Goal: Task Accomplishment & Management: Manage account settings

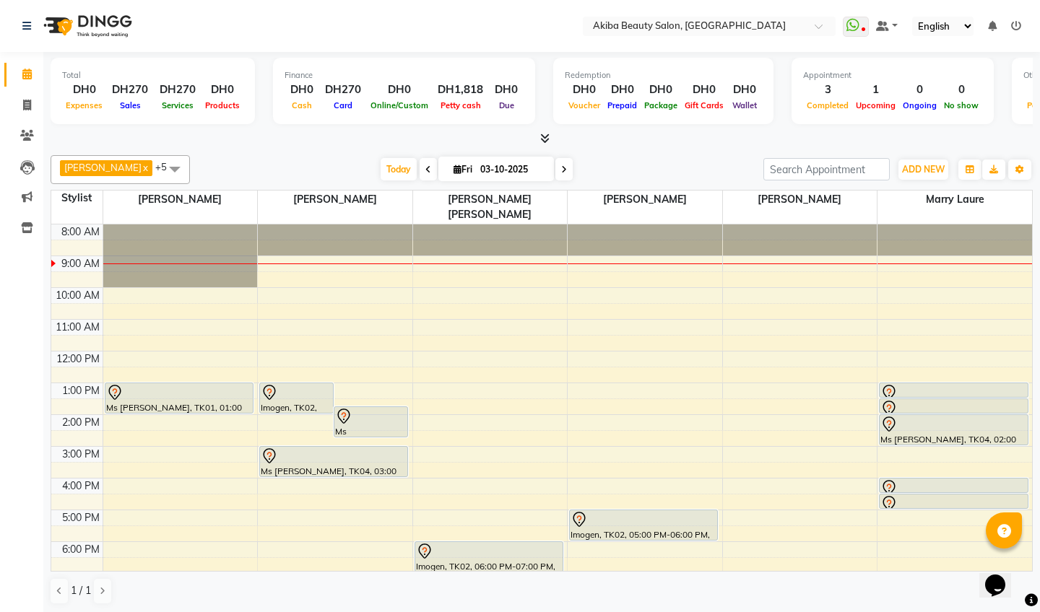
scroll to position [32, 0]
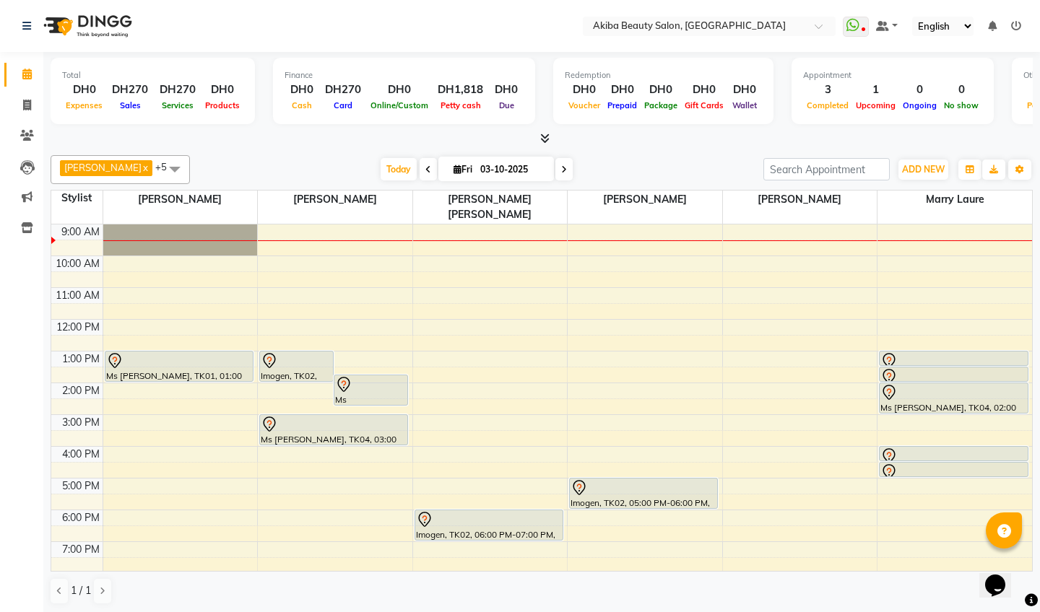
click at [425, 173] on icon at bounding box center [428, 169] width 6 height 9
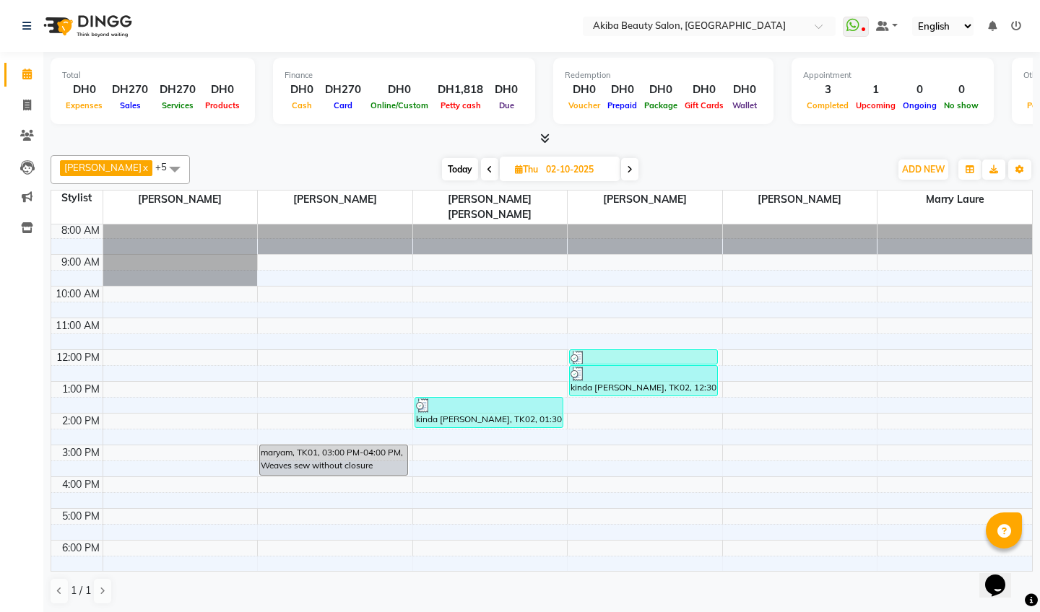
scroll to position [0, 0]
click at [460, 168] on span "Today" at bounding box center [460, 169] width 36 height 22
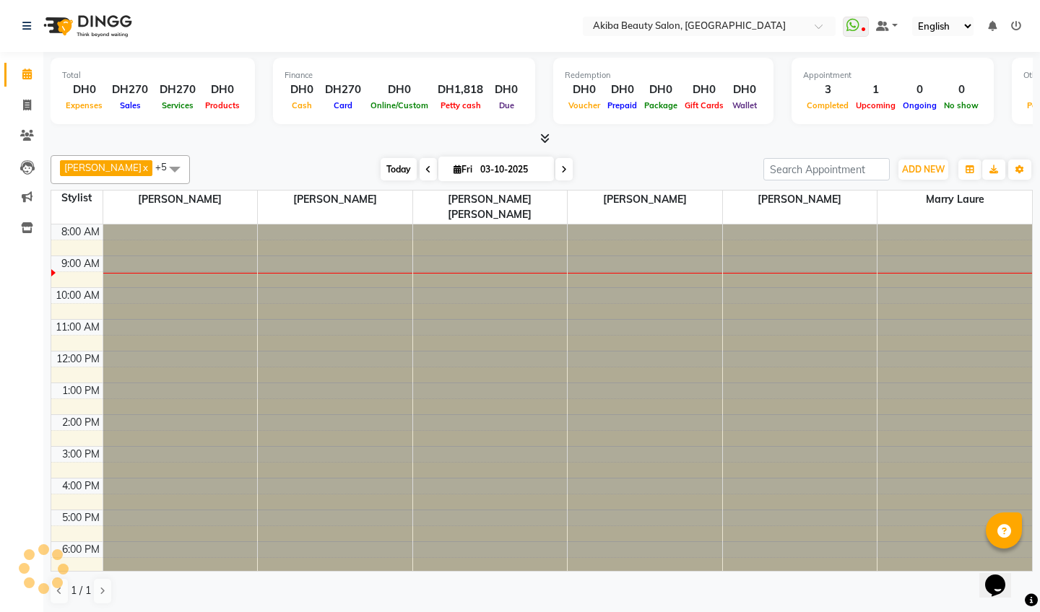
scroll to position [32, 0]
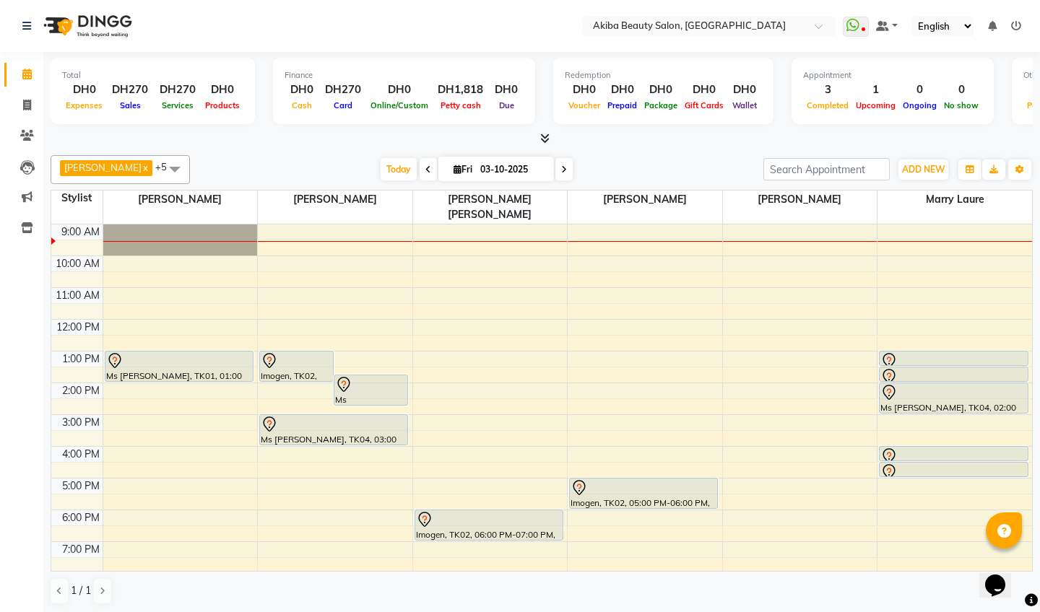
click at [542, 137] on icon at bounding box center [544, 138] width 9 height 11
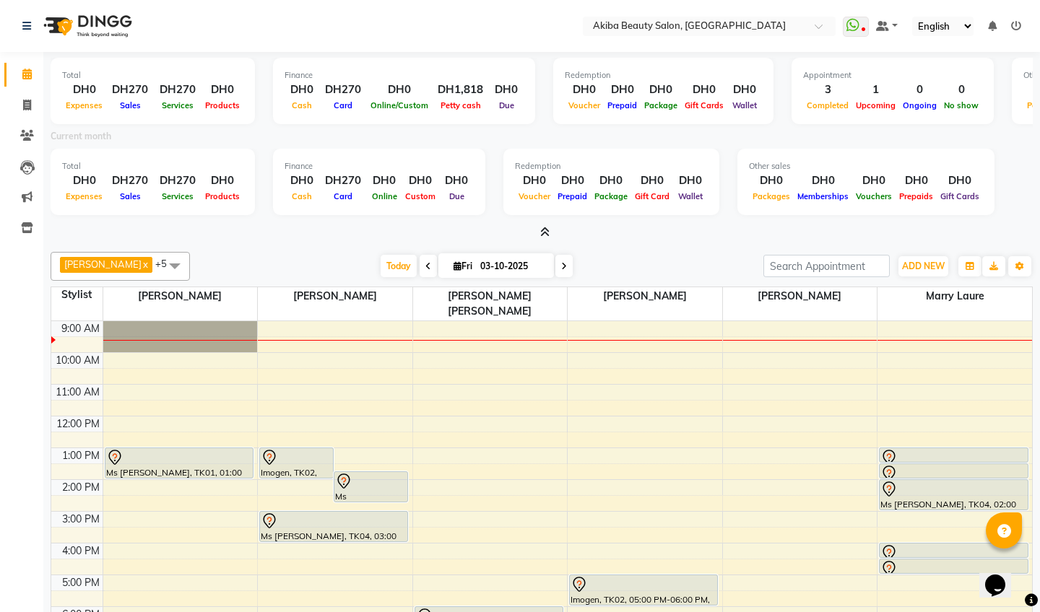
click at [542, 237] on span at bounding box center [541, 232] width 15 height 15
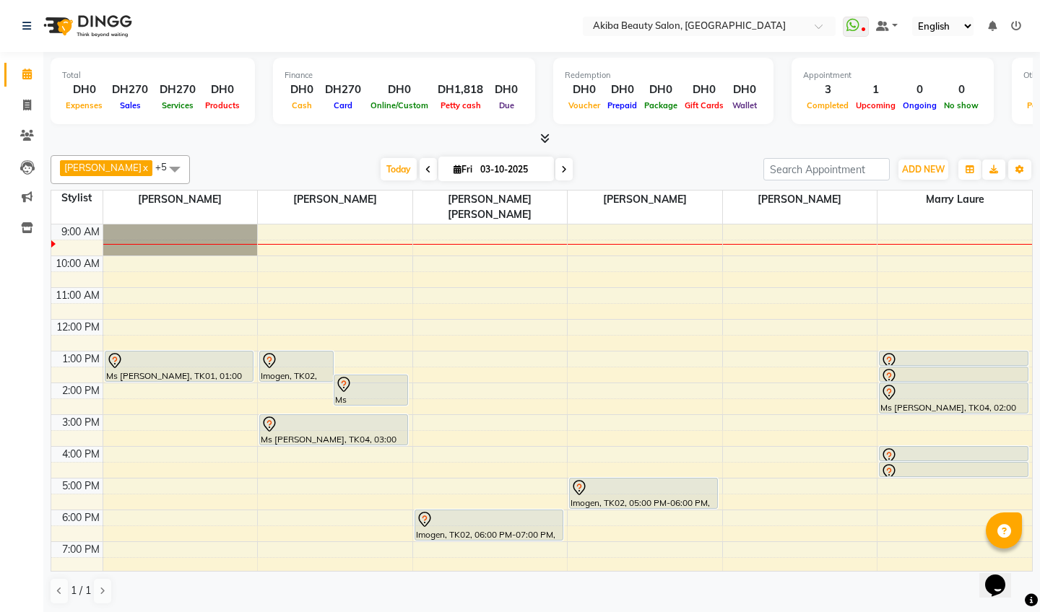
click at [420, 170] on span at bounding box center [428, 169] width 17 height 22
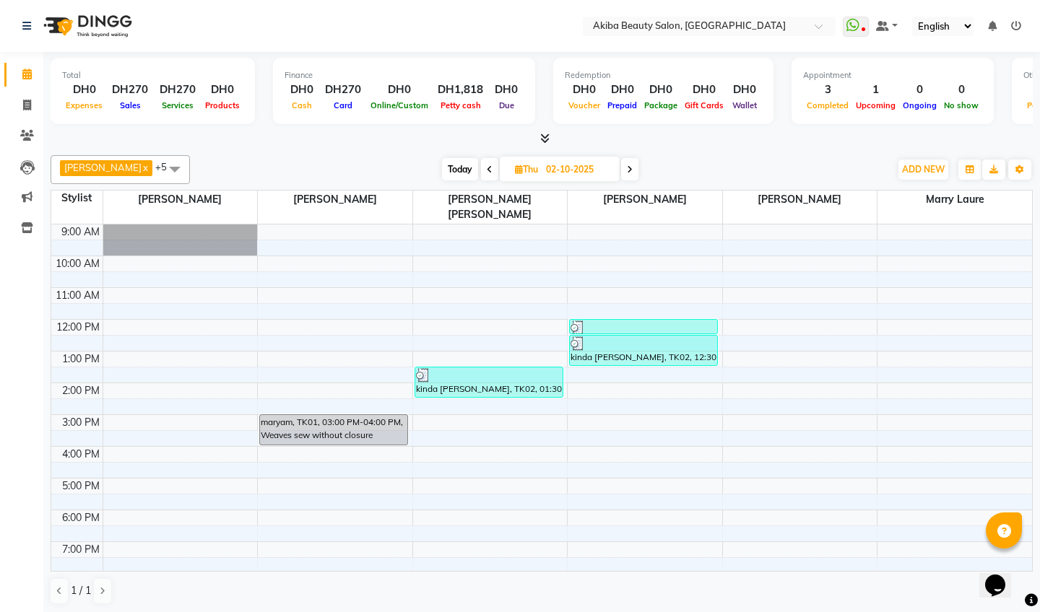
click at [487, 170] on icon at bounding box center [490, 169] width 6 height 9
type input "01-10-2025"
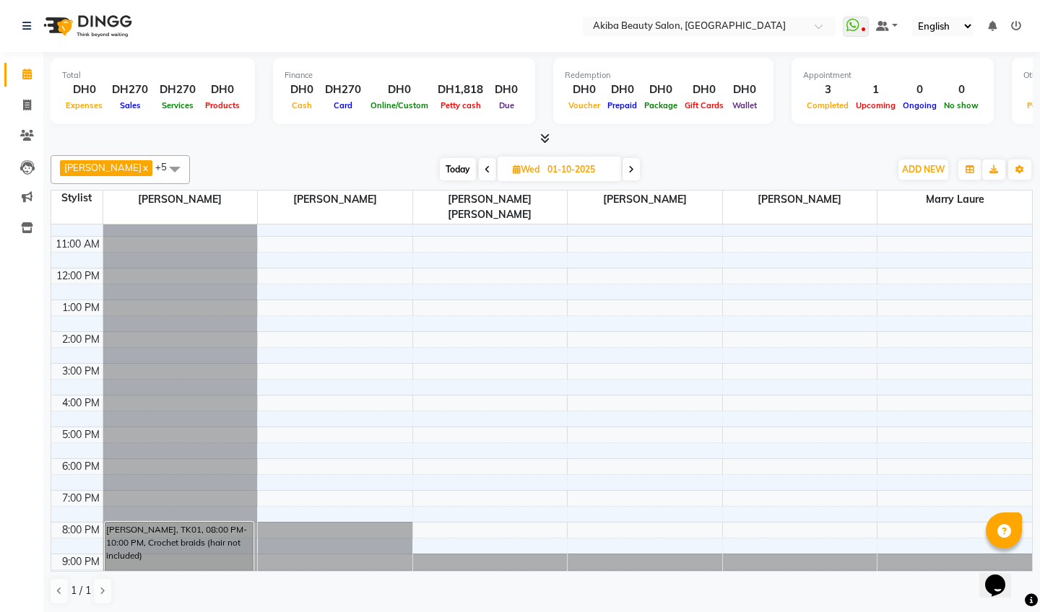
scroll to position [82, 0]
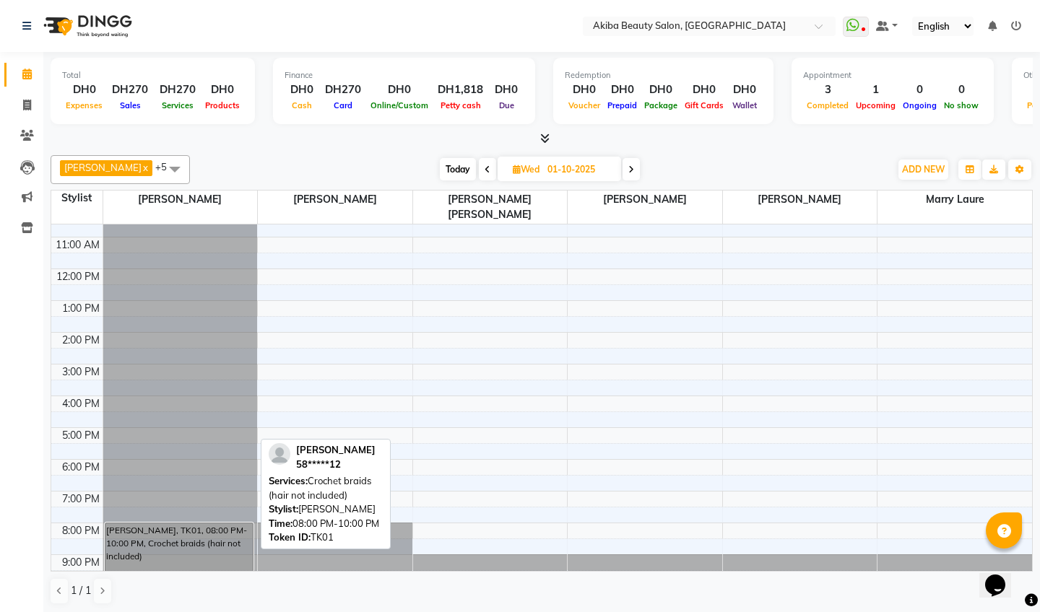
click at [131, 527] on div "[PERSON_NAME], TK01, 08:00 PM-10:00 PM, Crochet braids (hair not included)" at bounding box center [178, 554] width 147 height 61
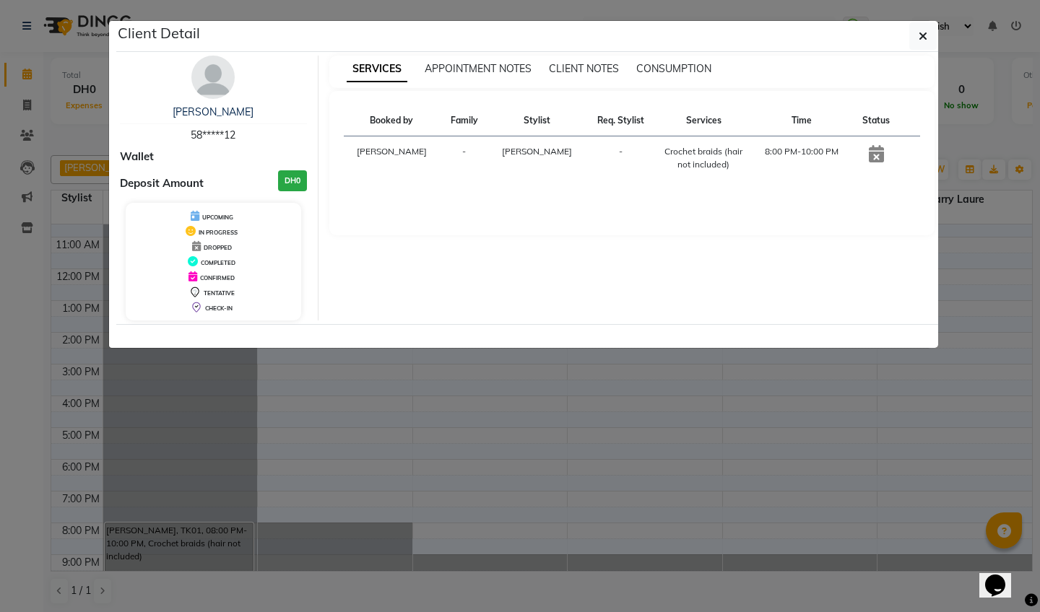
click at [225, 85] on img at bounding box center [212, 77] width 43 height 43
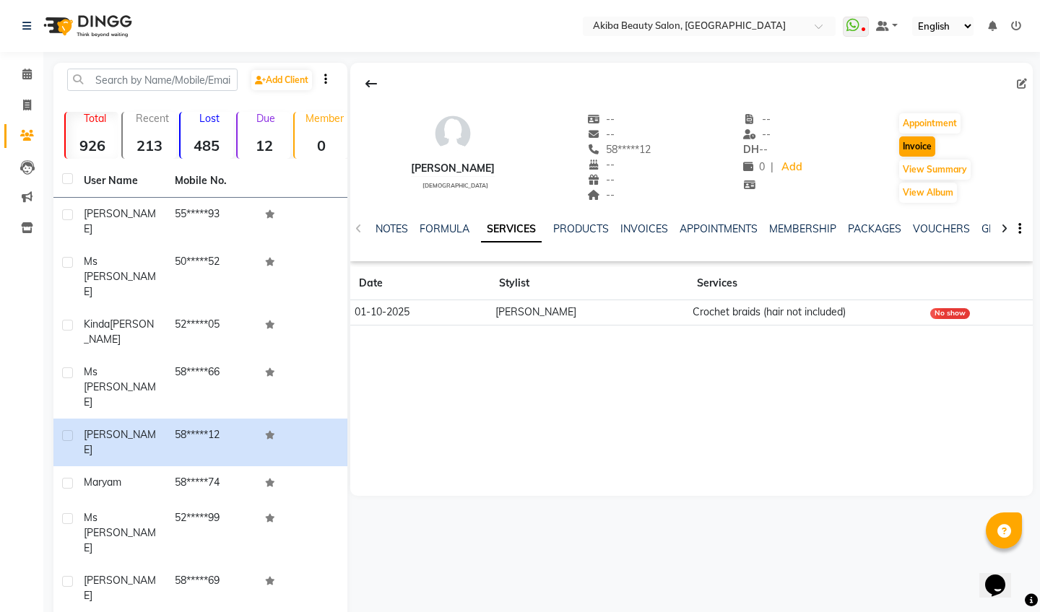
click at [916, 147] on button "Invoice" at bounding box center [917, 147] width 36 height 20
select select "service"
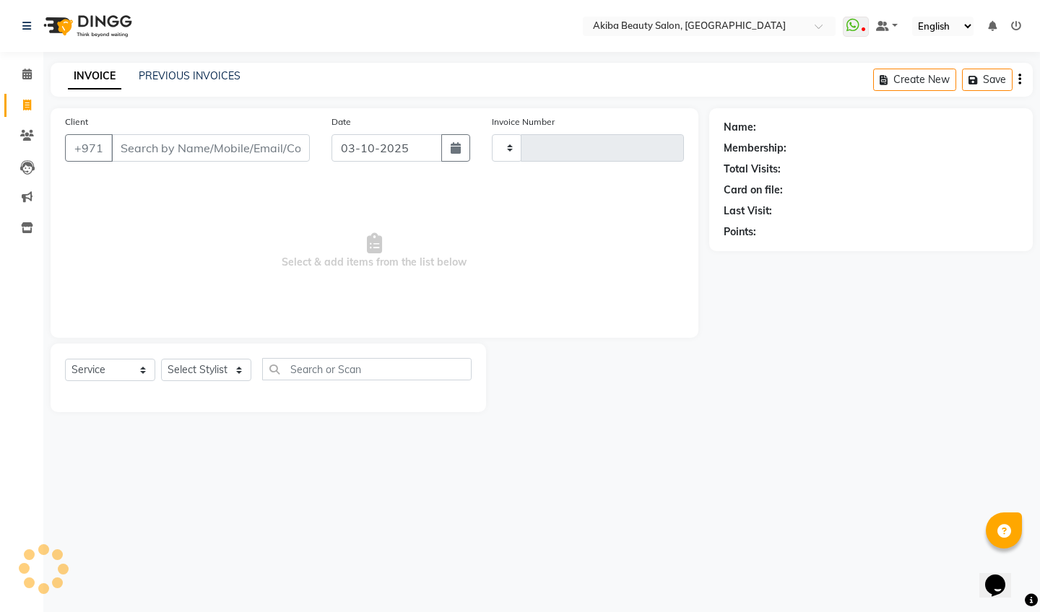
type input "0883"
select select "5567"
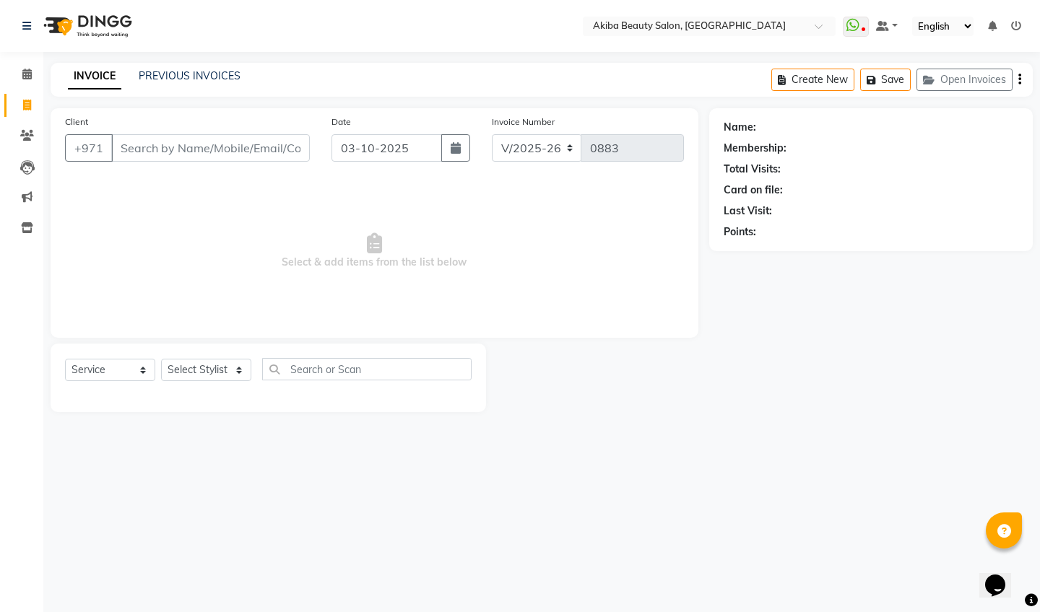
type input "58*****12"
select select "1: Object"
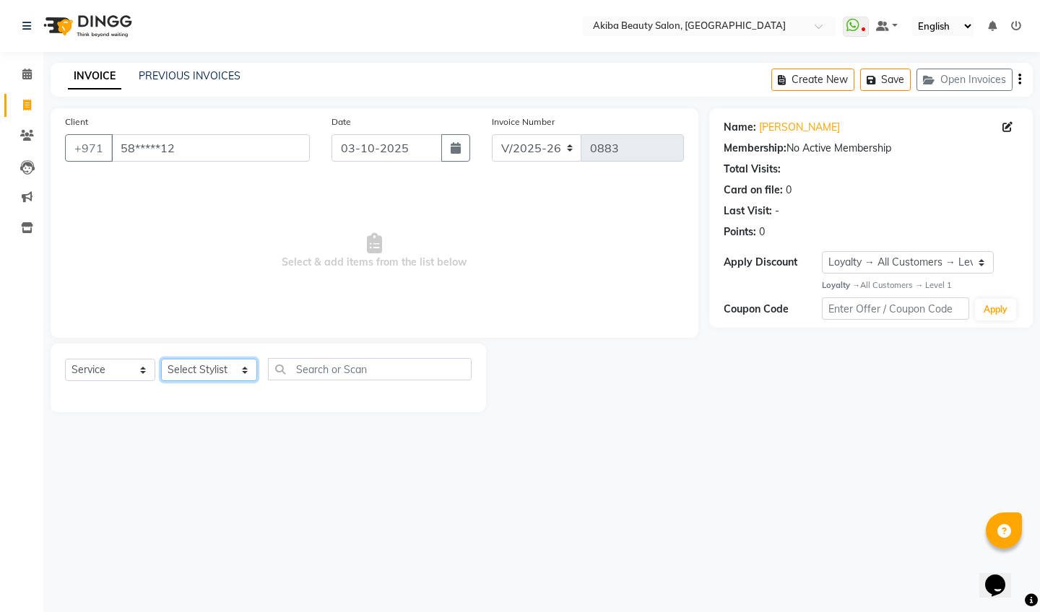
click at [207, 376] on select "Select Stylist [PERSON_NAME] [PERSON_NAME] [PERSON_NAME] Marry [PERSON_NAME] [P…" at bounding box center [209, 370] width 96 height 22
select select "75753"
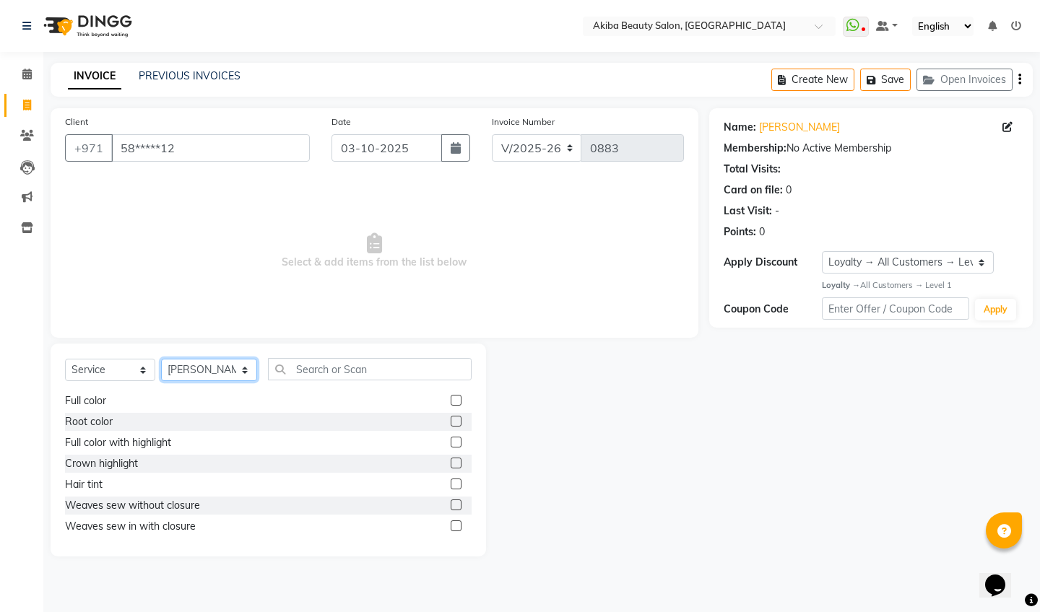
scroll to position [245, 0]
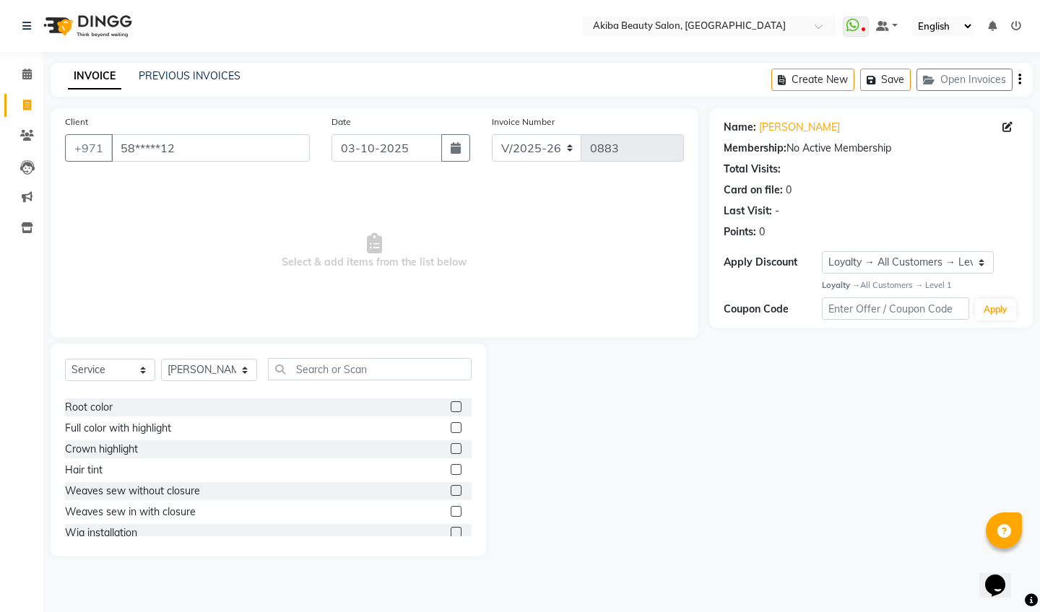
click at [456, 490] on label at bounding box center [456, 490] width 11 height 11
click at [456, 490] on input "checkbox" at bounding box center [455, 491] width 9 height 9
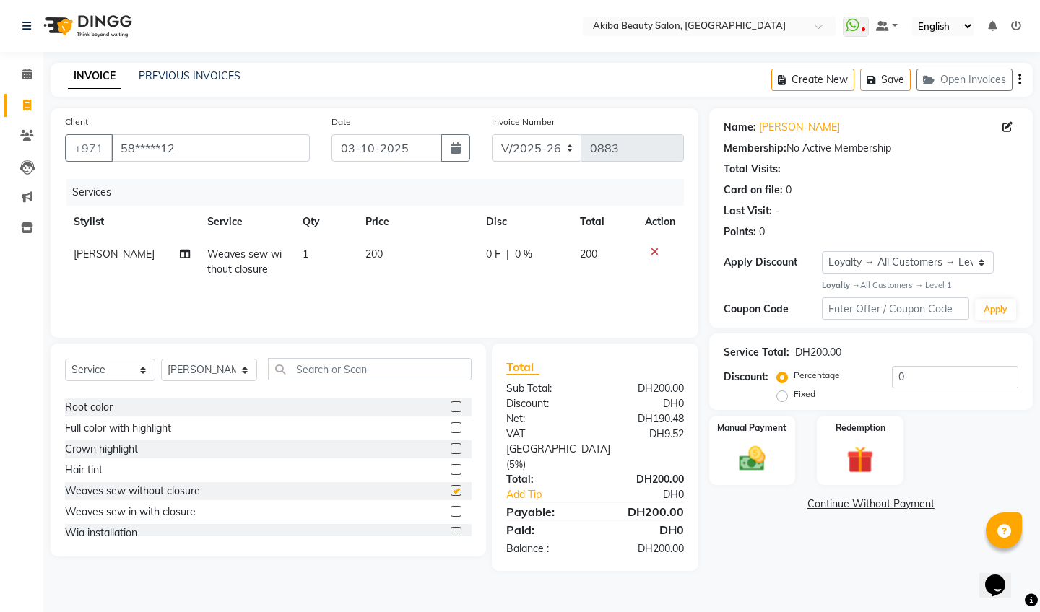
checkbox input "false"
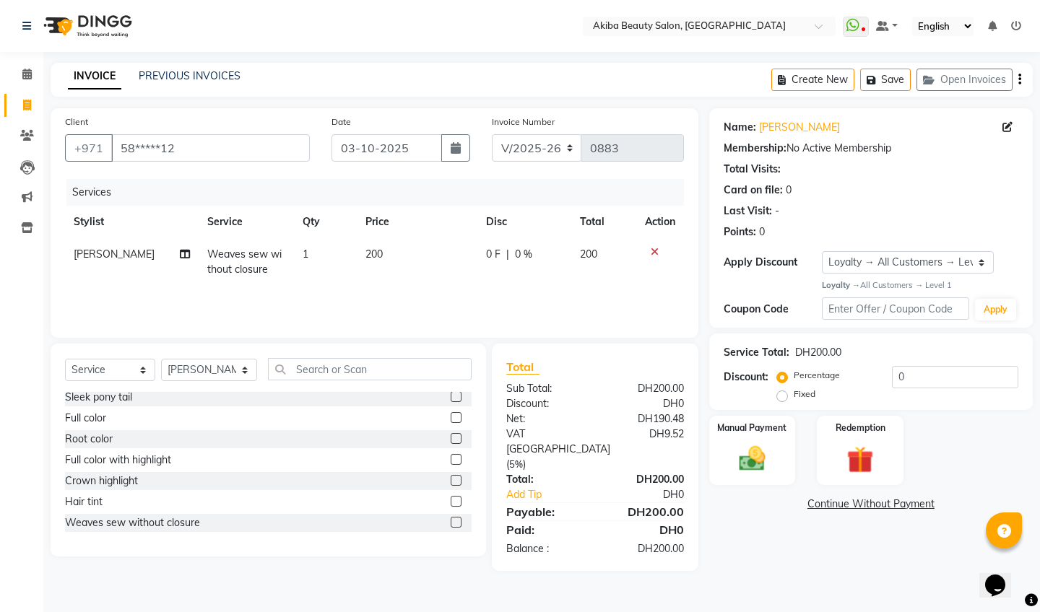
scroll to position [212, 0]
select select "product"
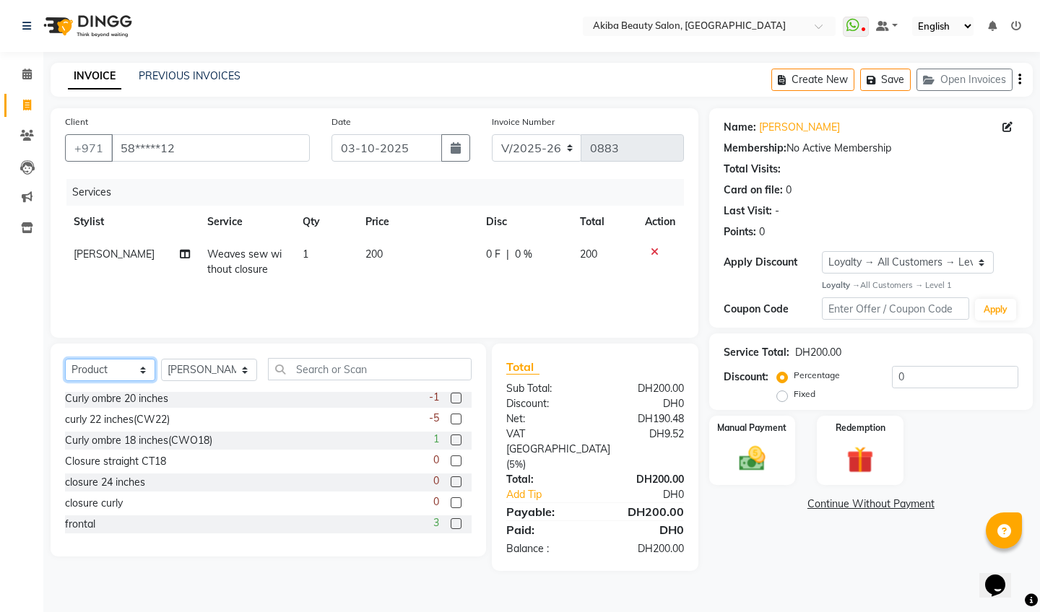
scroll to position [550, 0]
click at [454, 415] on label at bounding box center [456, 416] width 11 height 11
click at [454, 415] on input "checkbox" at bounding box center [455, 416] width 9 height 9
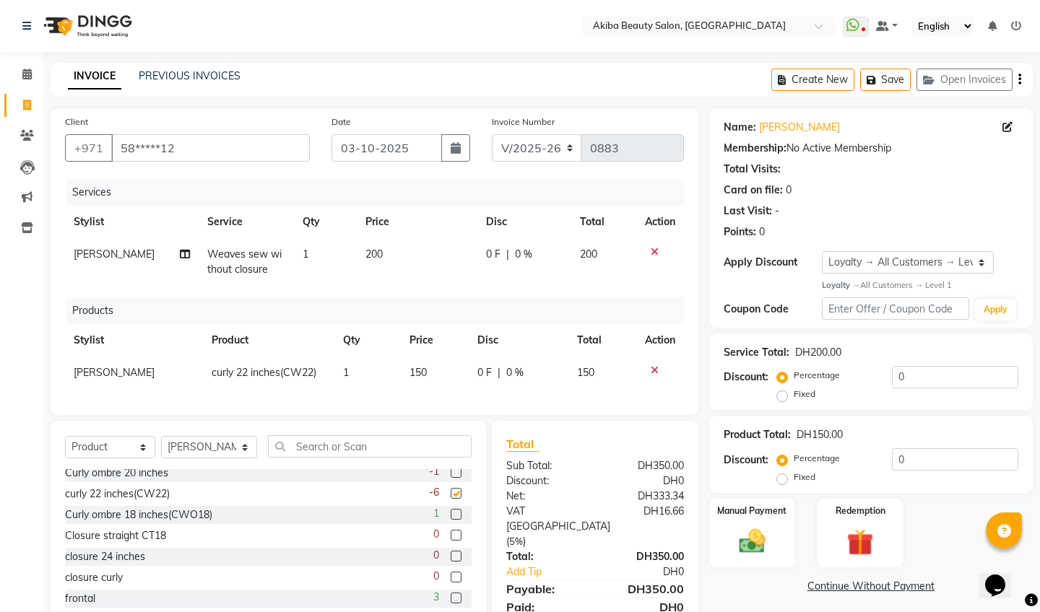
checkbox input "false"
click at [426, 382] on td "150" at bounding box center [435, 373] width 68 height 33
select select "75753"
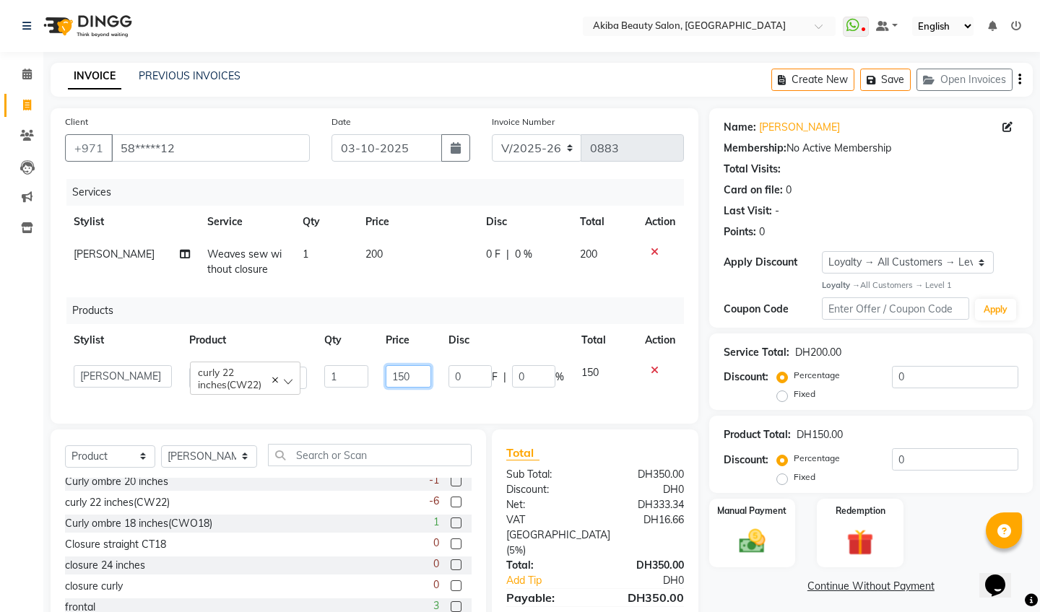
click at [413, 368] on input "150" at bounding box center [409, 376] width 46 height 22
click at [416, 378] on input "150" at bounding box center [409, 376] width 46 height 22
type input "1"
type input "300"
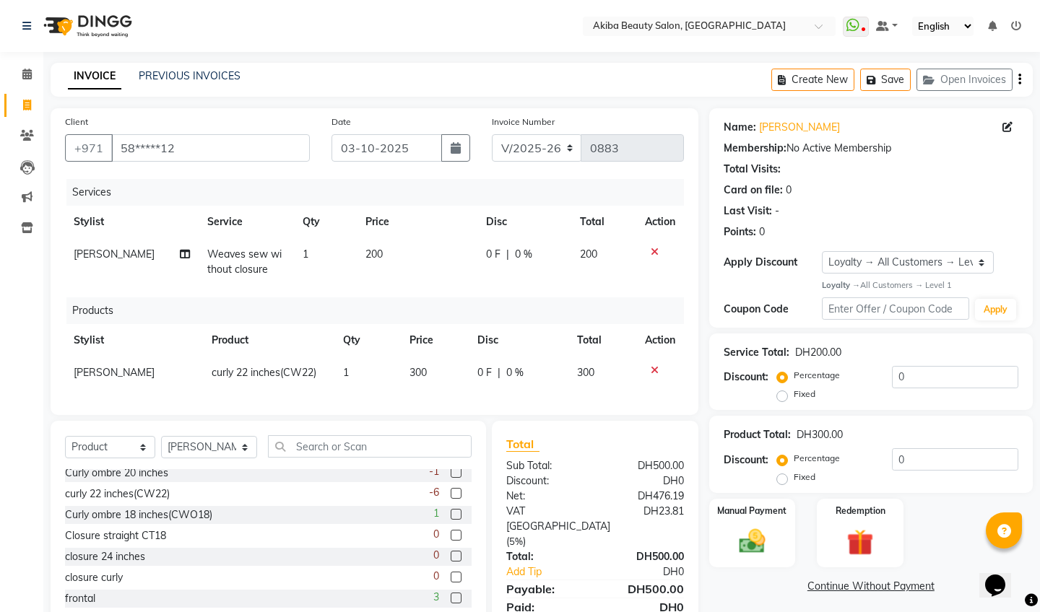
click at [349, 373] on td "1" at bounding box center [367, 373] width 67 height 33
select select "75753"
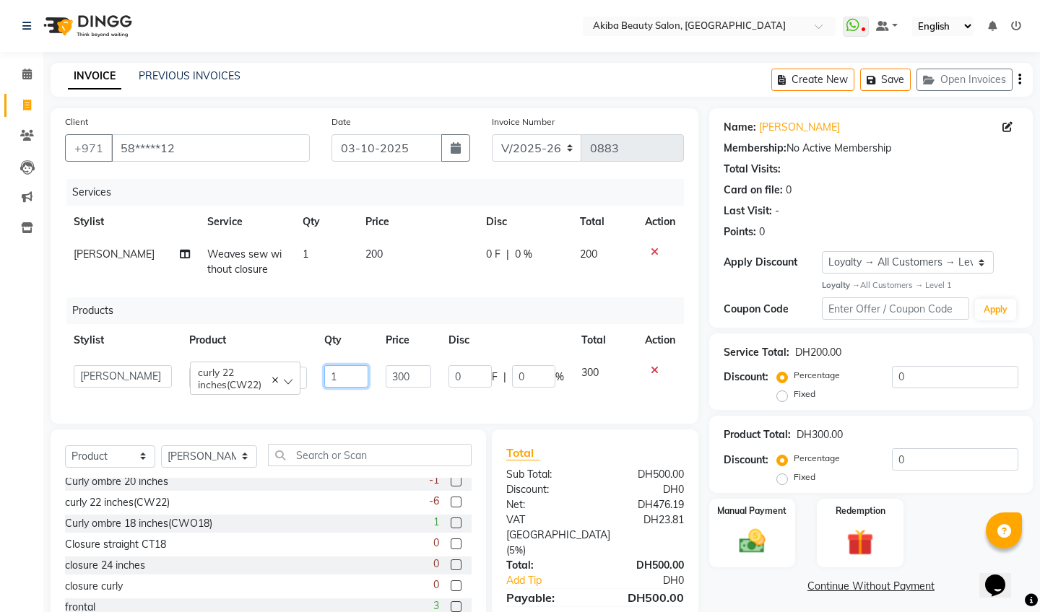
click at [349, 373] on input "1" at bounding box center [346, 376] width 44 height 22
type input "2"
click at [380, 422] on div "Client +971 58*****12 Date [DATE] Invoice Number V/2025 V/[PHONE_NUMBER] Servic…" at bounding box center [375, 382] width 670 height 549
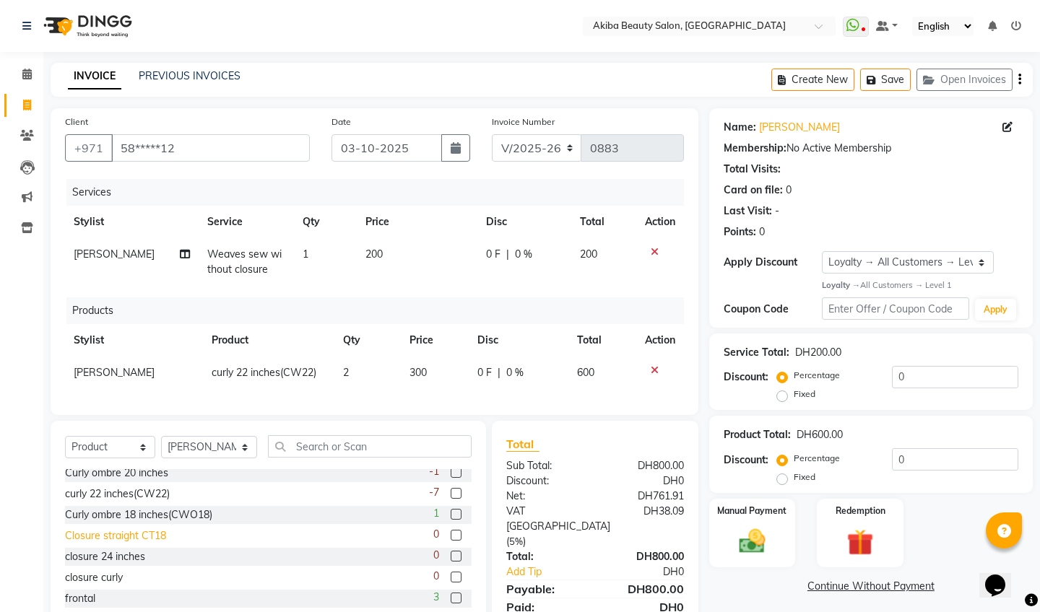
scroll to position [43, 0]
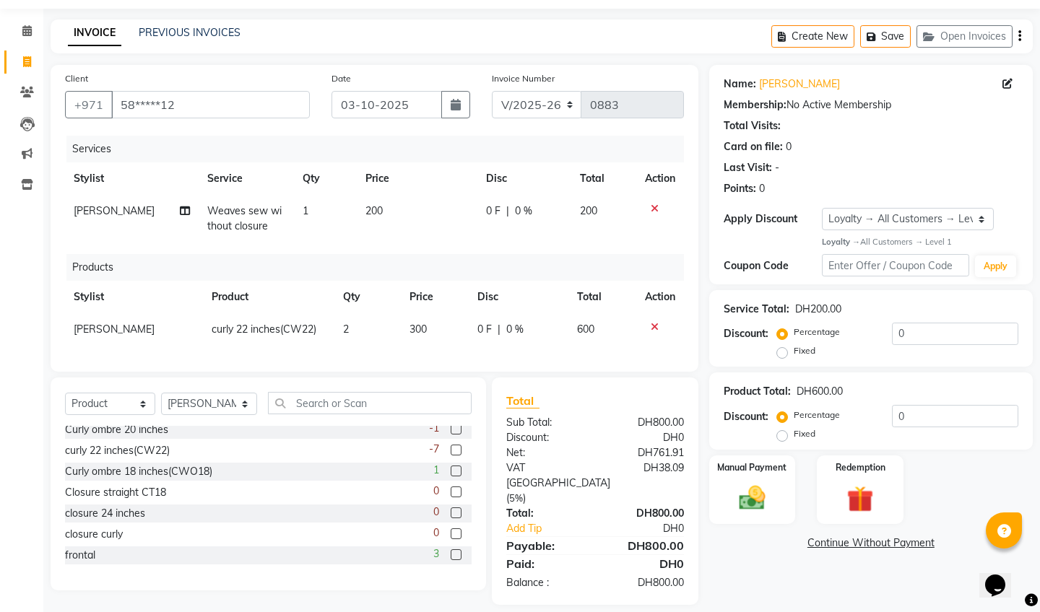
click at [456, 533] on label at bounding box center [456, 534] width 11 height 11
click at [456, 533] on input "checkbox" at bounding box center [455, 534] width 9 height 9
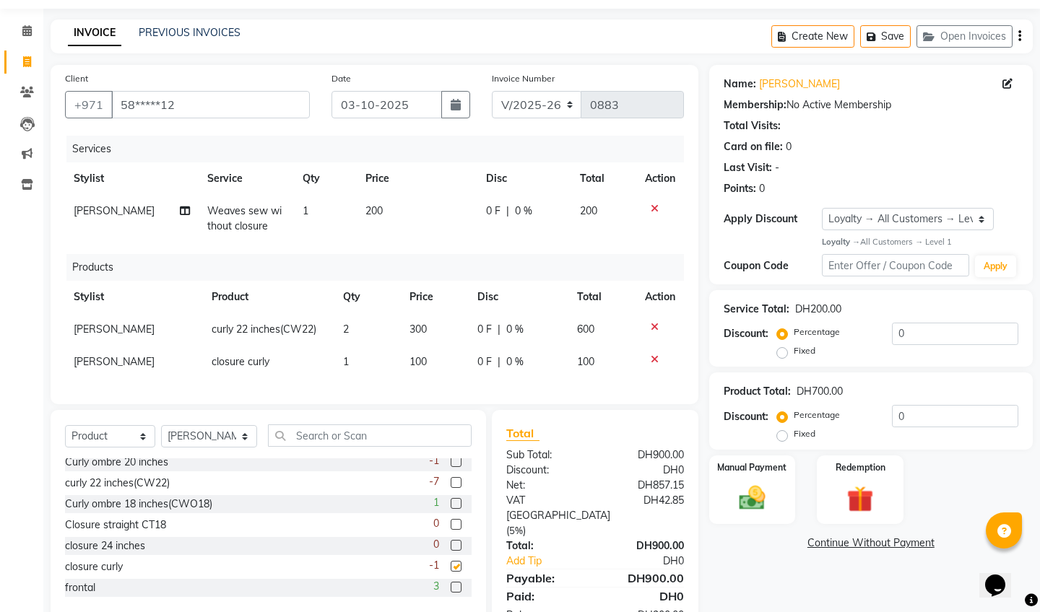
checkbox input "false"
click at [430, 365] on td "100" at bounding box center [435, 362] width 68 height 33
select select "75753"
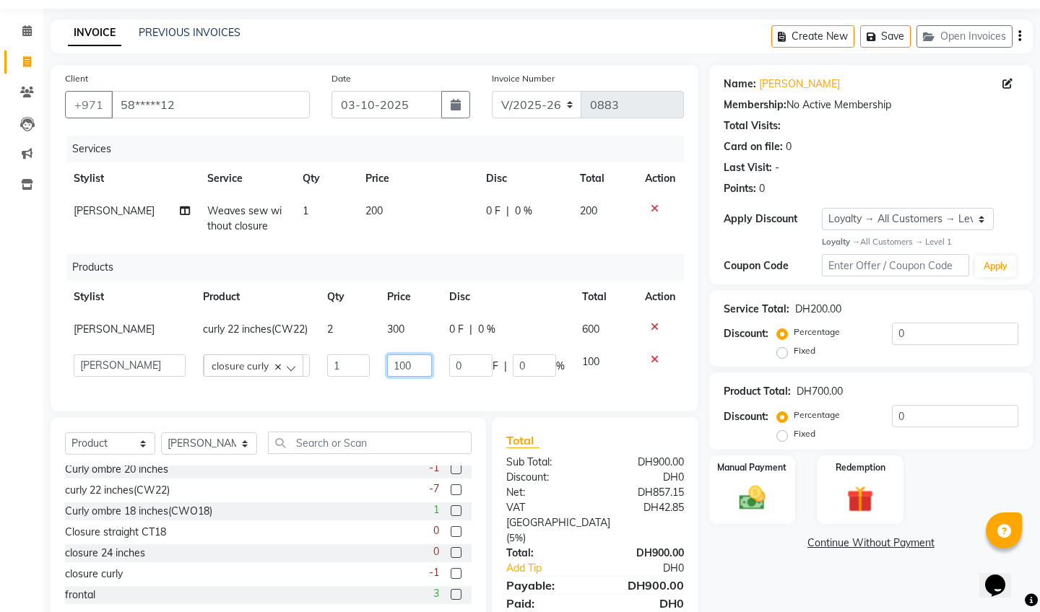
click at [413, 365] on input "100" at bounding box center [409, 366] width 45 height 22
type input "1"
type input "250"
click at [451, 405] on div "Client +971 58*****12 Date [DATE] Invoice Number V/2025 V/[PHONE_NUMBER] Servic…" at bounding box center [375, 355] width 670 height 580
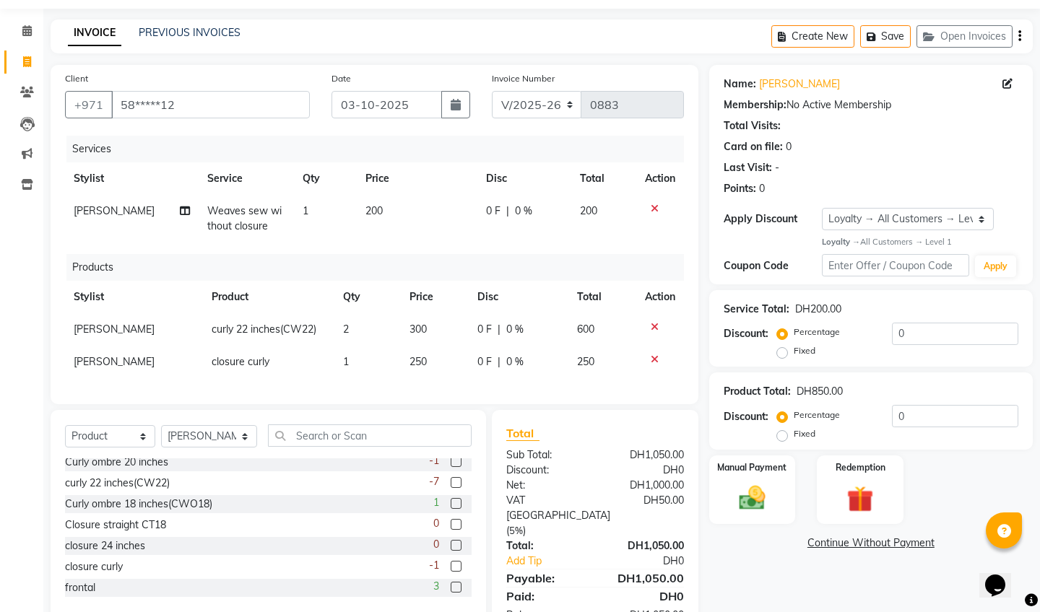
scroll to position [76, 0]
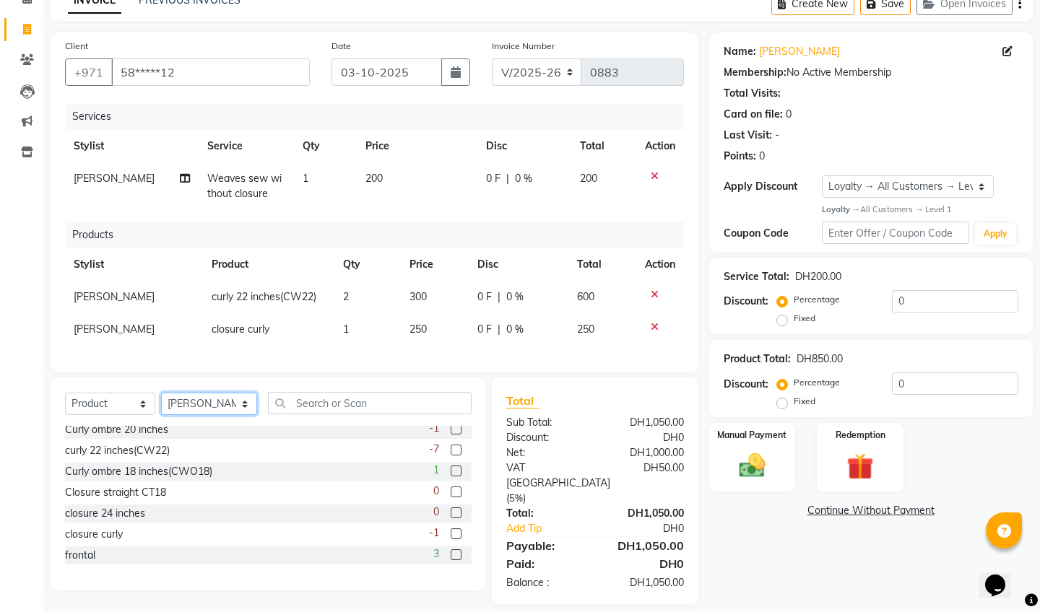
click at [213, 407] on select "Select Stylist [PERSON_NAME] [PERSON_NAME] [PERSON_NAME] Marry [PERSON_NAME] [P…" at bounding box center [209, 404] width 96 height 22
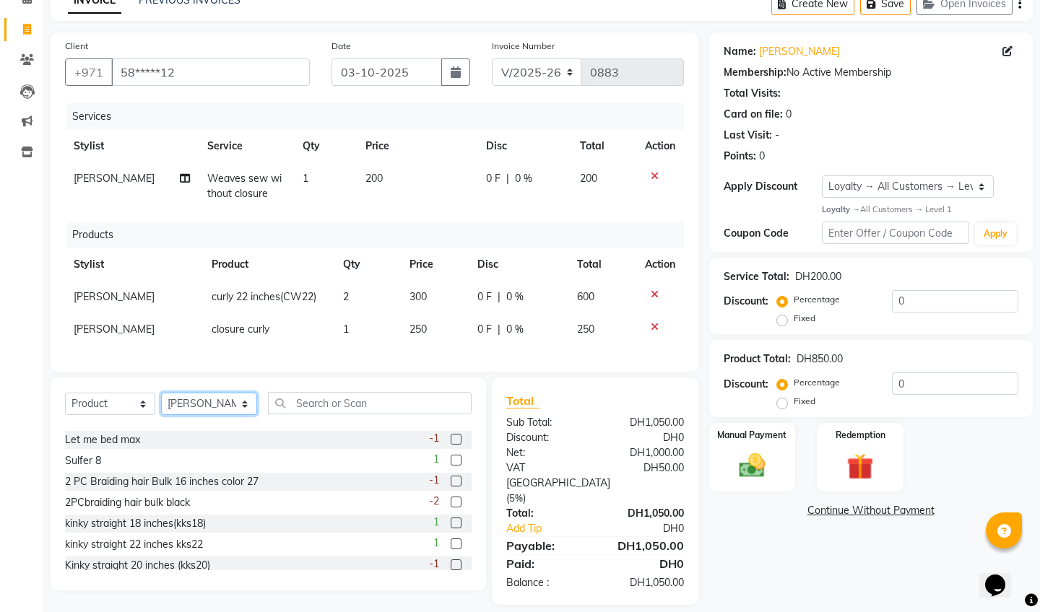
scroll to position [328, 0]
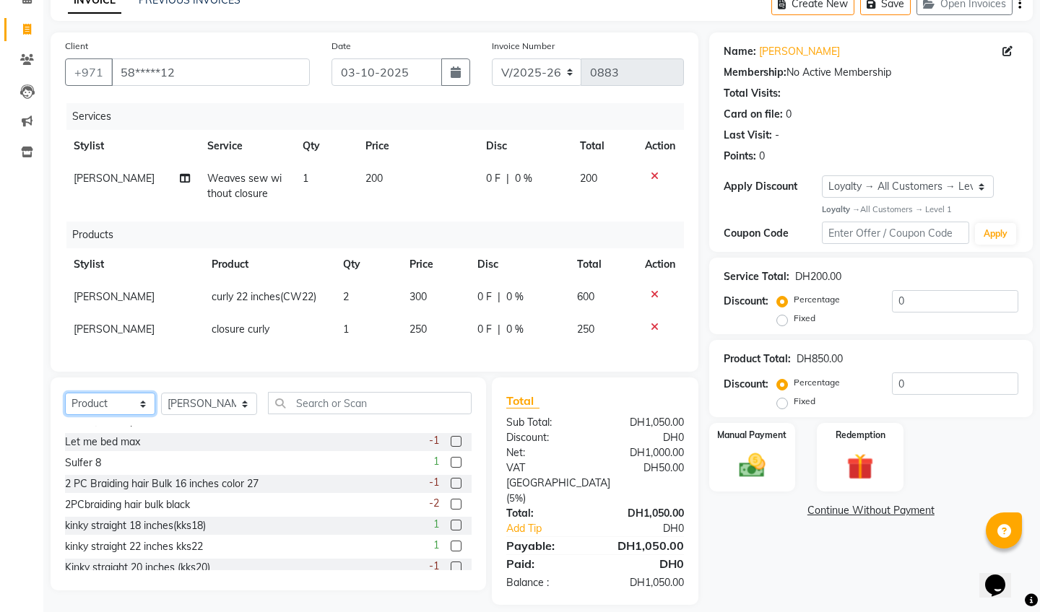
click at [140, 402] on select "Select Service Product Membership Package Voucher Prepaid Gift Card" at bounding box center [110, 404] width 90 height 22
select select "service"
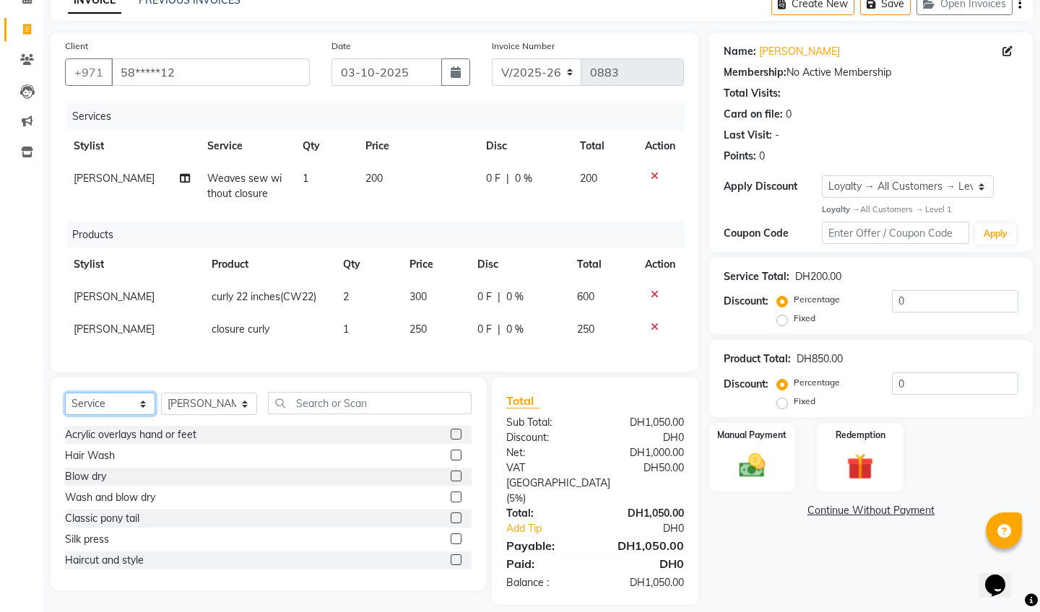
scroll to position [0, 0]
click at [459, 454] on label at bounding box center [456, 455] width 11 height 11
click at [459, 454] on input "checkbox" at bounding box center [455, 455] width 9 height 9
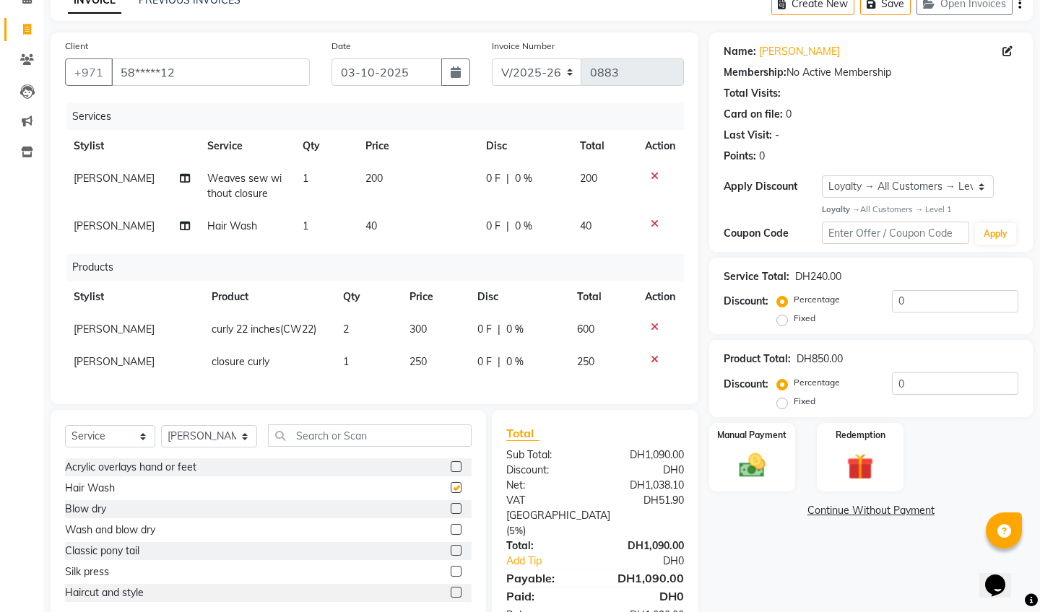
checkbox input "false"
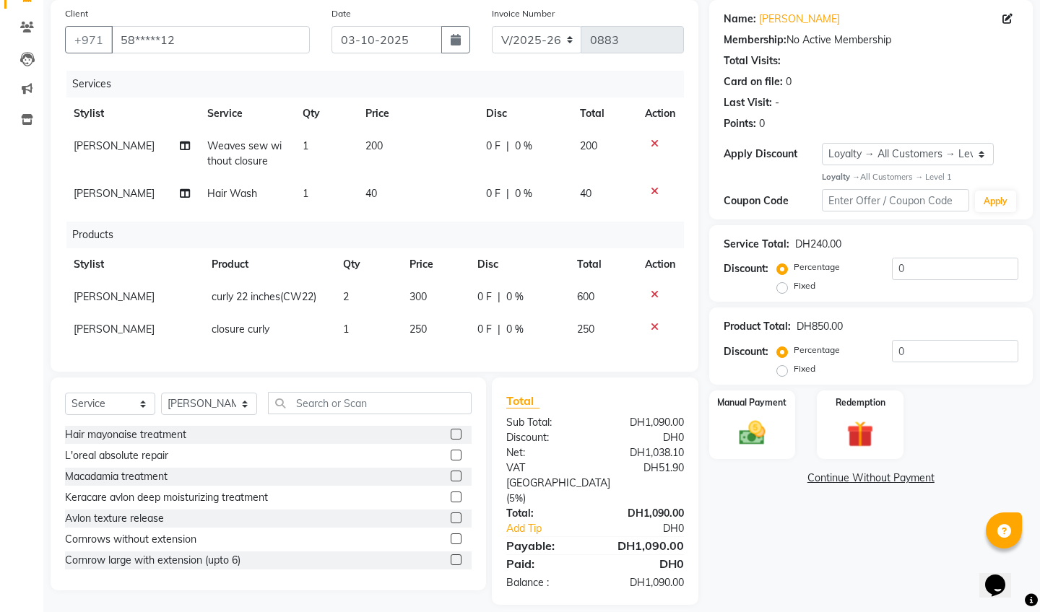
scroll to position [709, 0]
click at [657, 188] on div at bounding box center [660, 191] width 30 height 10
click at [655, 189] on icon at bounding box center [655, 191] width 8 height 10
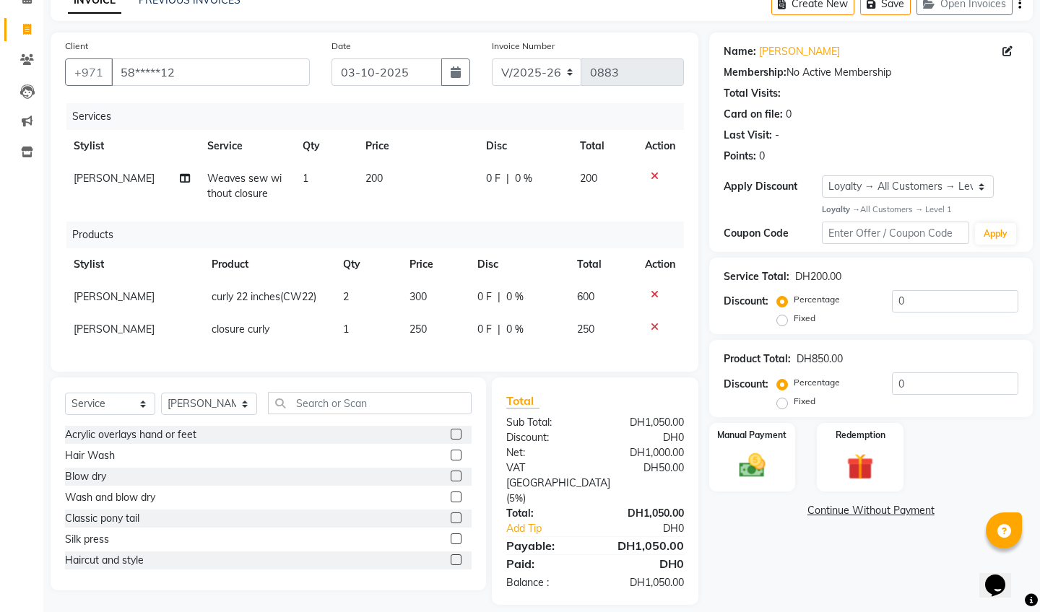
scroll to position [0, 0]
click at [222, 407] on select "Select Stylist [PERSON_NAME] [PERSON_NAME] [PERSON_NAME] Marry [PERSON_NAME] [P…" at bounding box center [209, 404] width 96 height 22
select select "57438"
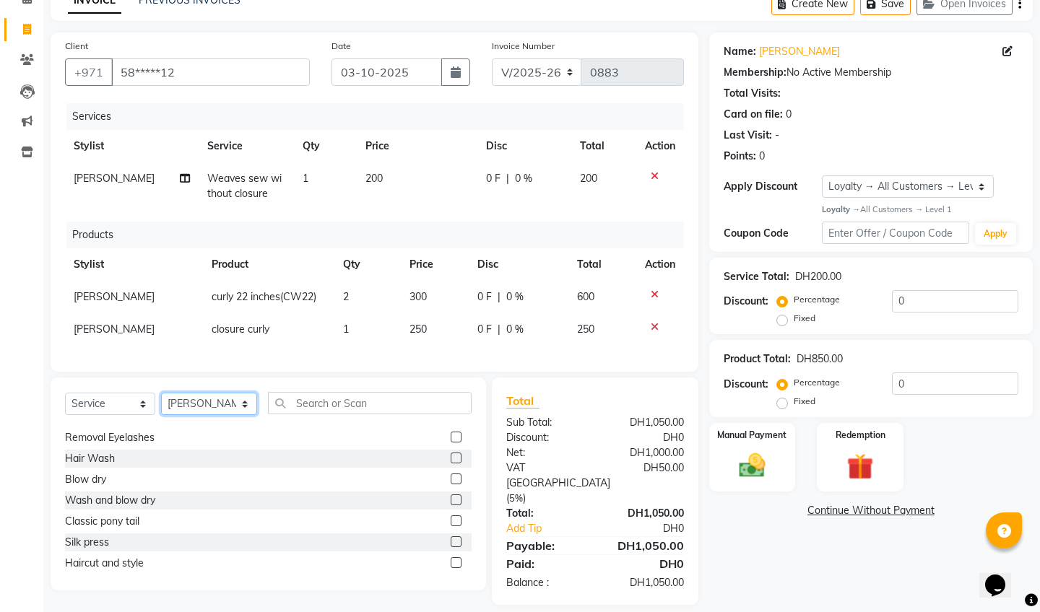
scroll to position [53, 0]
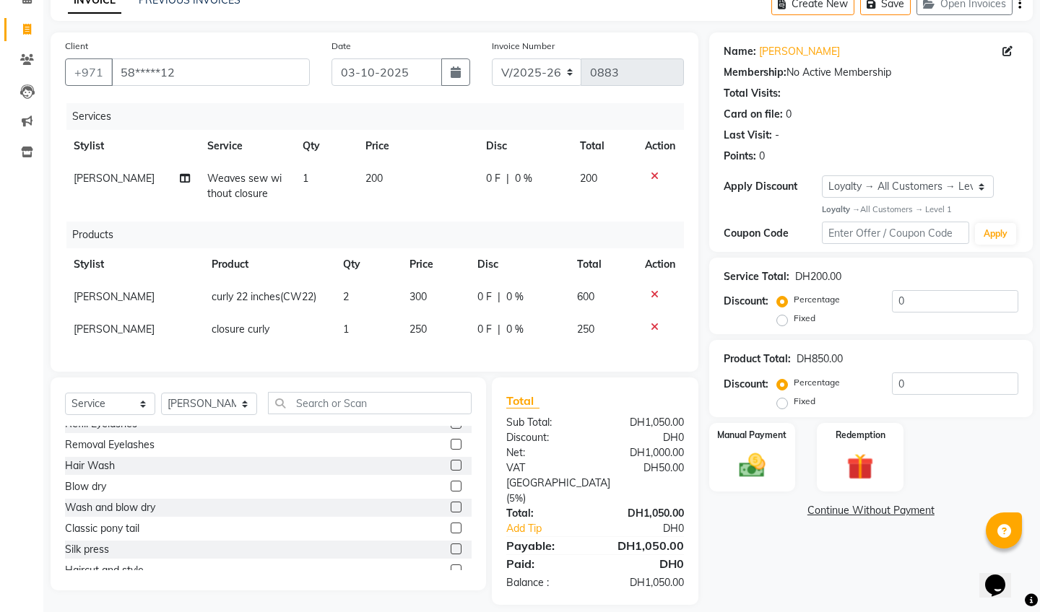
click at [459, 462] on label at bounding box center [456, 465] width 11 height 11
click at [459, 462] on input "checkbox" at bounding box center [455, 466] width 9 height 9
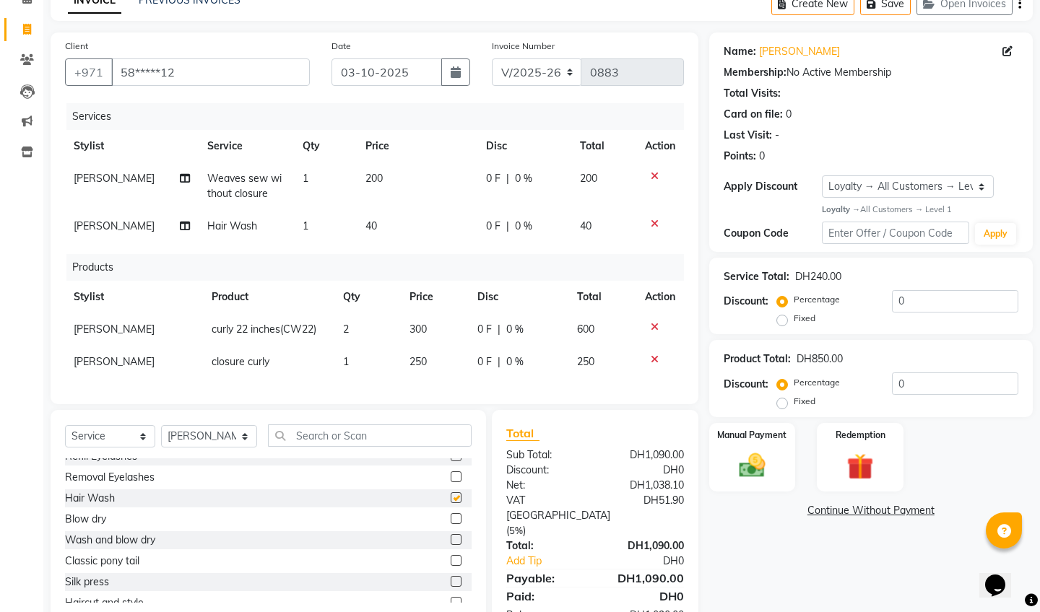
checkbox input "false"
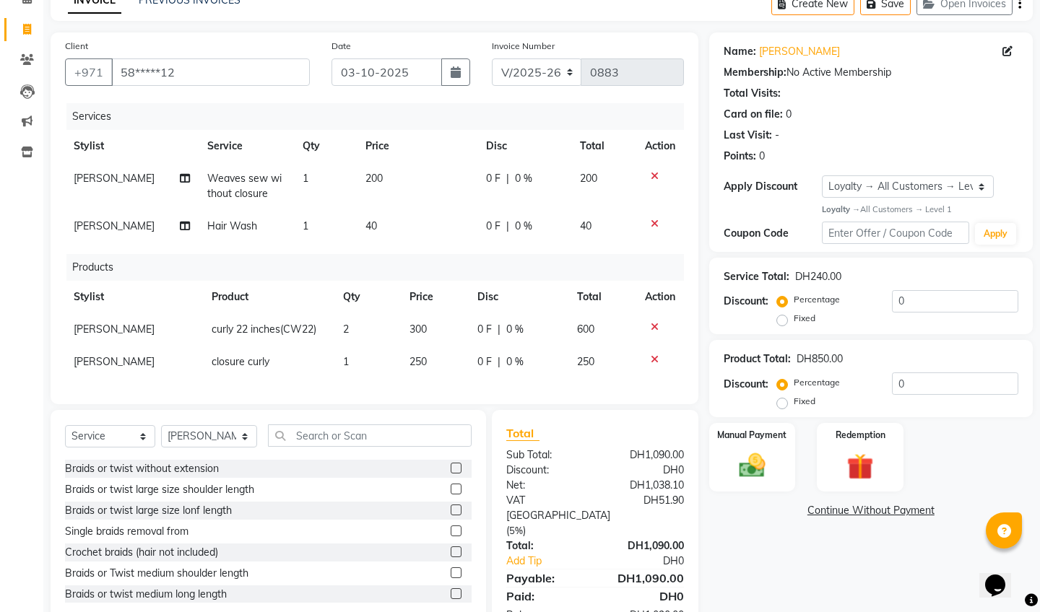
scroll to position [1148, 0]
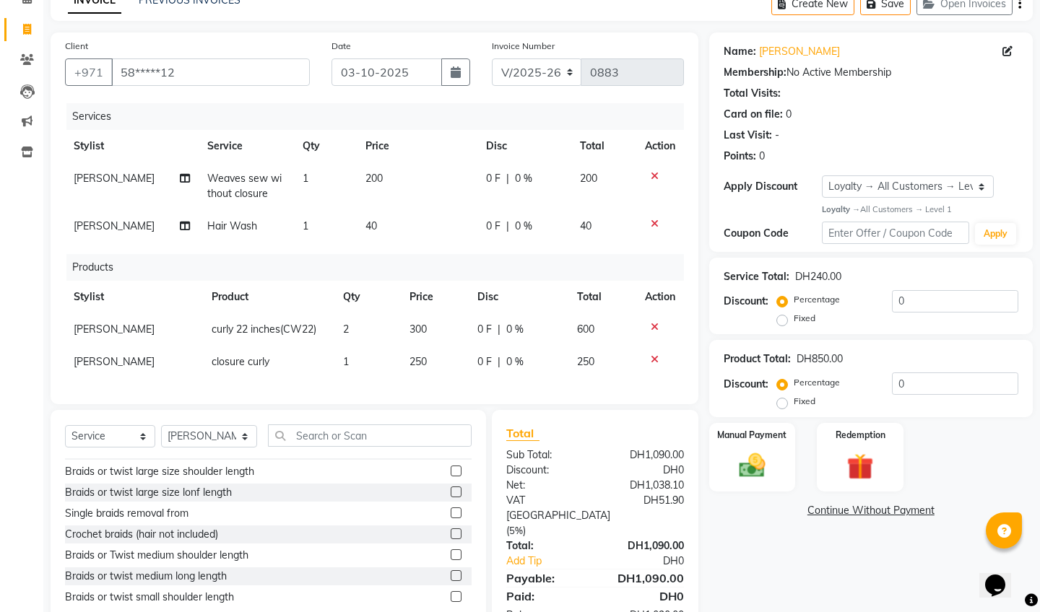
click at [454, 532] on label at bounding box center [456, 534] width 11 height 11
click at [454, 532] on input "checkbox" at bounding box center [455, 534] width 9 height 9
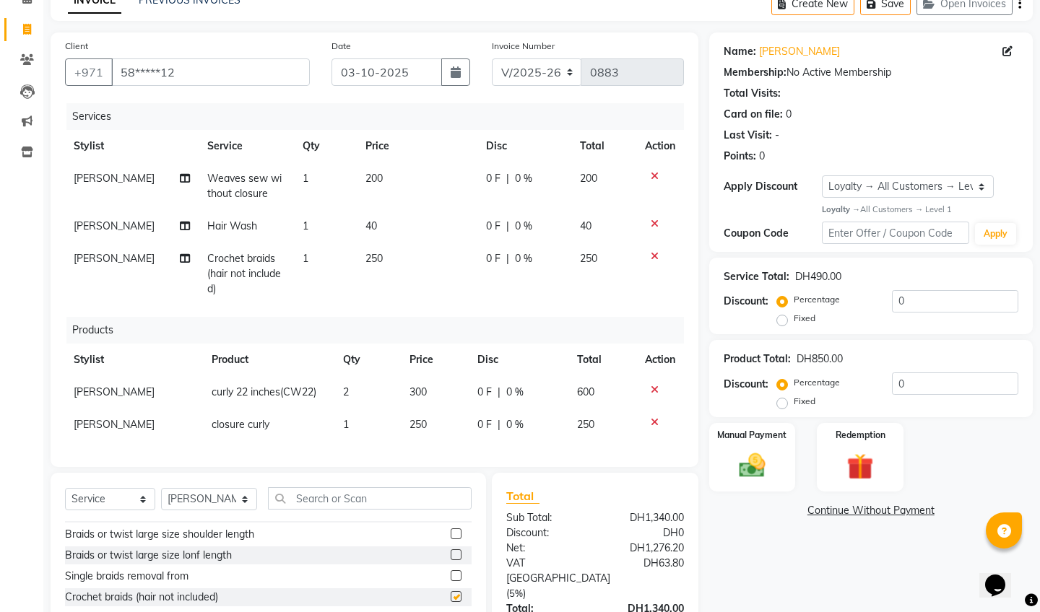
checkbox input "false"
click at [390, 265] on td "250" at bounding box center [417, 274] width 120 height 63
select select "57438"
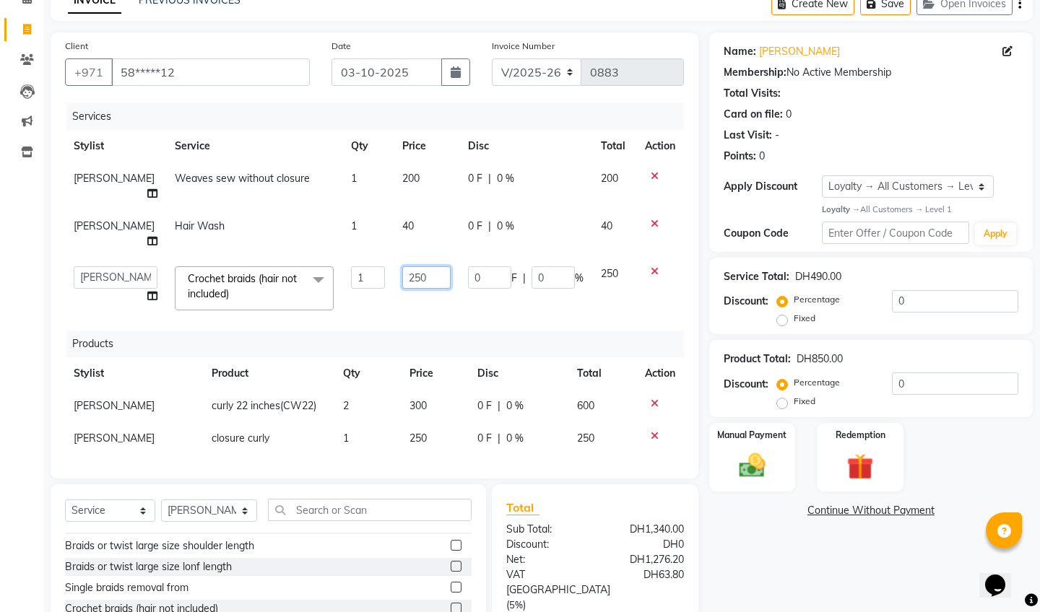
click at [412, 271] on input "250" at bounding box center [426, 278] width 48 height 22
type input "2"
type input "450"
click at [516, 306] on div "Services Stylist Service Qty Price Disc Total Action [PERSON_NAME] Weaves sew w…" at bounding box center [374, 283] width 619 height 361
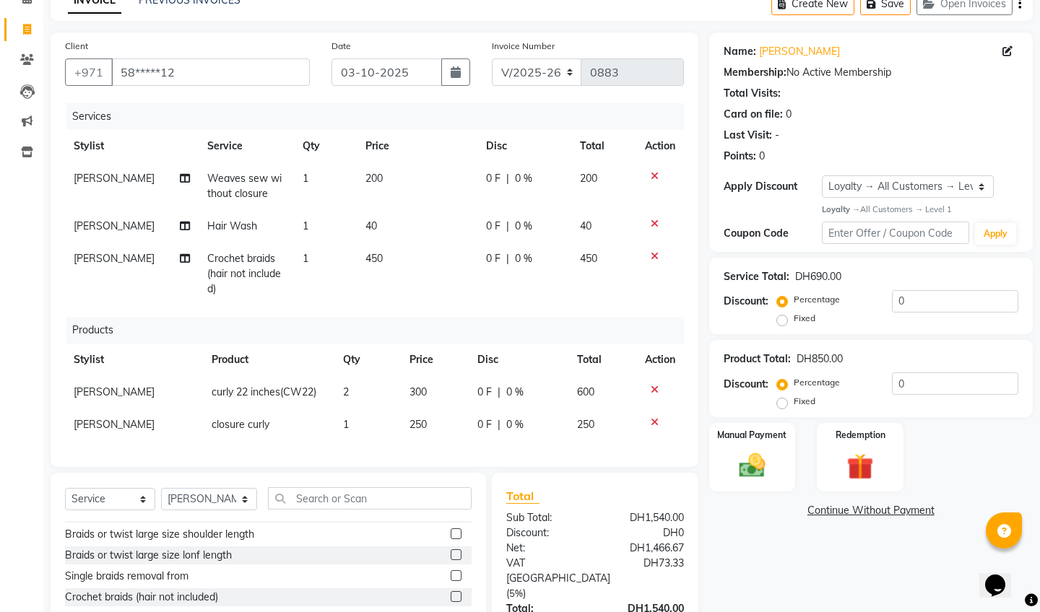
scroll to position [171, 0]
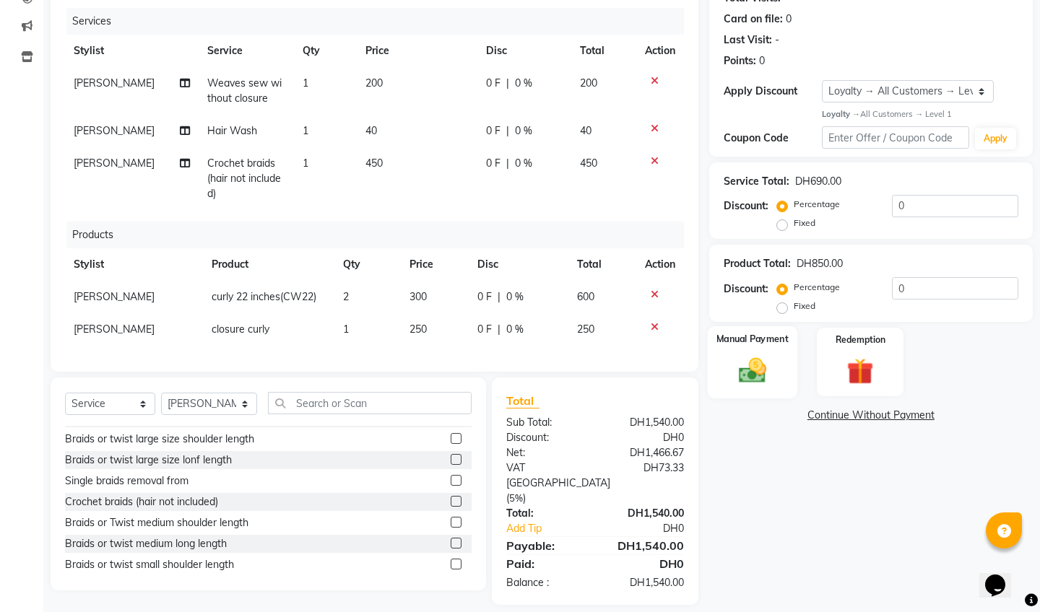
click at [740, 363] on img at bounding box center [751, 371] width 45 height 32
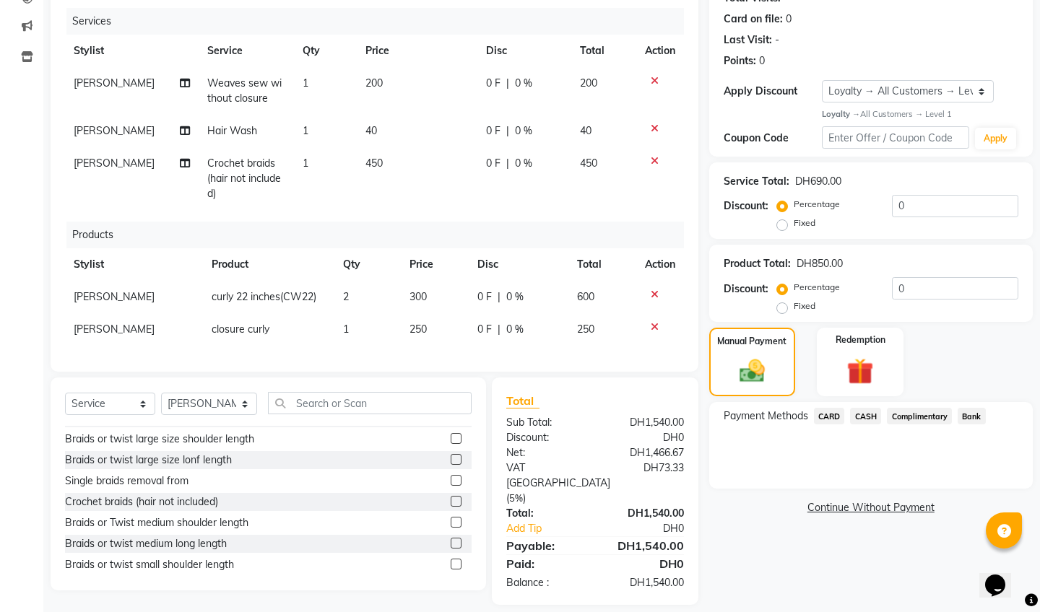
click at [827, 415] on span "CARD" at bounding box center [829, 416] width 31 height 17
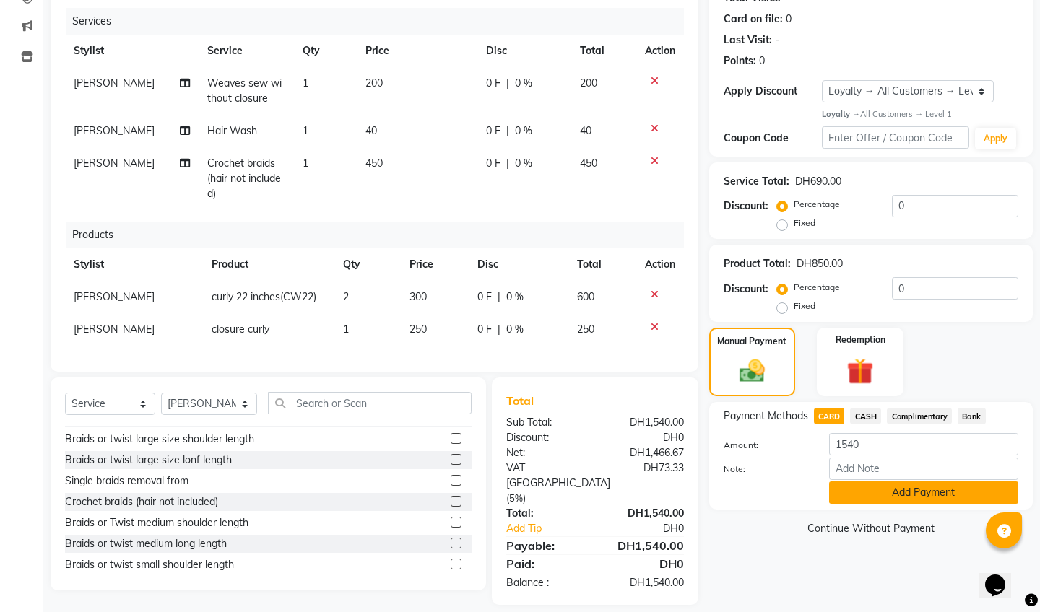
click at [888, 488] on button "Add Payment" at bounding box center [923, 493] width 189 height 22
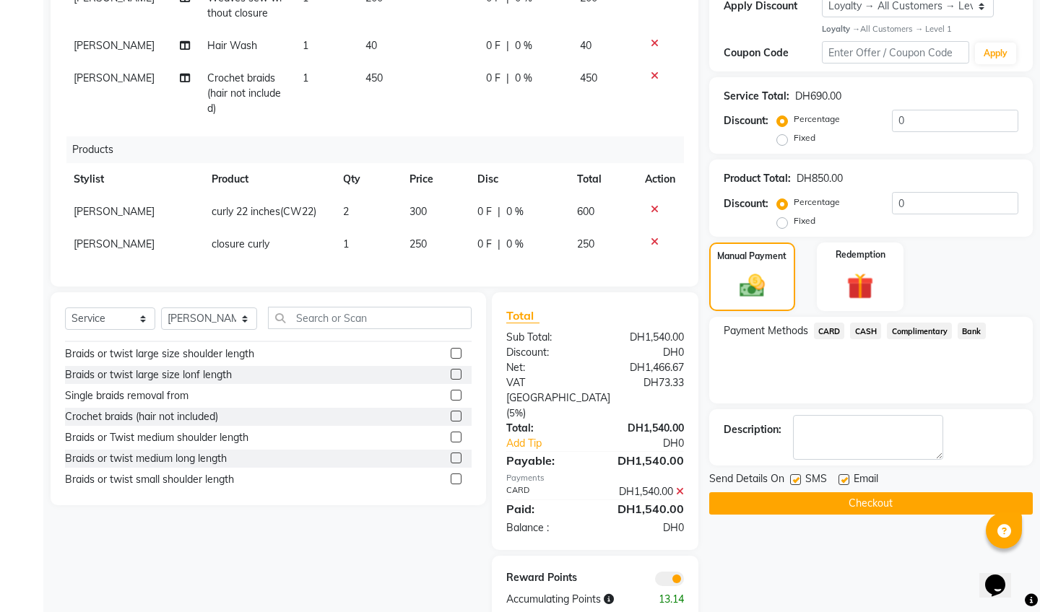
scroll to position [0, 0]
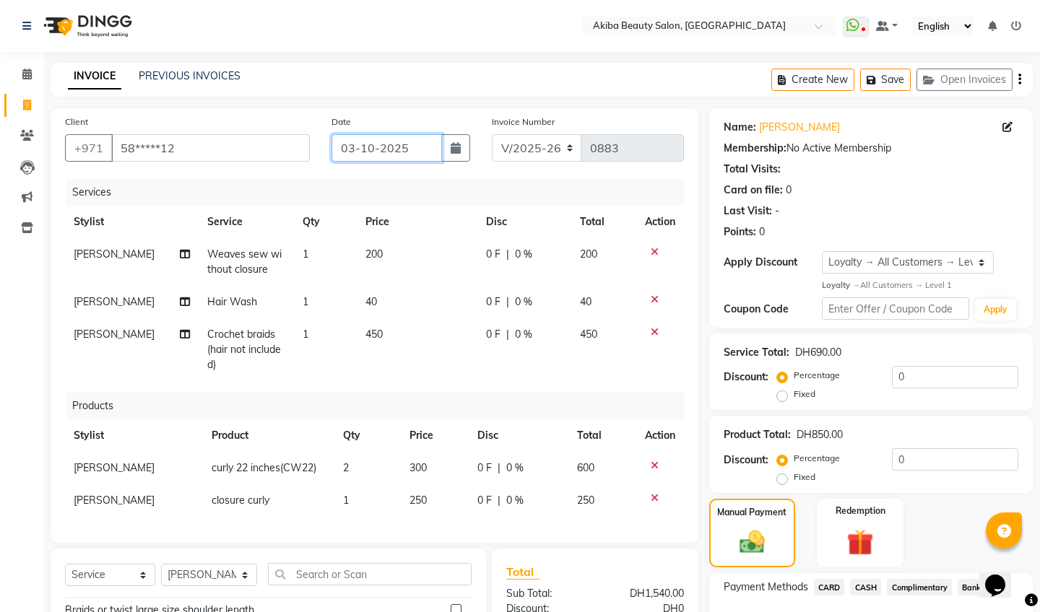
click at [394, 142] on input "03-10-2025" at bounding box center [387, 147] width 111 height 27
select select "10"
select select "2025"
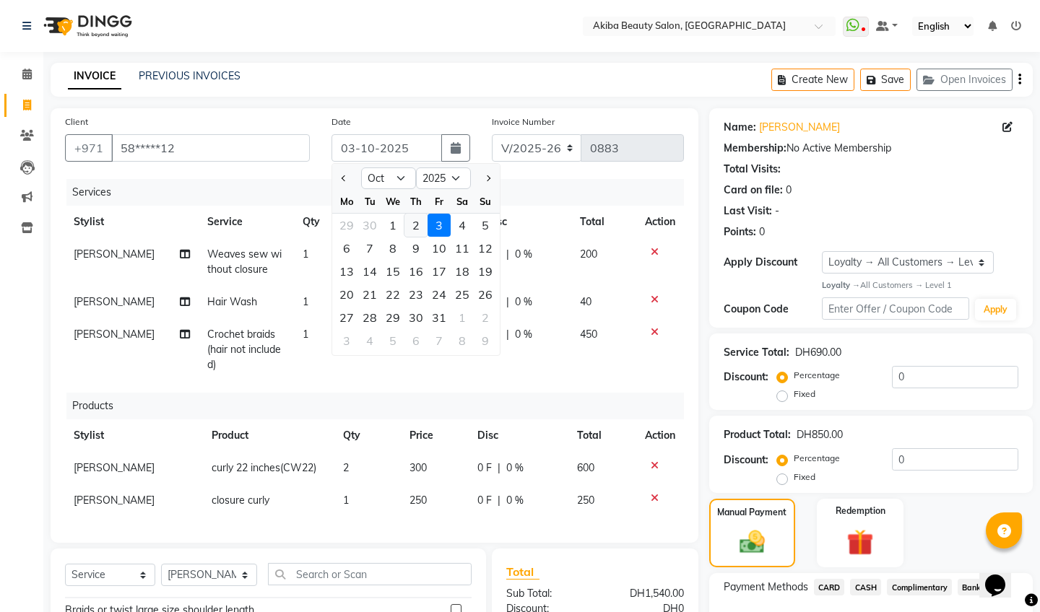
click at [419, 226] on div "2" at bounding box center [415, 225] width 23 height 23
type input "02-10-2025"
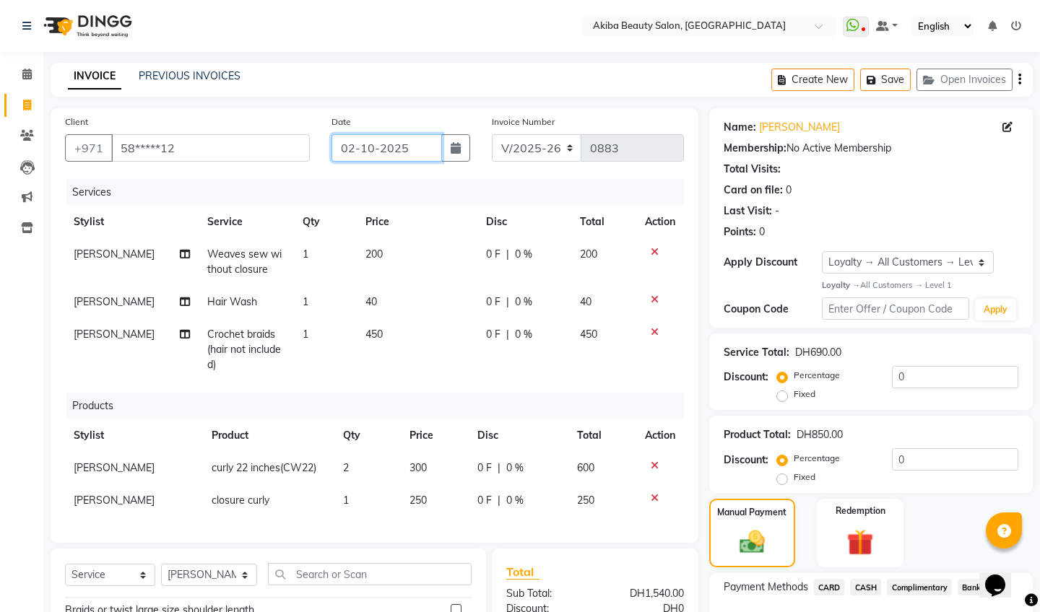
scroll to position [256, 0]
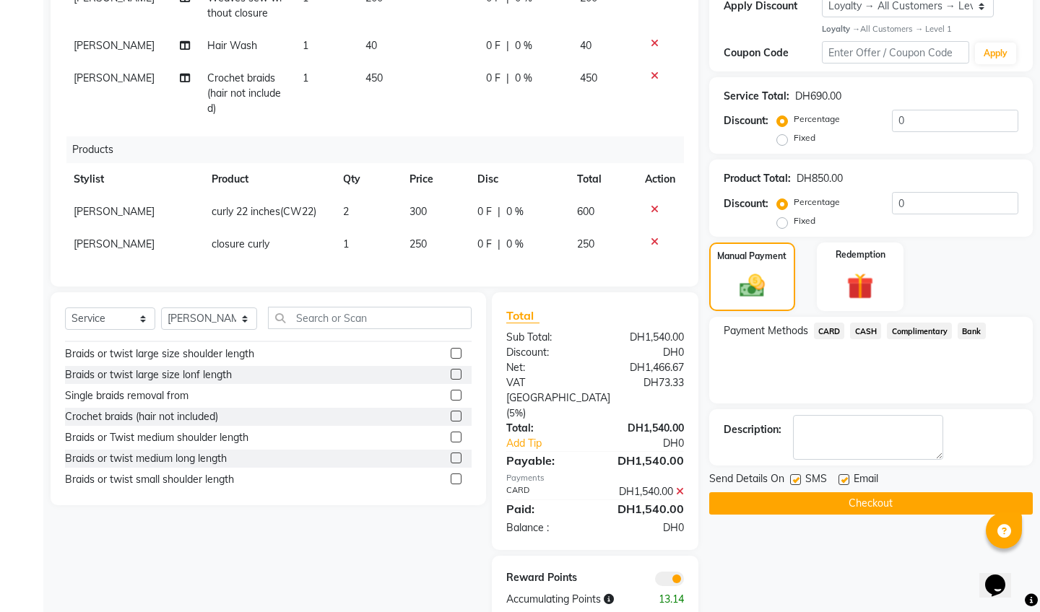
click at [859, 501] on button "Checkout" at bounding box center [871, 504] width 324 height 22
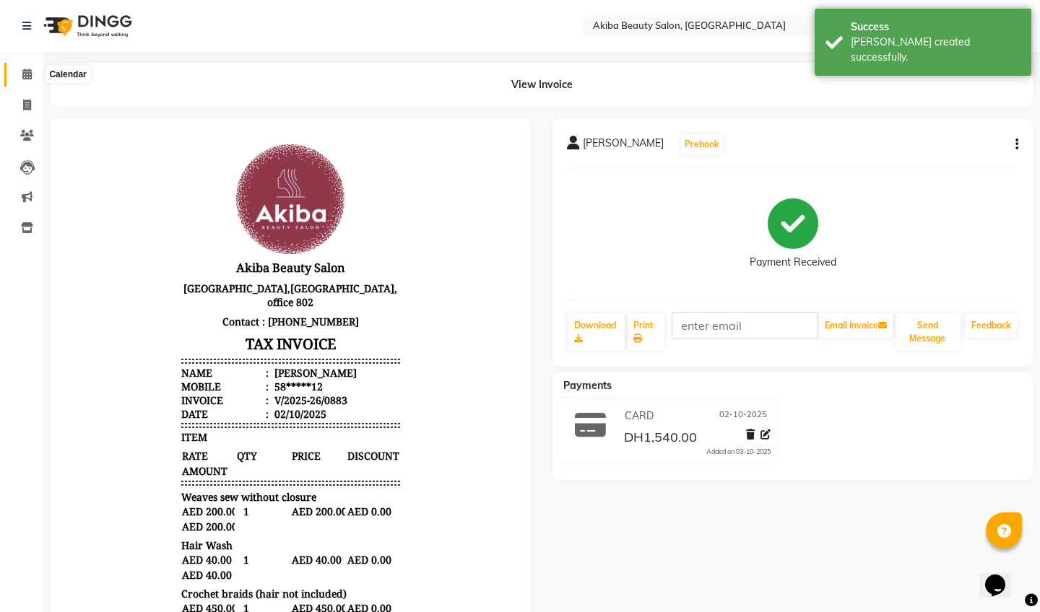
click at [25, 71] on icon at bounding box center [26, 74] width 9 height 11
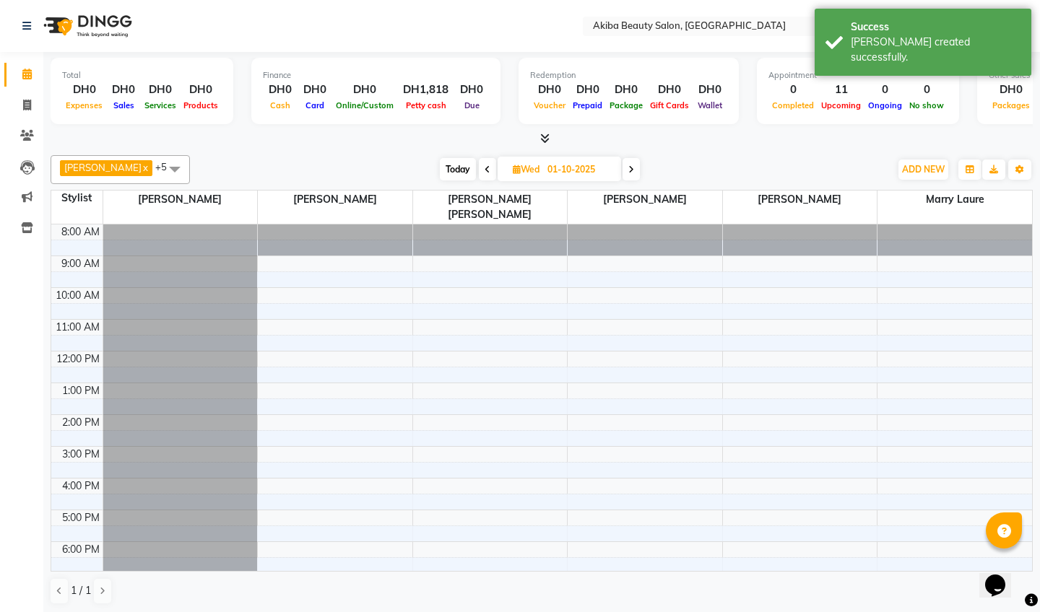
click at [547, 133] on icon at bounding box center [544, 138] width 9 height 11
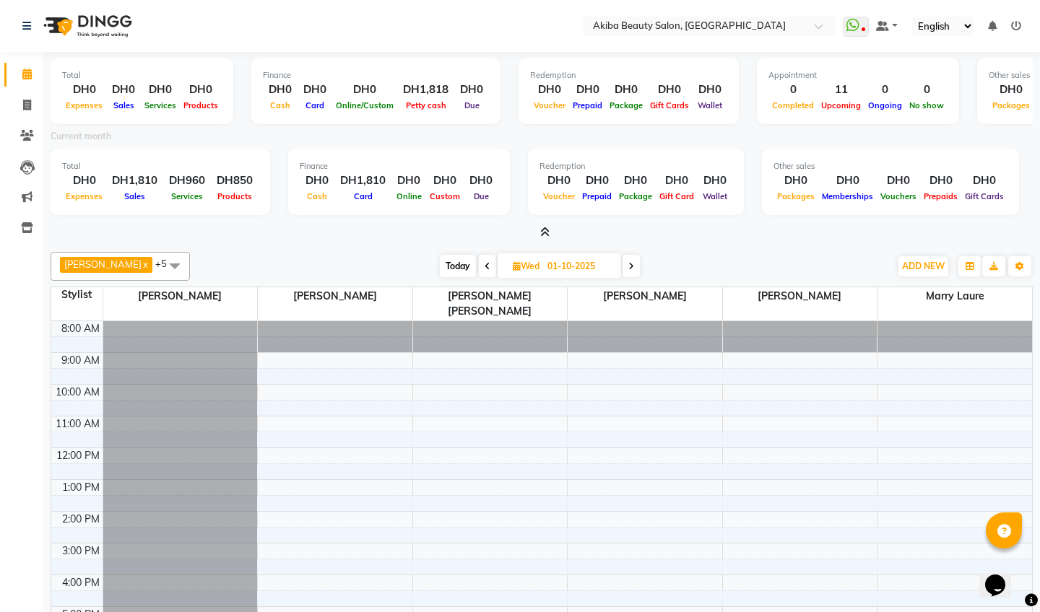
click at [545, 229] on icon at bounding box center [544, 232] width 9 height 11
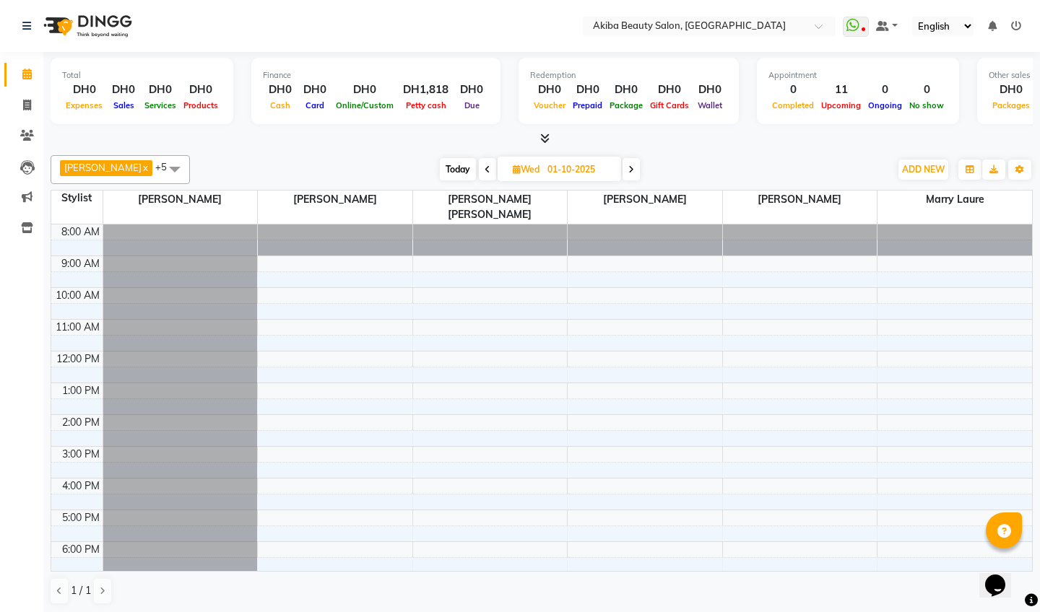
click at [449, 171] on span "Today" at bounding box center [458, 169] width 36 height 22
type input "03-10-2025"
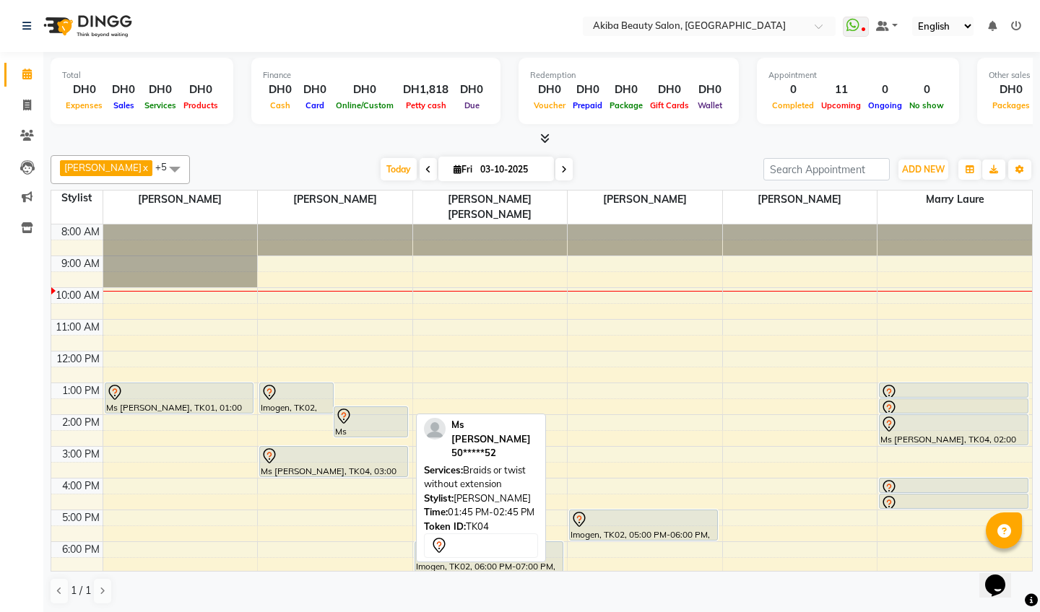
click at [359, 413] on div "Ms [PERSON_NAME], TK04, 01:45 PM-02:45 PM, Braids or twist without extension" at bounding box center [370, 422] width 73 height 30
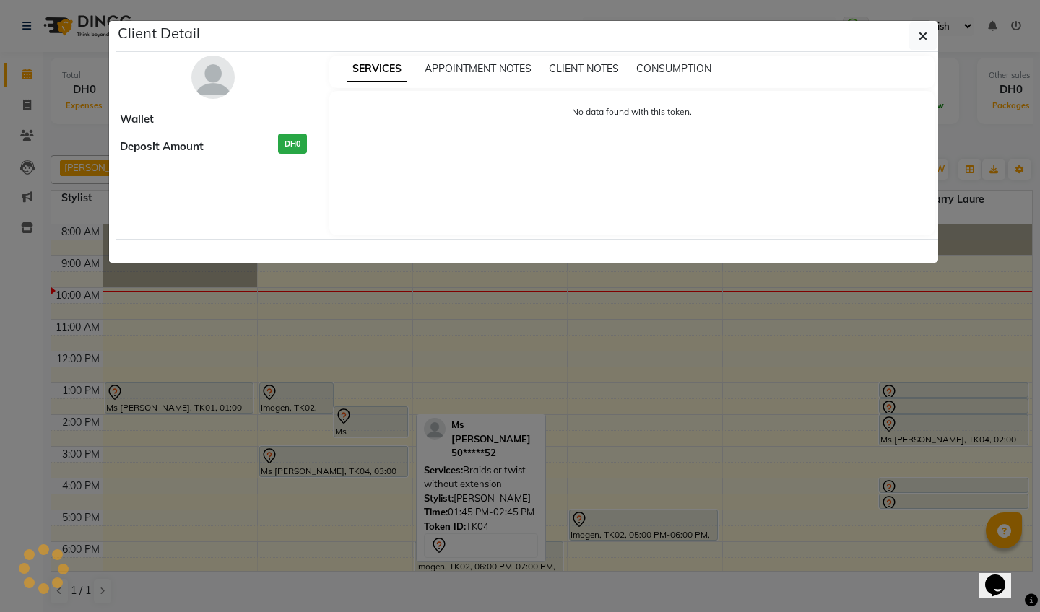
select select "7"
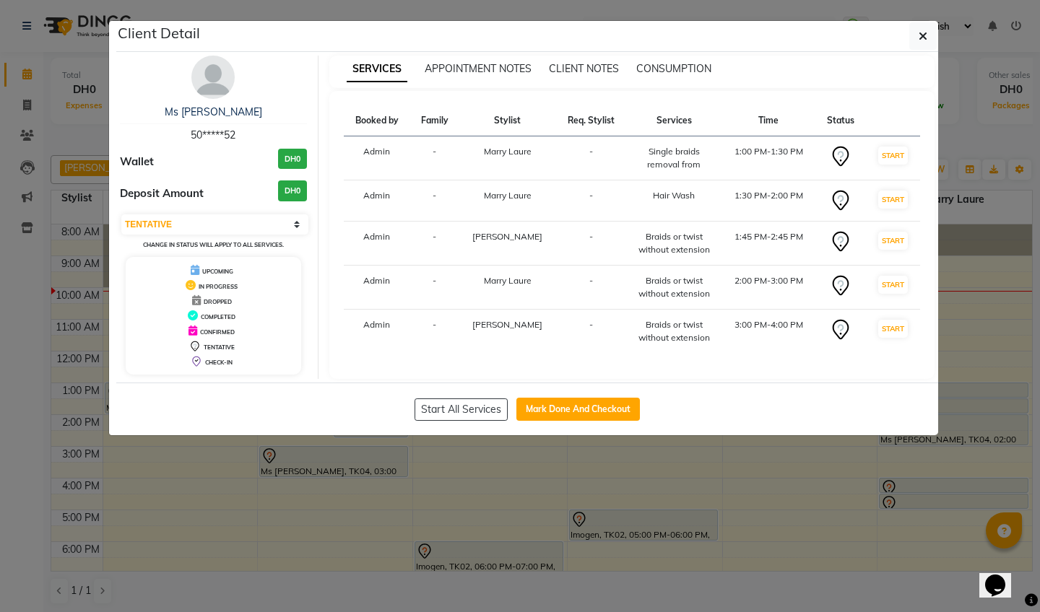
click at [441, 463] on ngb-modal-window "Client Detail Ms [PERSON_NAME] 50*****52 Wallet DH0 Deposit Amount DH0 Select I…" at bounding box center [520, 306] width 1040 height 612
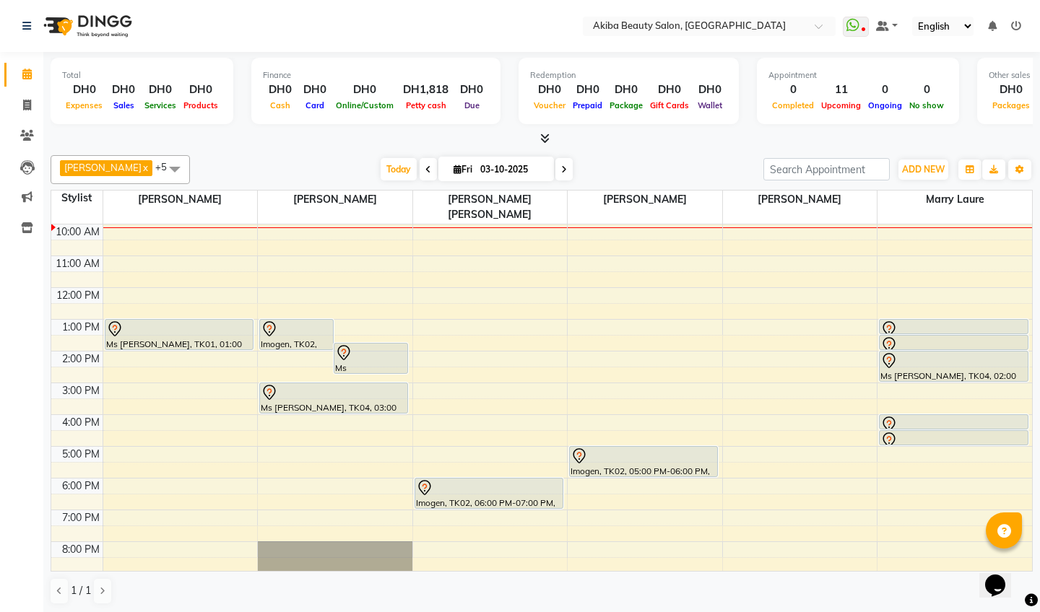
scroll to position [63, 0]
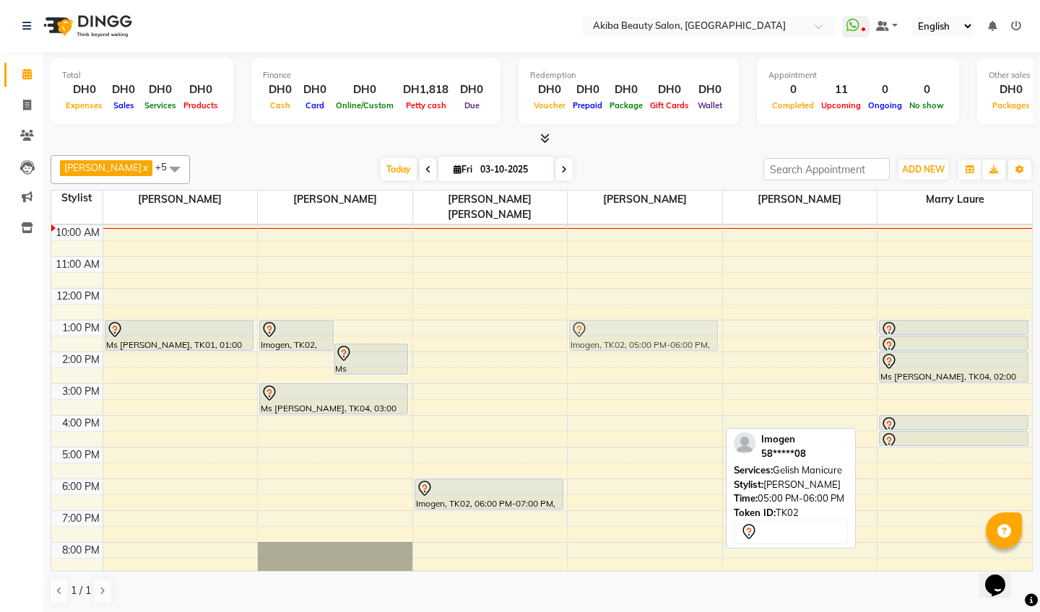
drag, startPoint x: 621, startPoint y: 452, endPoint x: 623, endPoint y: 329, distance: 123.5
click at [623, 329] on div "Imogen, TK02, 05:00 PM-06:00 PM, Gelish Manicure Imogen, TK02, 05:00 PM-06:00 P…" at bounding box center [645, 384] width 155 height 444
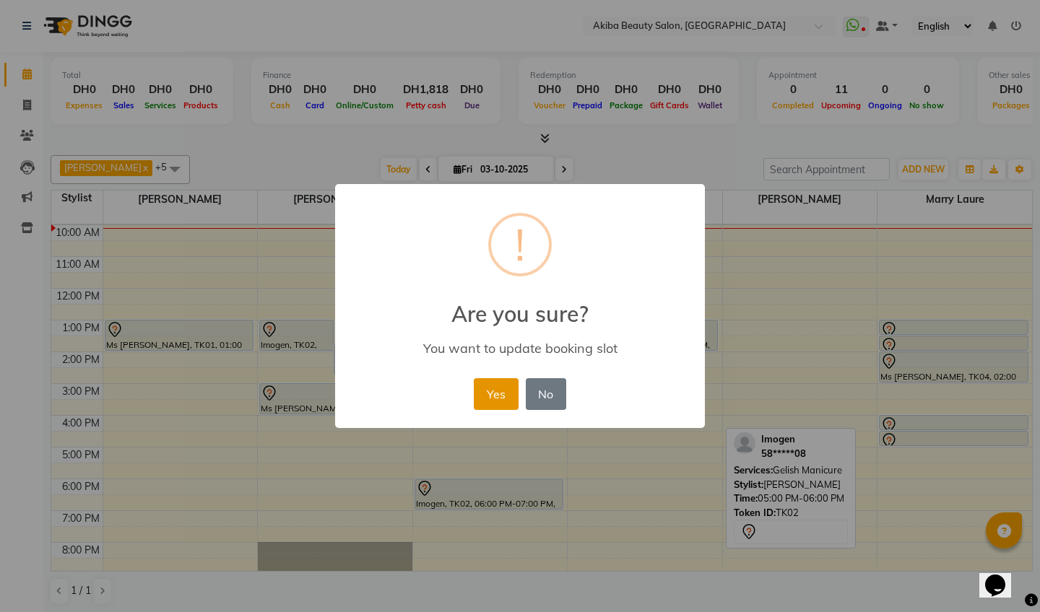
click at [488, 394] on button "Yes" at bounding box center [496, 394] width 44 height 32
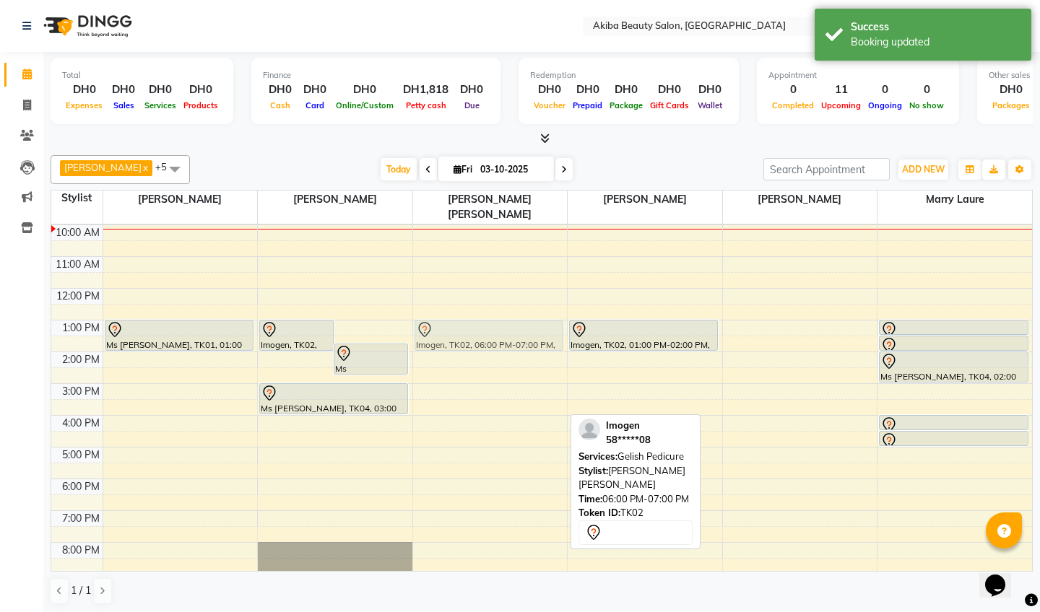
drag, startPoint x: 464, startPoint y: 482, endPoint x: 477, endPoint y: 328, distance: 154.3
click at [477, 328] on div "Imogen, TK02, 06:00 PM-07:00 PM, Gelish Pedicure Imogen, TK02, 06:00 PM-07:00 P…" at bounding box center [490, 384] width 155 height 444
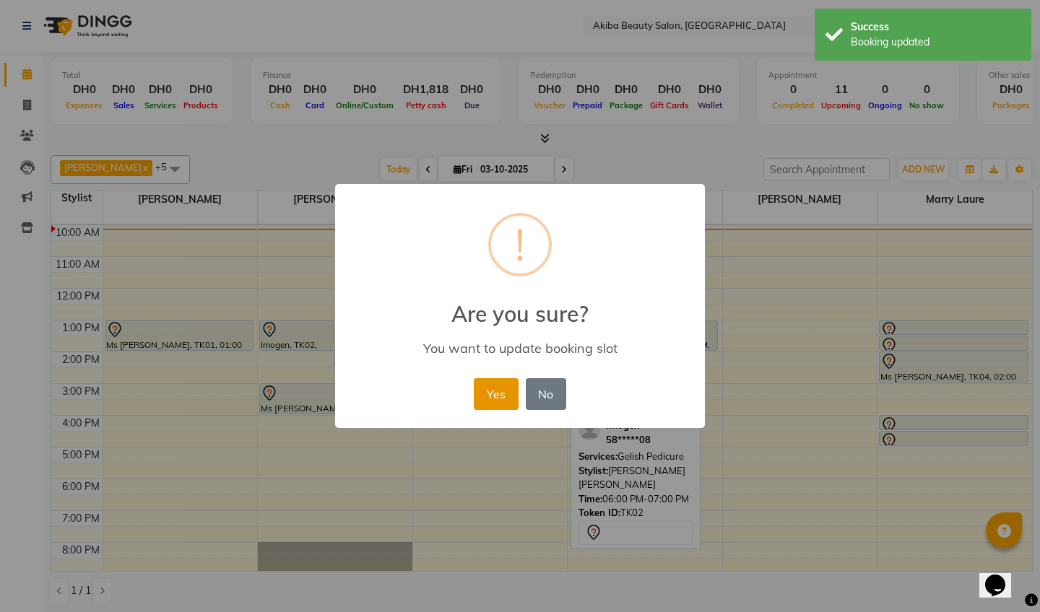
click at [492, 390] on button "Yes" at bounding box center [496, 394] width 44 height 32
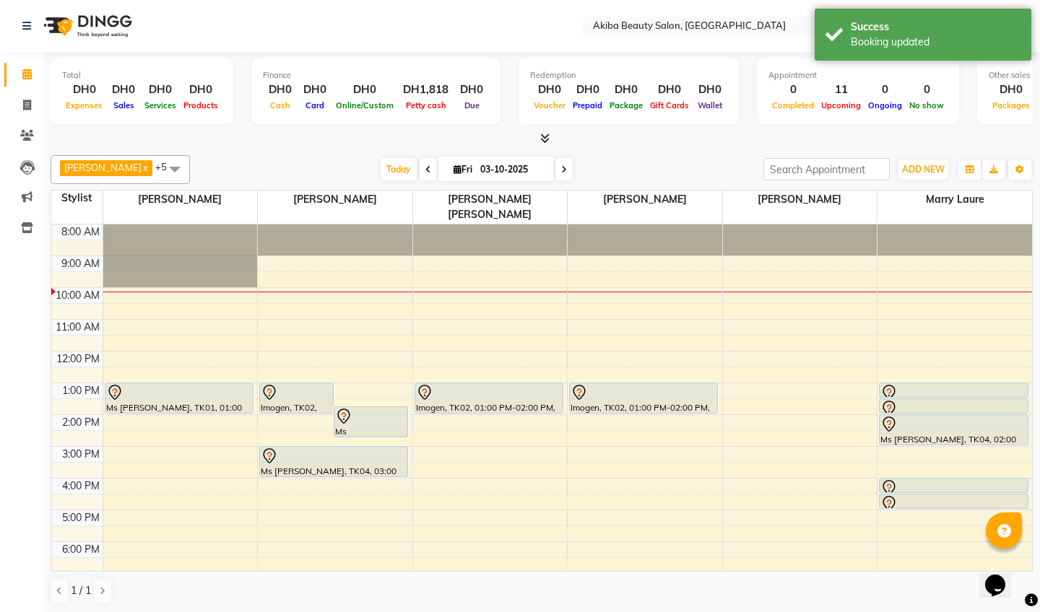
scroll to position [0, 0]
click at [391, 160] on span "Today" at bounding box center [399, 169] width 36 height 22
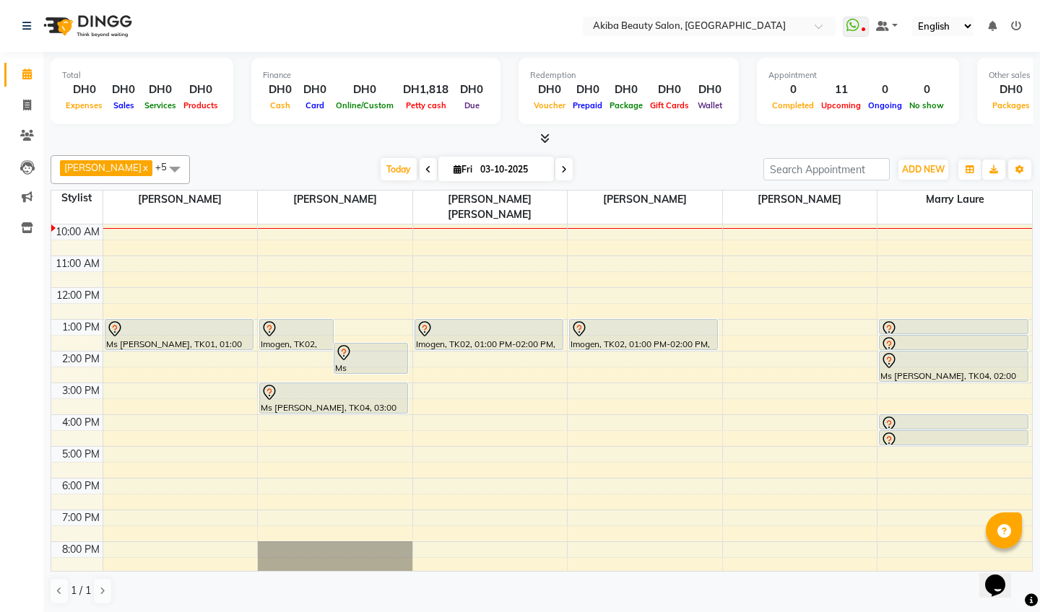
click at [561, 170] on icon at bounding box center [564, 169] width 6 height 9
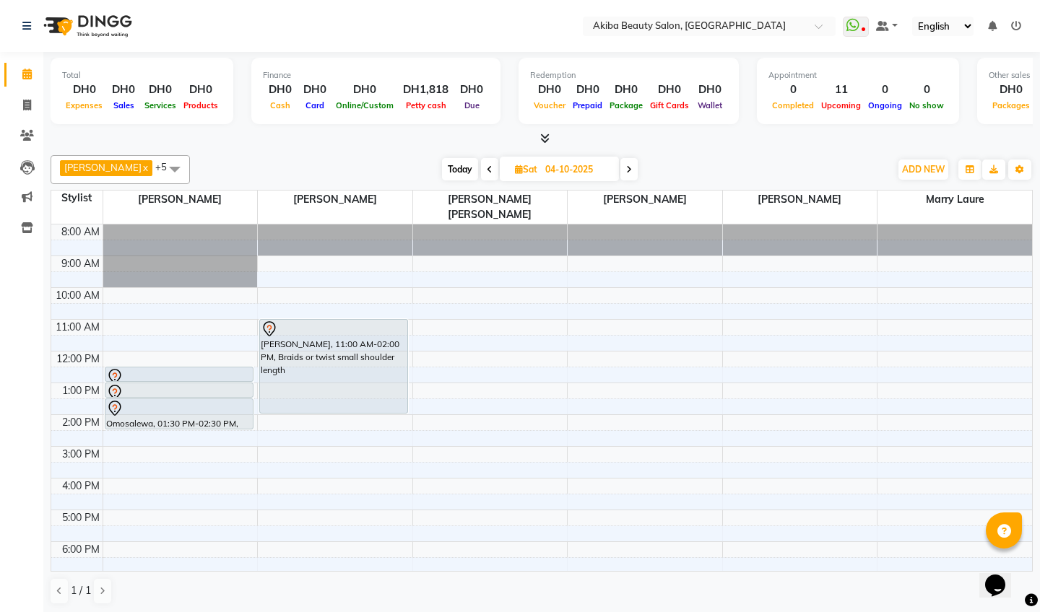
scroll to position [0, 0]
click at [452, 175] on span "Today" at bounding box center [460, 169] width 36 height 22
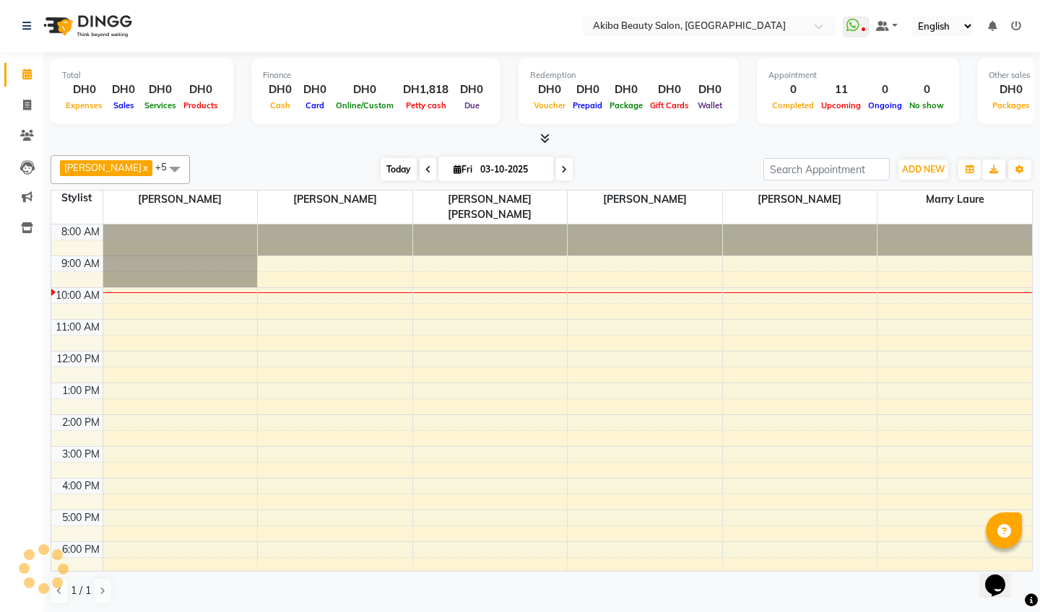
scroll to position [64, 0]
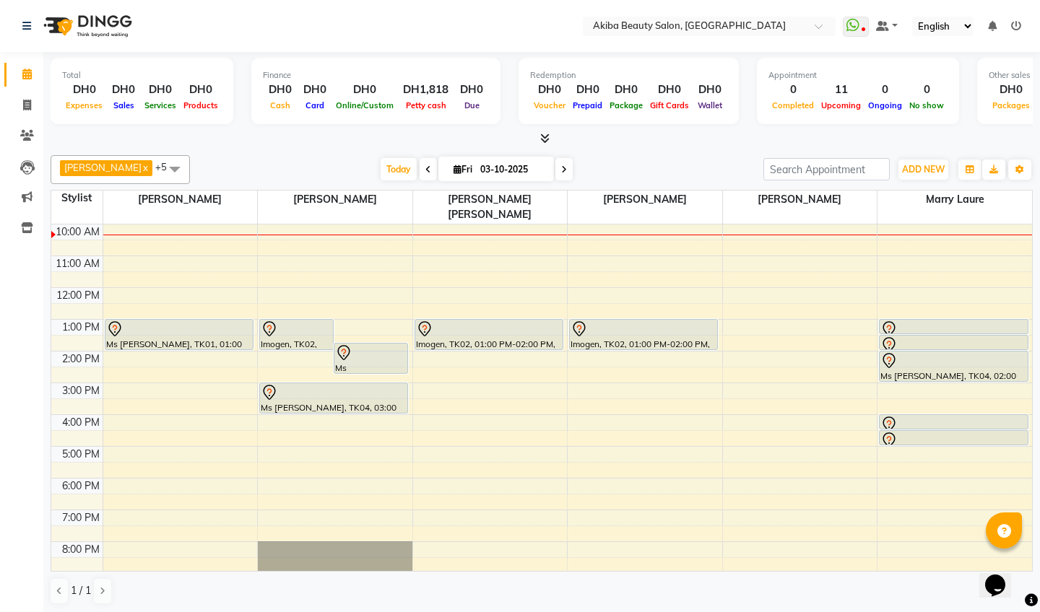
click at [559, 161] on span at bounding box center [563, 169] width 17 height 22
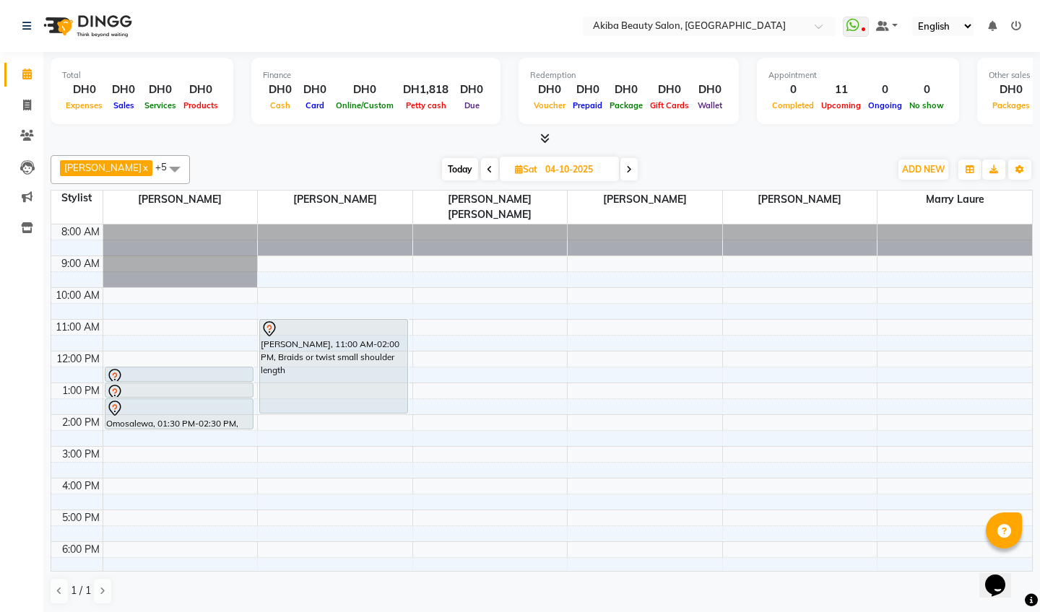
scroll to position [0, 0]
click at [464, 168] on span "Today" at bounding box center [460, 169] width 36 height 22
type input "03-10-2025"
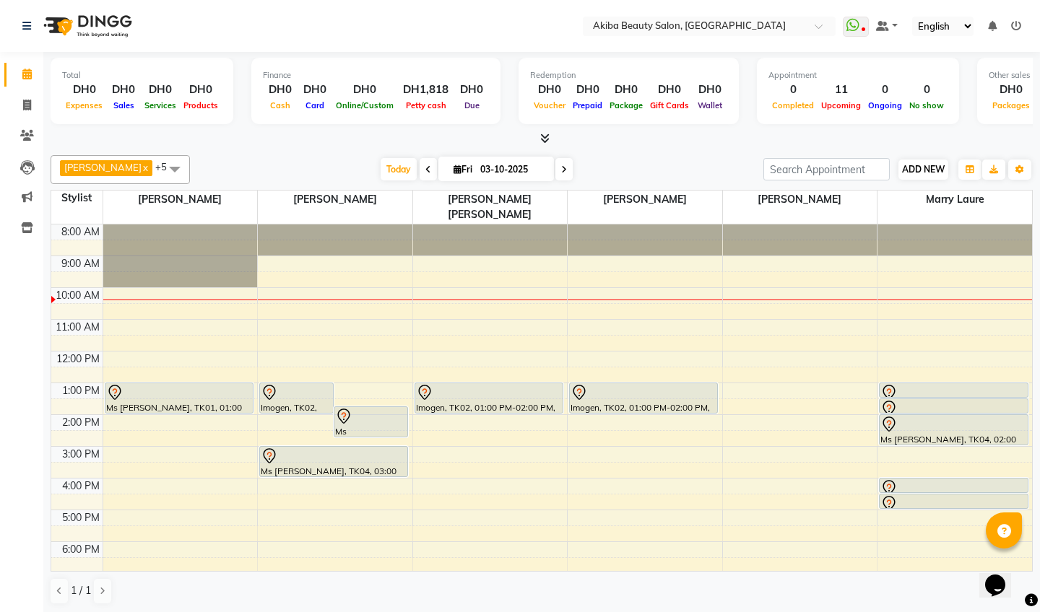
click at [928, 164] on span "ADD NEW" at bounding box center [923, 169] width 43 height 11
click at [969, 194] on button "Add Appointment" at bounding box center [1006, 196] width 114 height 19
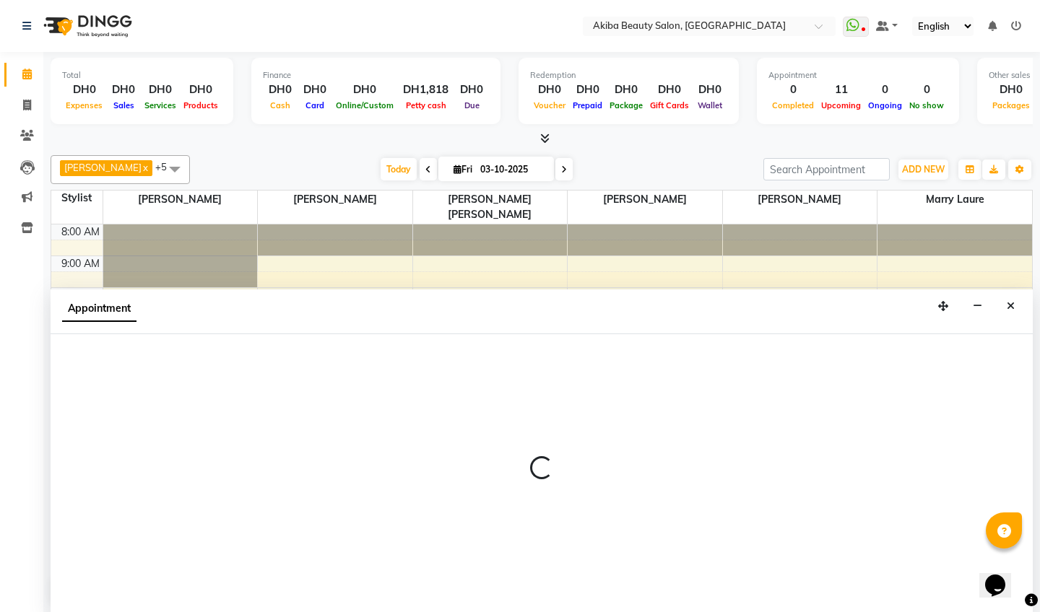
select select "540"
select select "tentative"
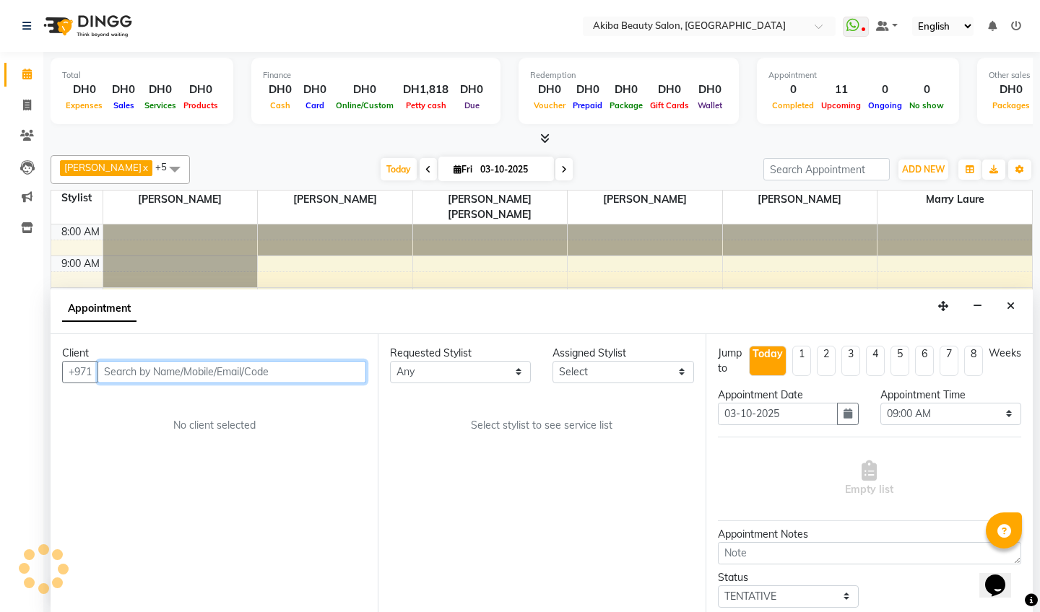
scroll to position [1, 0]
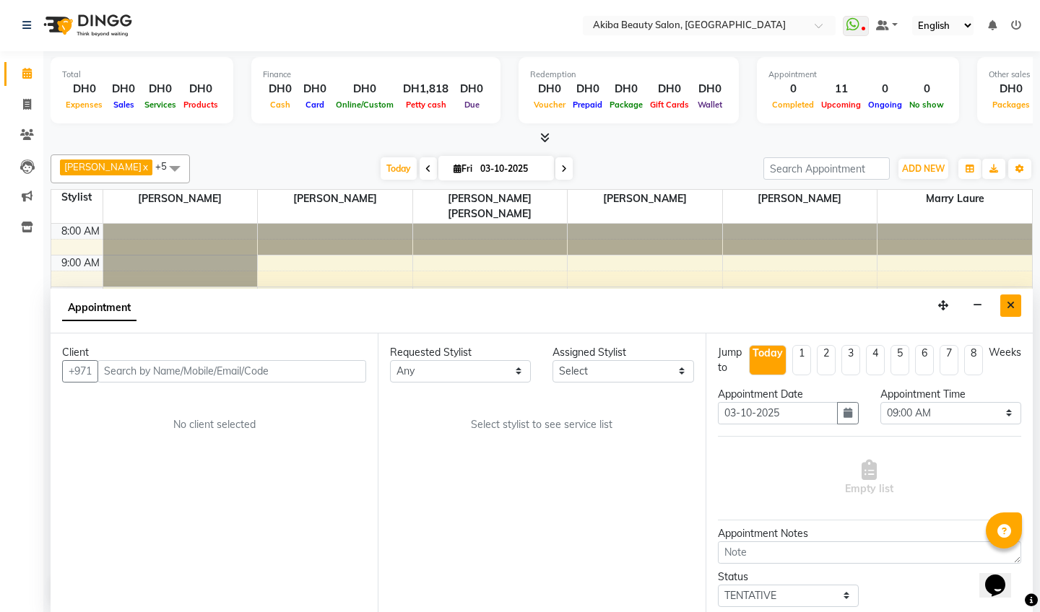
click at [1013, 303] on icon "Close" at bounding box center [1011, 305] width 8 height 10
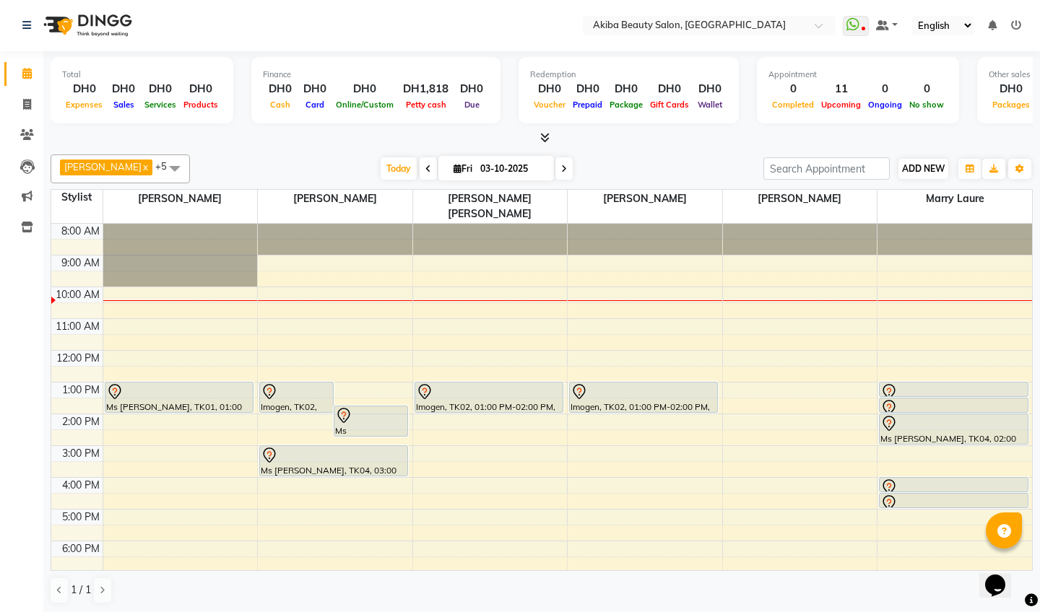
click at [927, 166] on span "ADD NEW" at bounding box center [923, 168] width 43 height 11
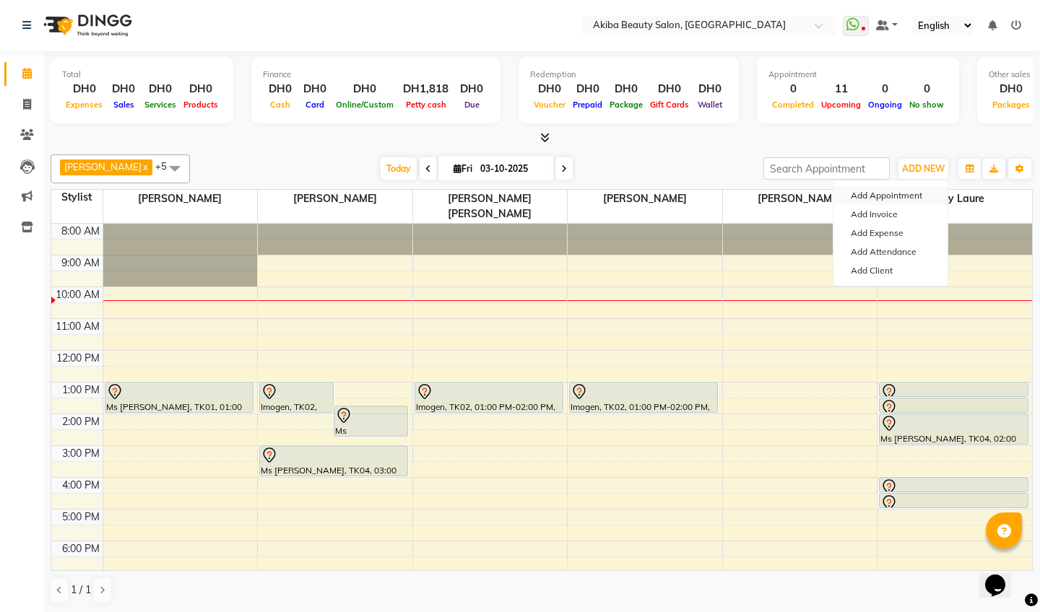
click at [872, 195] on button "Add Appointment" at bounding box center [890, 195] width 114 height 19
select select "tentative"
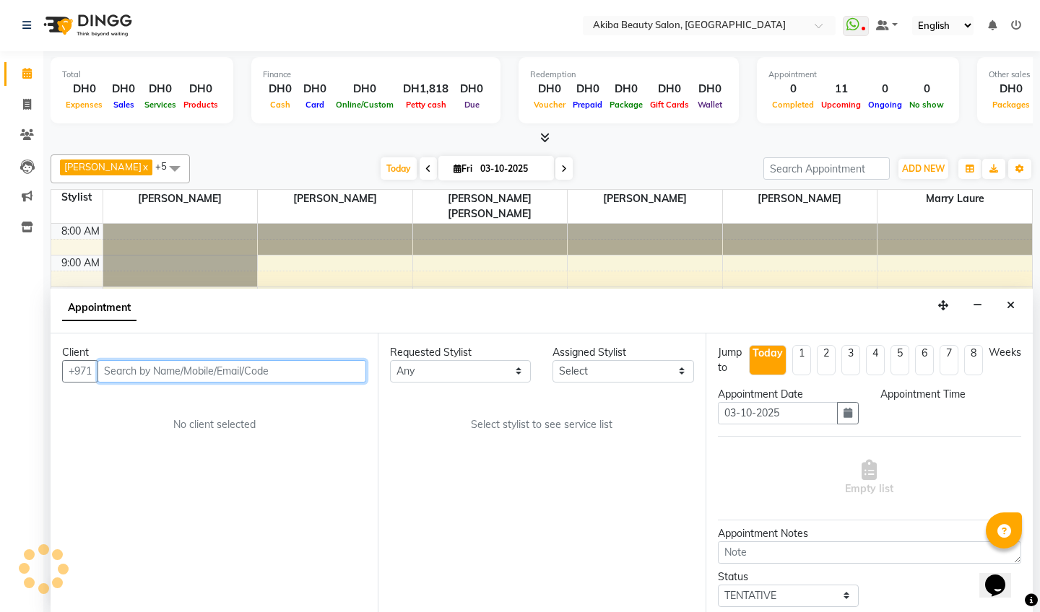
select select "540"
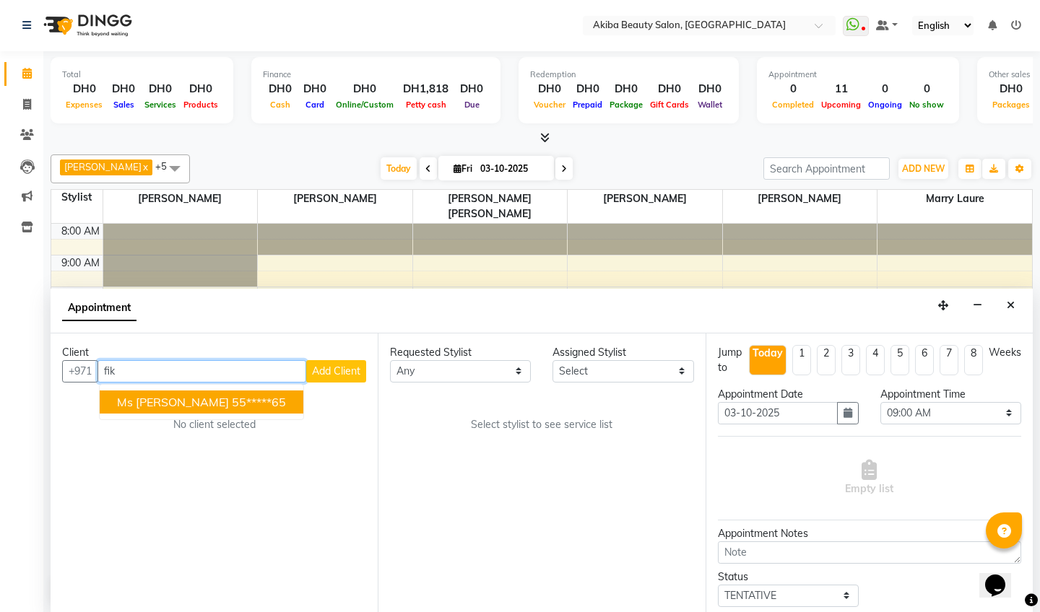
click at [137, 397] on span "Ms [PERSON_NAME]" at bounding box center [173, 402] width 112 height 14
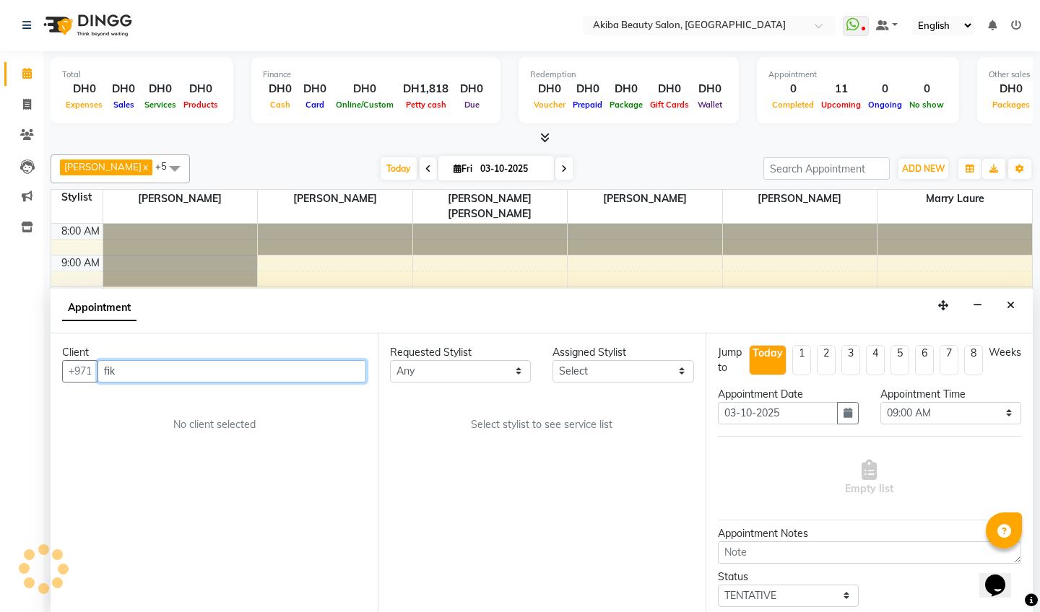
type input "55*****65"
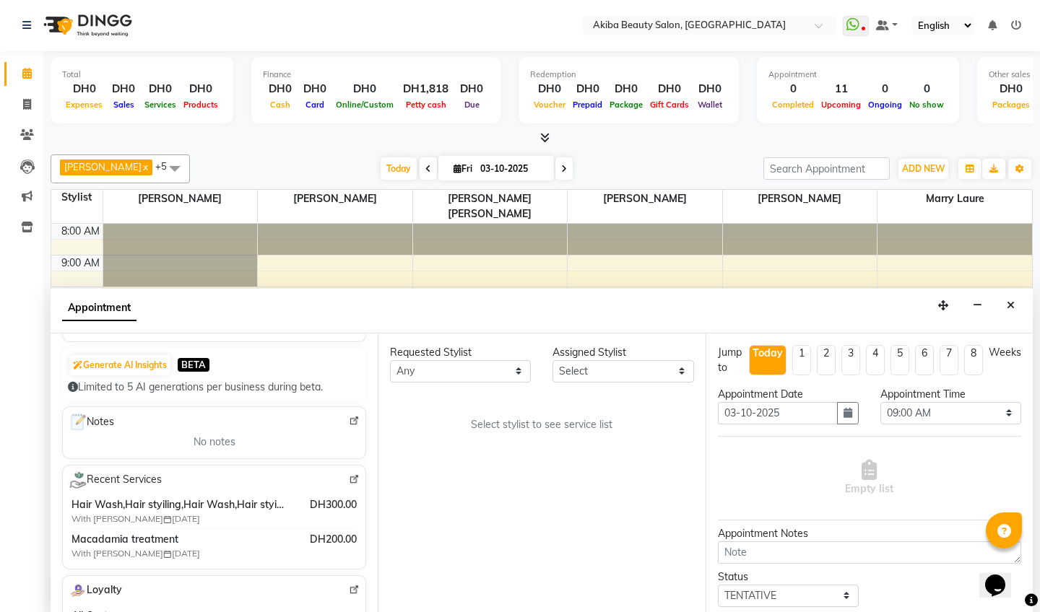
scroll to position [139, 0]
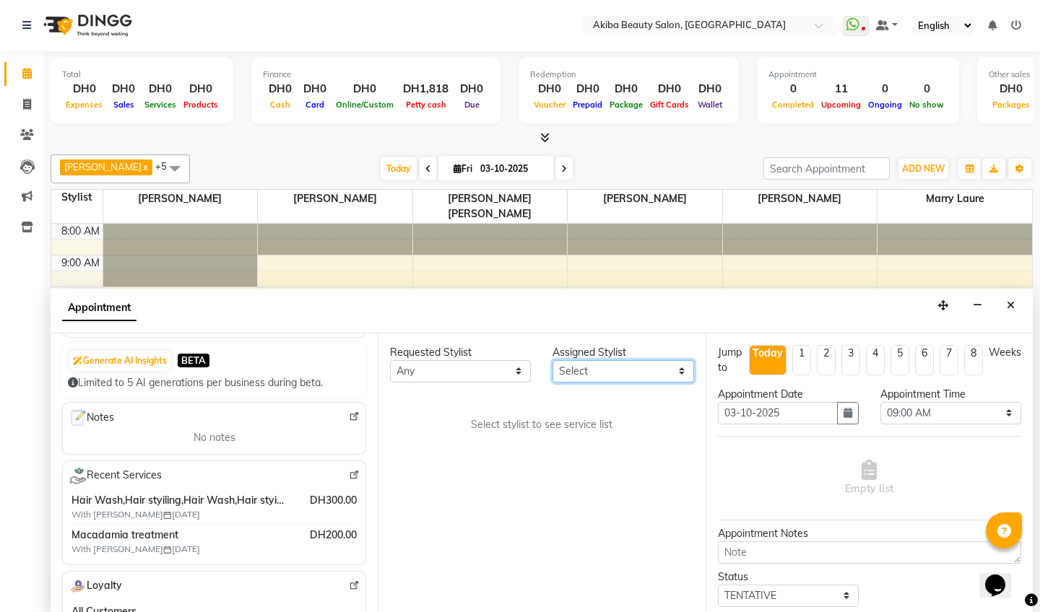
click at [623, 369] on select "Select [PERSON_NAME] [PERSON_NAME] [PERSON_NAME] Marry [PERSON_NAME] [PERSON_NA…" at bounding box center [623, 371] width 141 height 22
select select "57438"
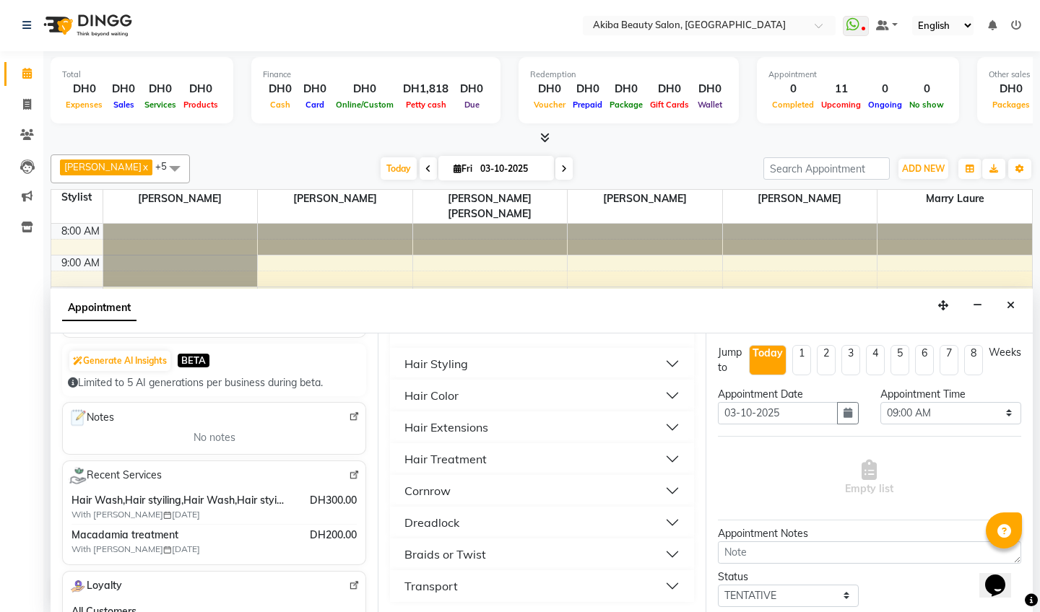
scroll to position [202, 0]
click at [462, 351] on button "Hair Styling" at bounding box center [542, 364] width 292 height 26
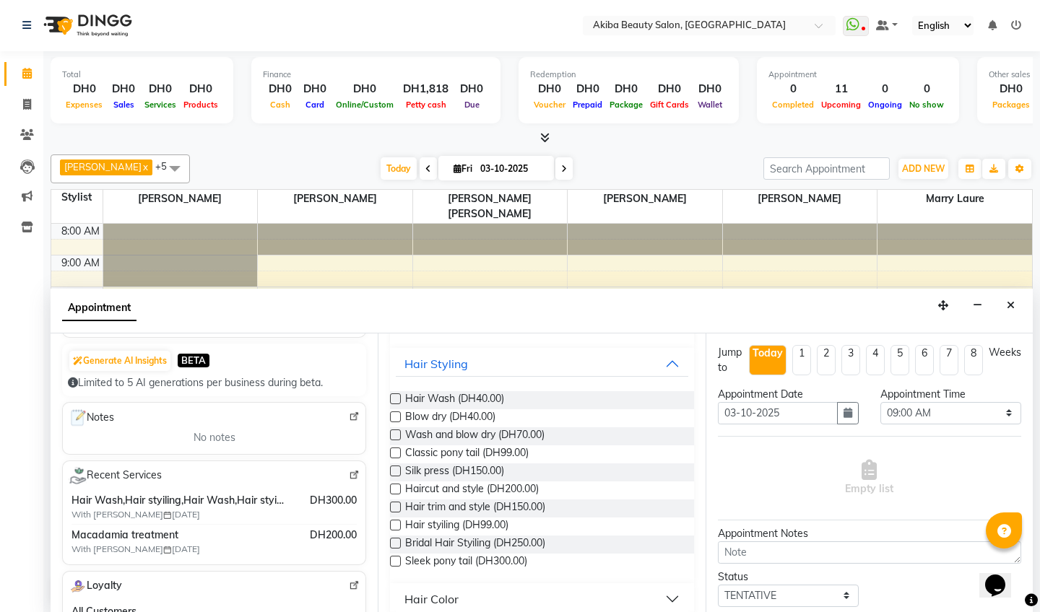
click at [394, 436] on label at bounding box center [395, 435] width 11 height 11
click at [394, 436] on input "checkbox" at bounding box center [394, 436] width 9 height 9
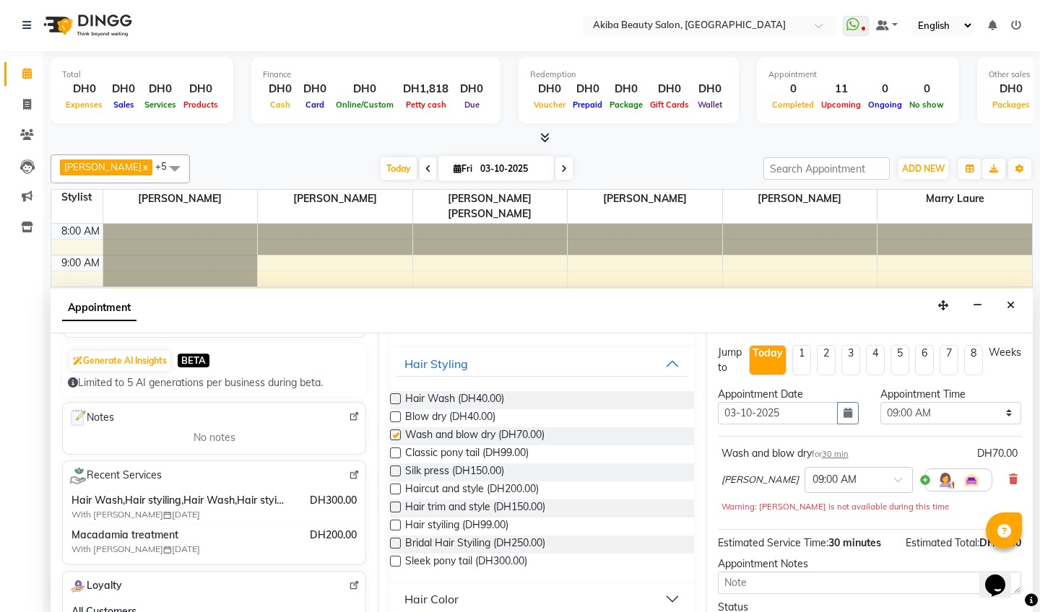
checkbox input "false"
click at [935, 411] on select "Select 09:00 AM 09:15 AM 09:30 AM 09:45 AM 10:00 AM 10:15 AM 10:30 AM 10:45 AM …" at bounding box center [950, 413] width 141 height 22
select select "720"
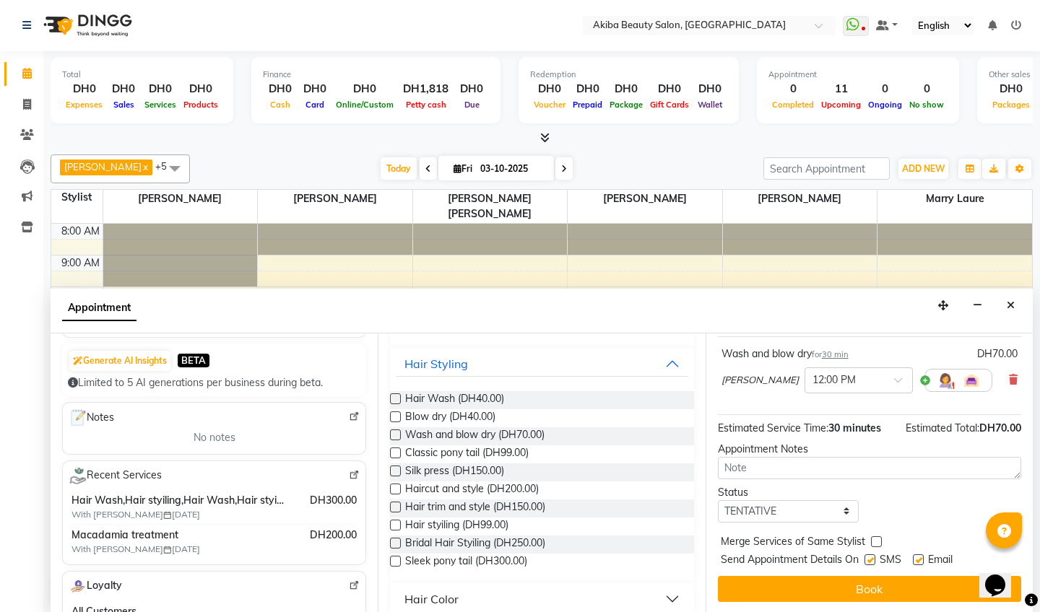
scroll to position [100, 0]
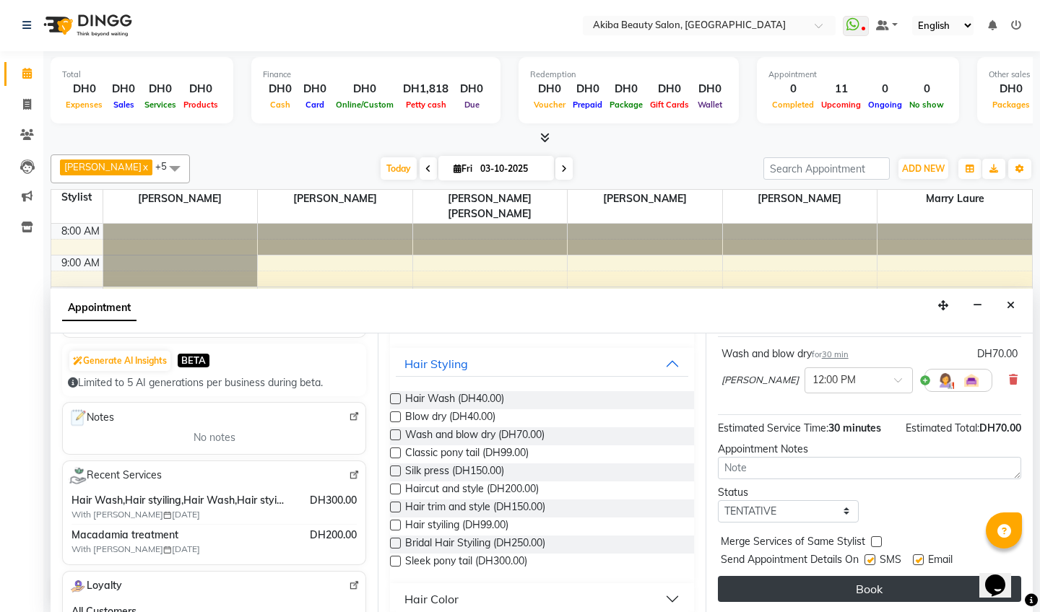
click at [871, 594] on button "Book" at bounding box center [869, 589] width 303 height 26
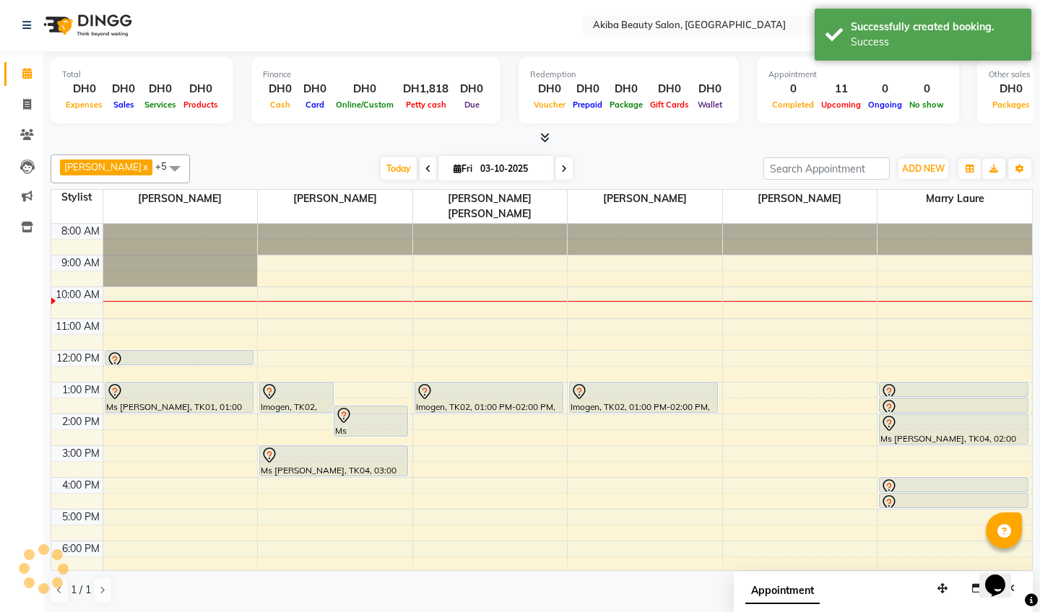
scroll to position [0, 0]
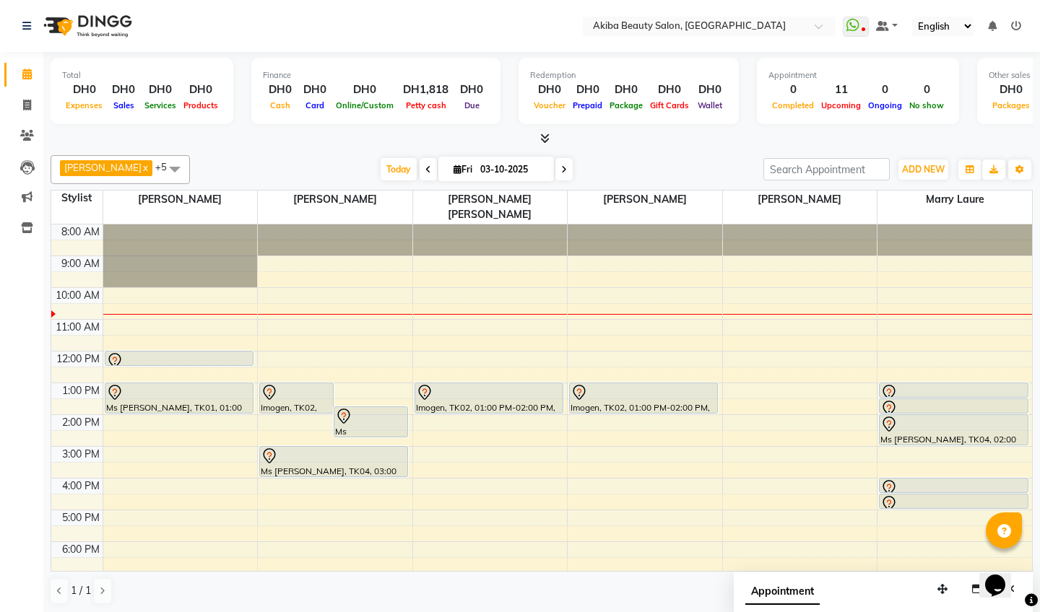
click at [547, 138] on icon at bounding box center [544, 138] width 9 height 11
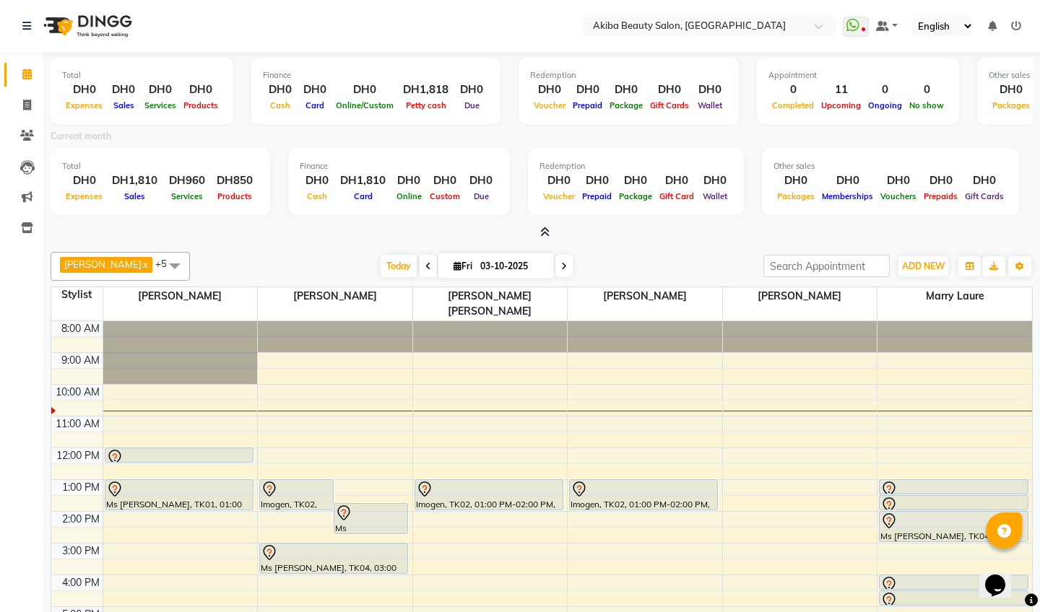
click at [542, 230] on icon at bounding box center [544, 232] width 9 height 11
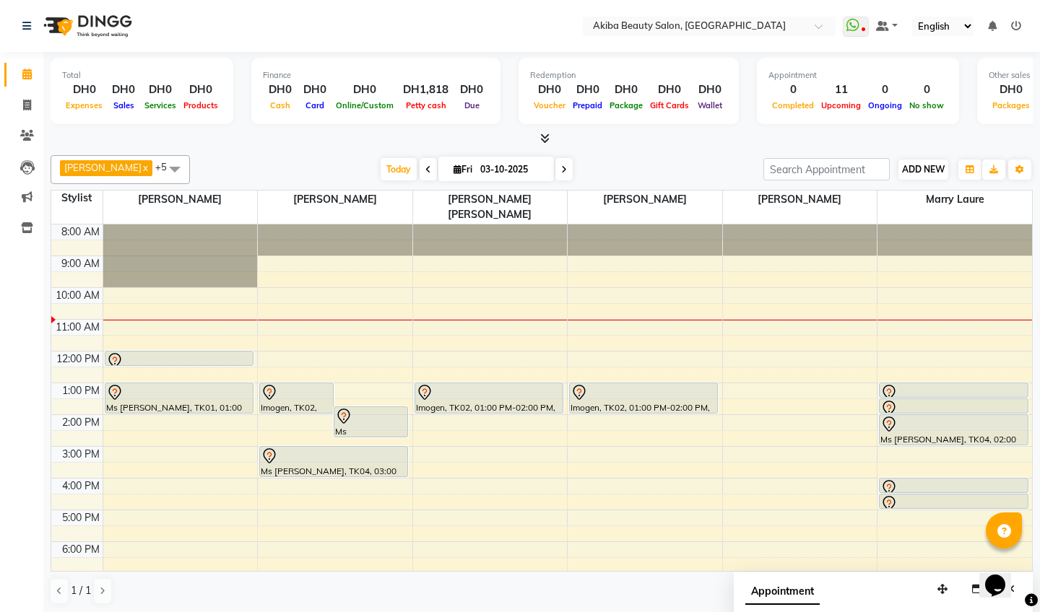
click at [924, 172] on span "ADD NEW" at bounding box center [923, 169] width 43 height 11
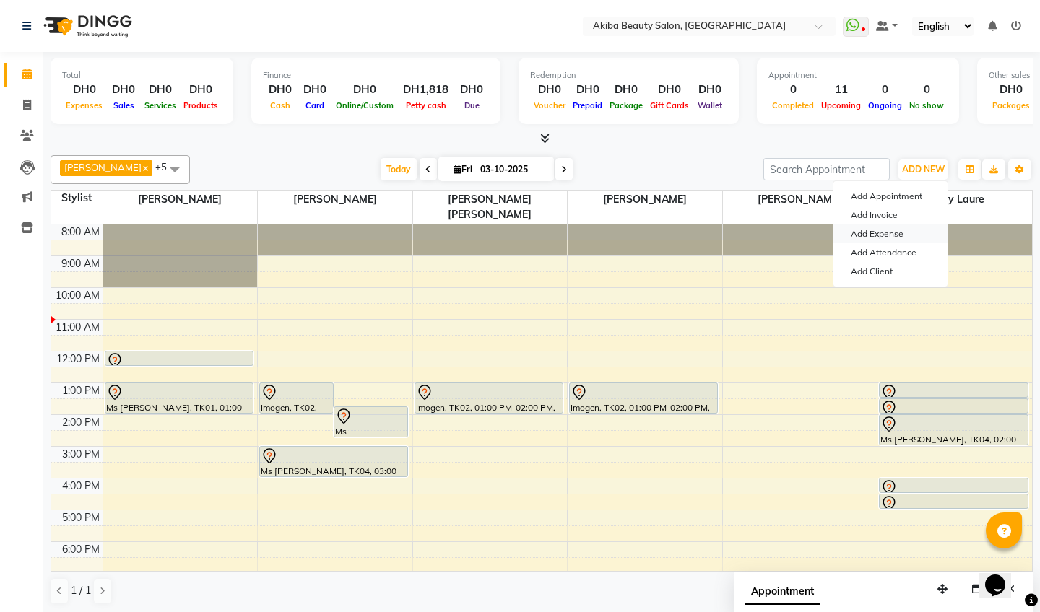
click at [874, 235] on link "Add Expense" at bounding box center [890, 234] width 114 height 19
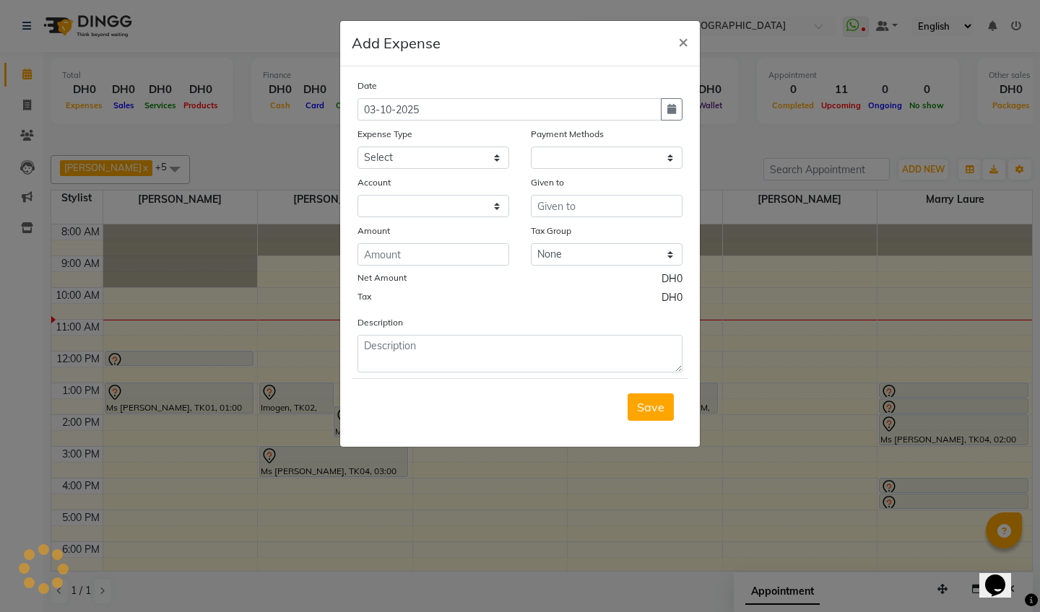
select select "1"
select select "4503"
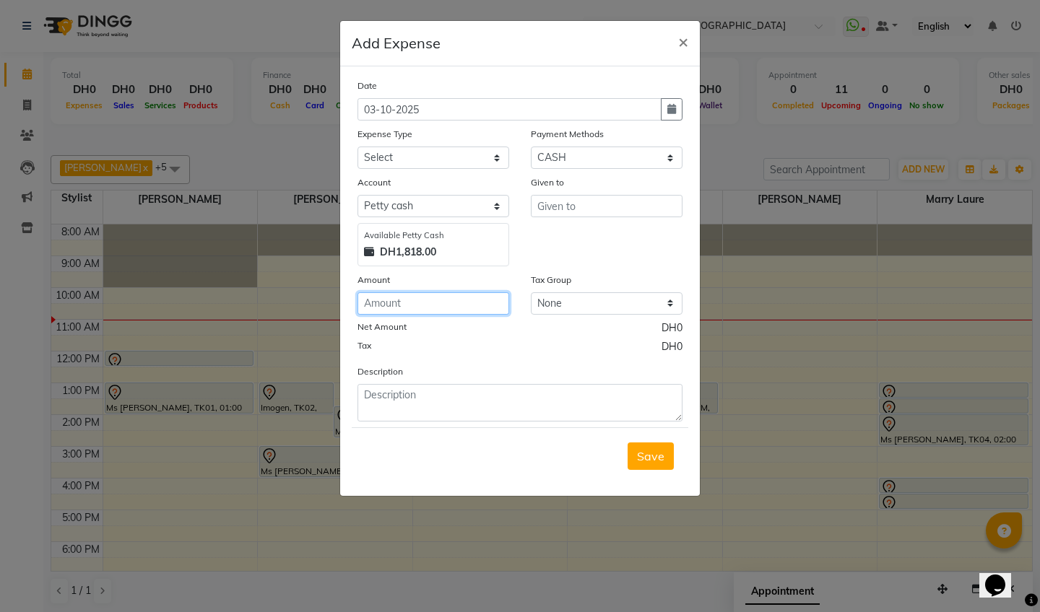
click at [449, 293] on input "number" at bounding box center [434, 304] width 152 height 22
type input "1050"
click at [553, 211] on input "text" at bounding box center [607, 206] width 152 height 22
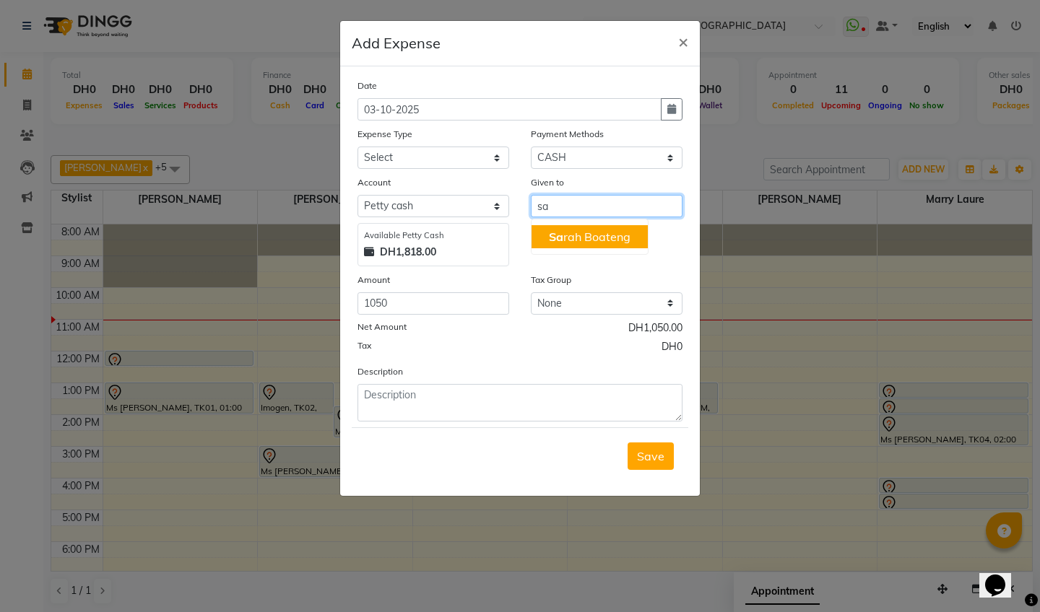
click at [558, 235] on span "Sa" at bounding box center [556, 237] width 14 height 14
type input "[PERSON_NAME]"
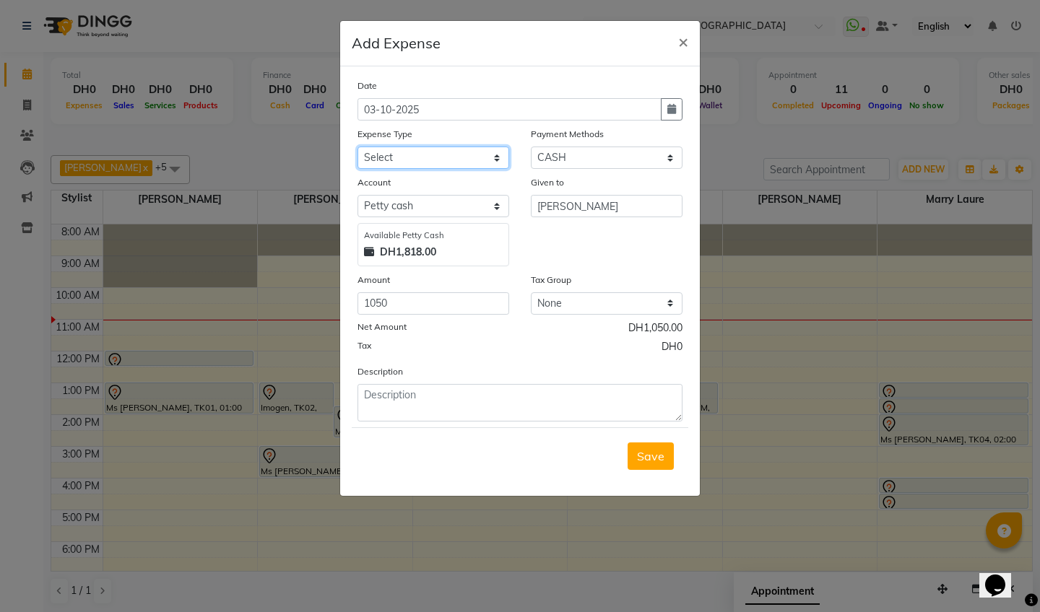
select select "11378"
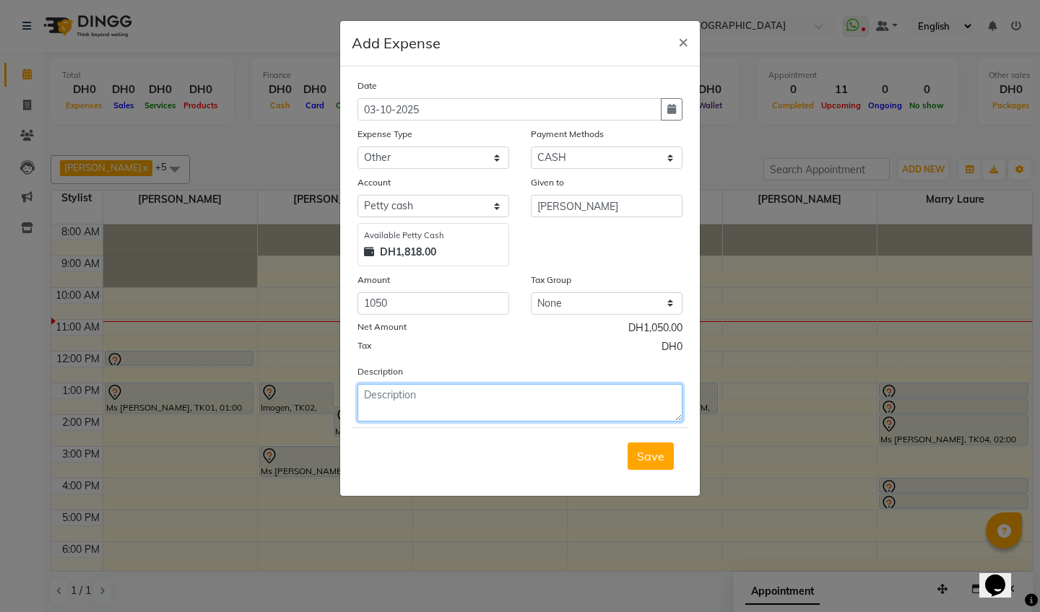
click at [432, 402] on textarea at bounding box center [520, 403] width 325 height 38
type textarea "[PERSON_NAME] class payment"
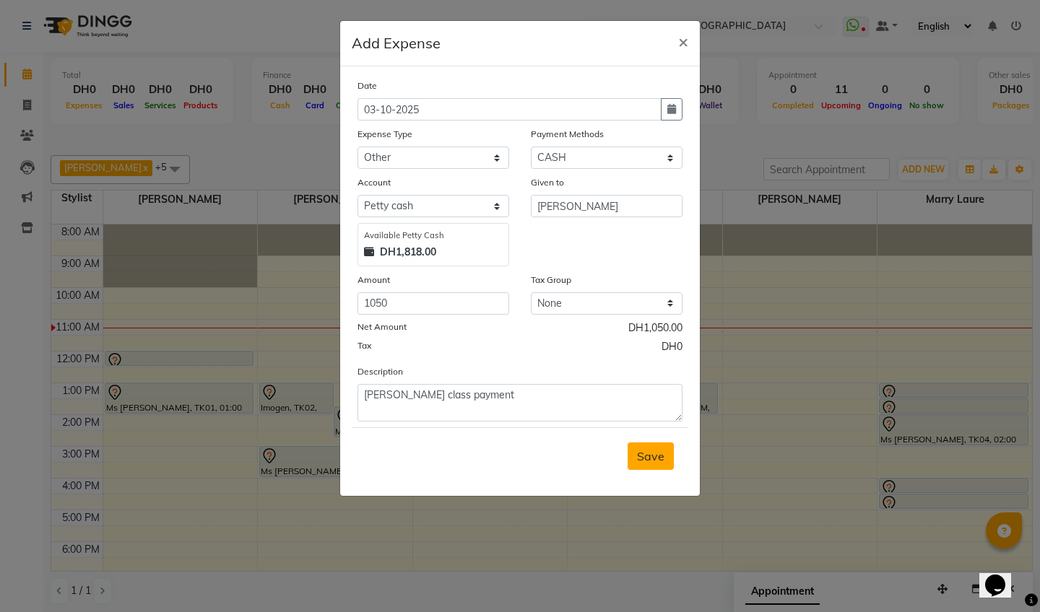
click at [647, 457] on span "Save" at bounding box center [650, 456] width 27 height 14
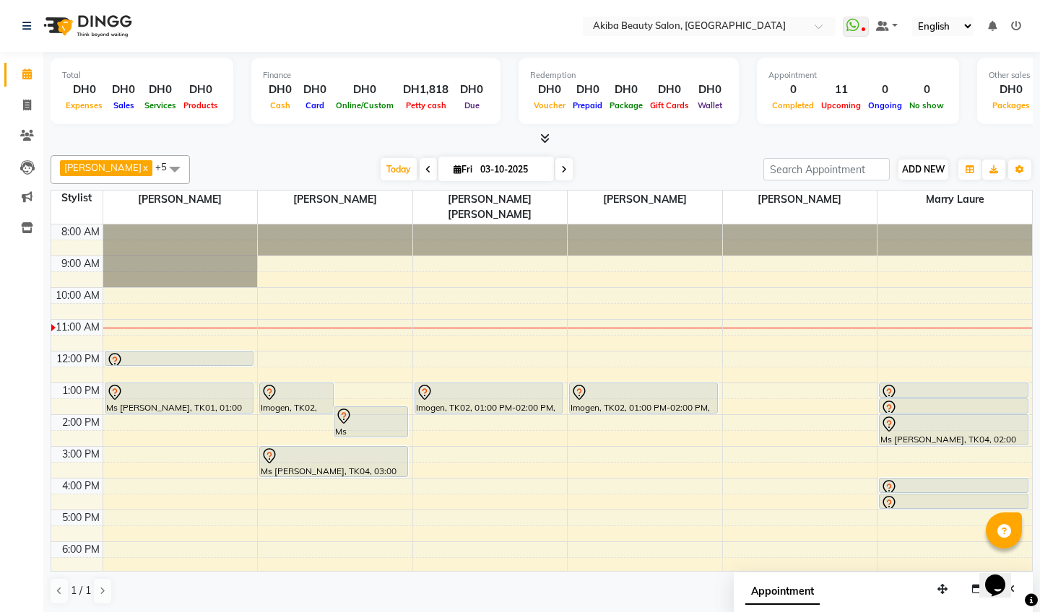
click at [934, 171] on span "ADD NEW" at bounding box center [923, 169] width 43 height 11
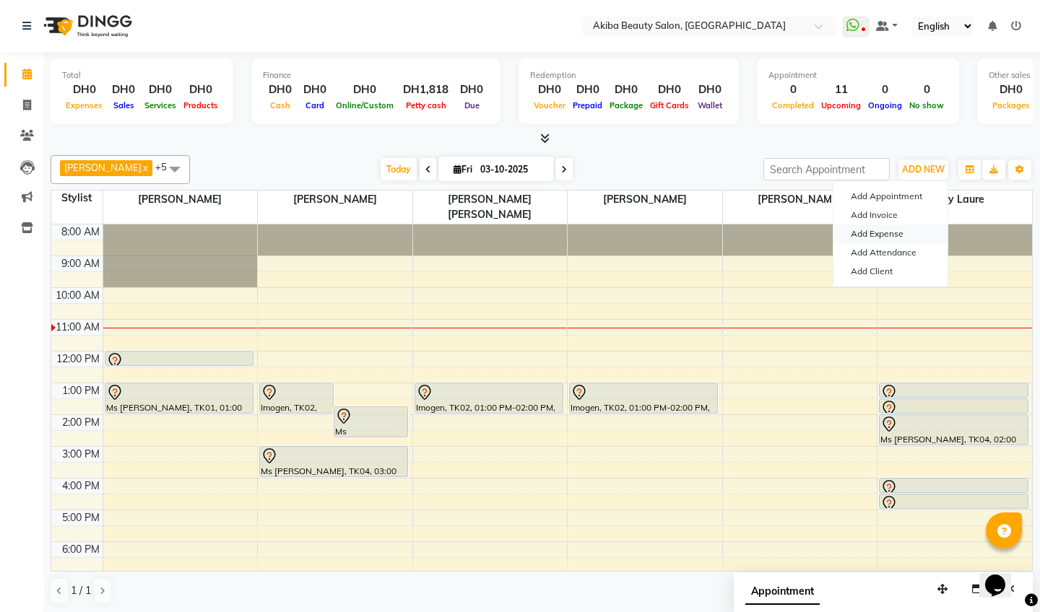
click at [898, 233] on link "Add Expense" at bounding box center [890, 234] width 114 height 19
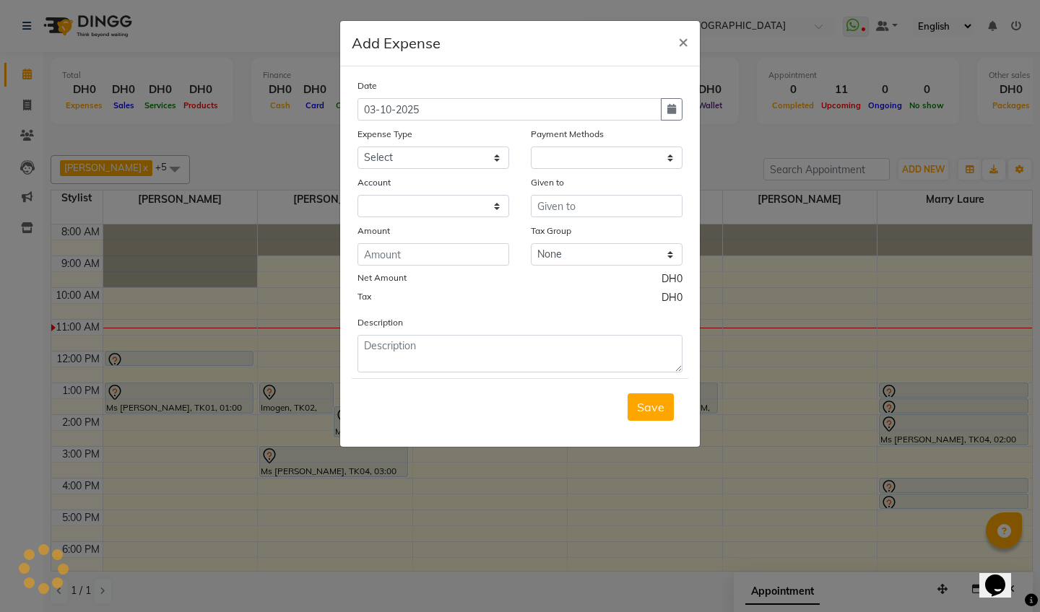
select select "1"
select select "4503"
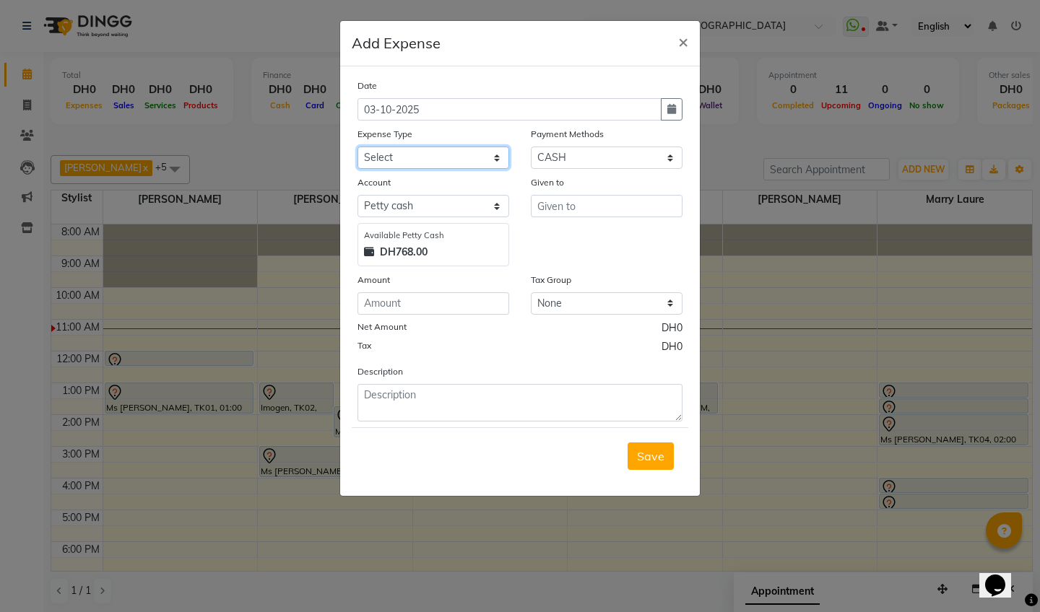
click at [417, 149] on select "Select Advance Salary Bank charges Car maintenance Cash transfer to bank Cash t…" at bounding box center [434, 158] width 152 height 22
select select "11378"
click at [576, 211] on input "text" at bounding box center [607, 206] width 152 height 22
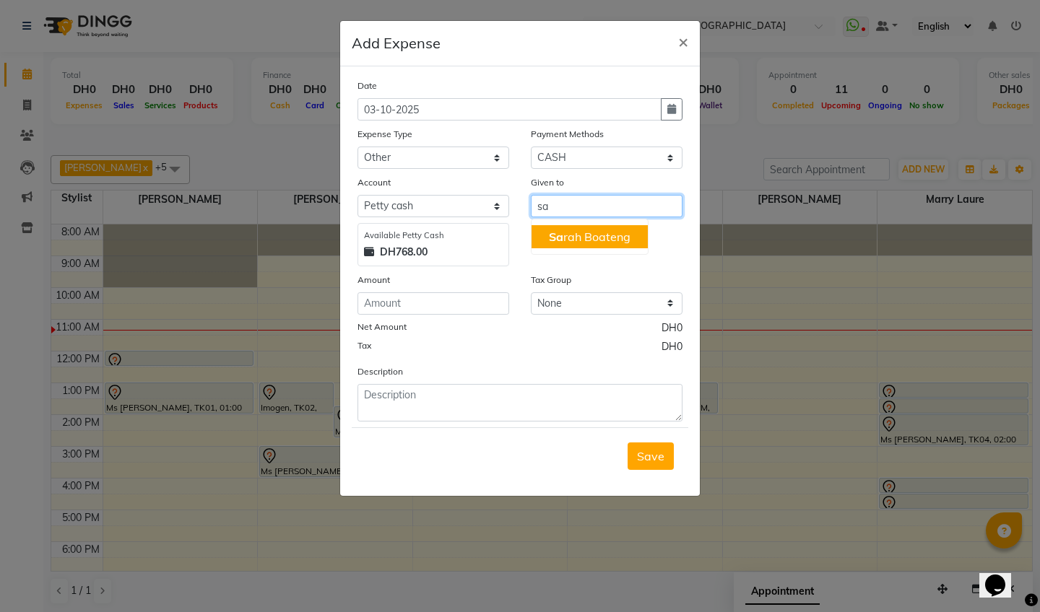
click at [604, 239] on ngb-highlight "Sa rah Boateng" at bounding box center [590, 237] width 82 height 14
type input "[PERSON_NAME]"
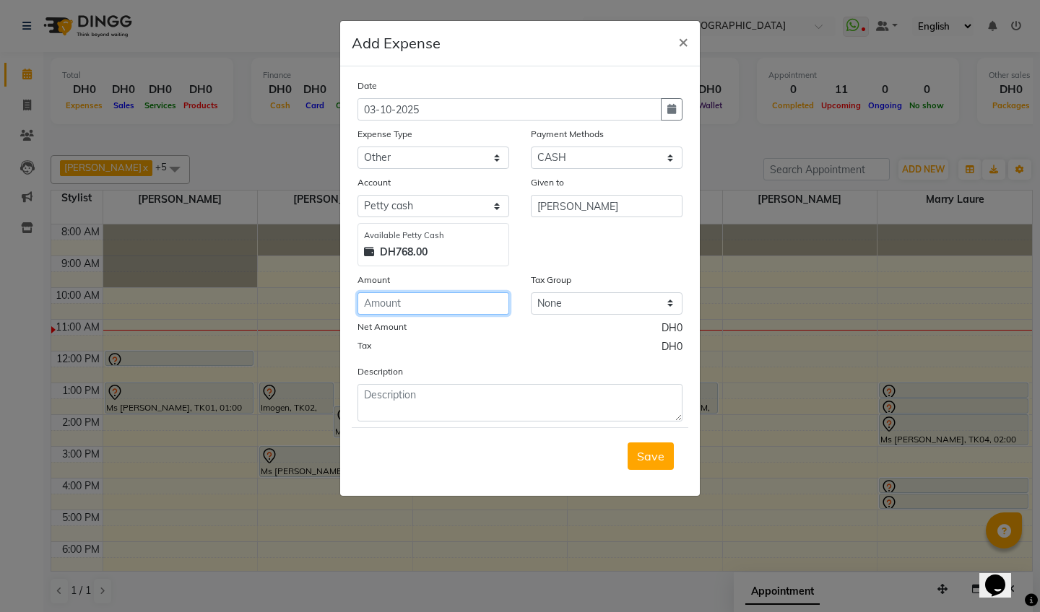
click at [426, 310] on input "number" at bounding box center [434, 304] width 152 height 22
type input "29"
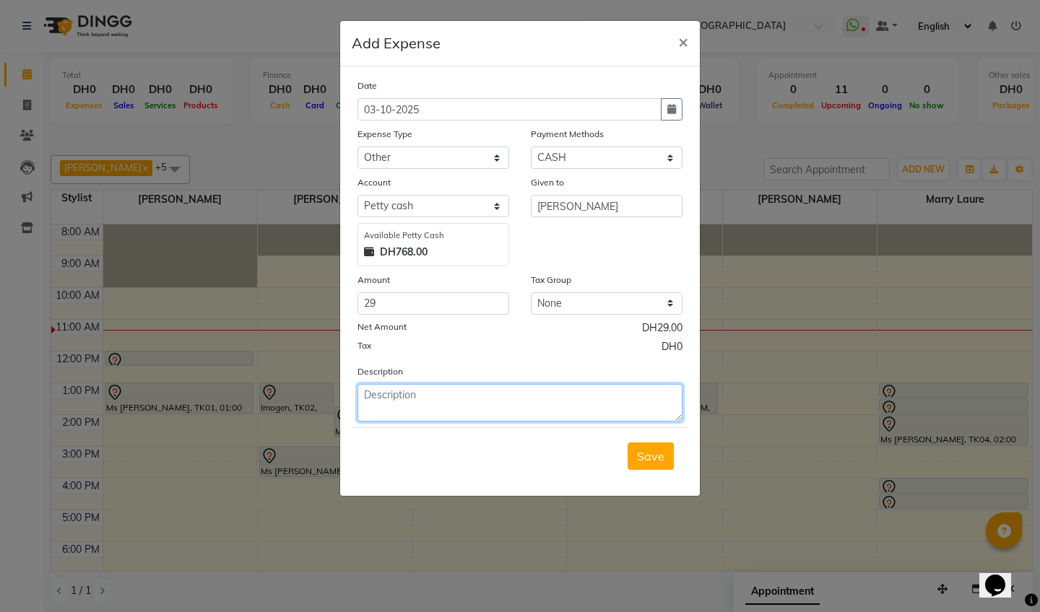
click at [394, 412] on textarea at bounding box center [520, 403] width 325 height 38
type textarea "taxi for [PERSON_NAME]"
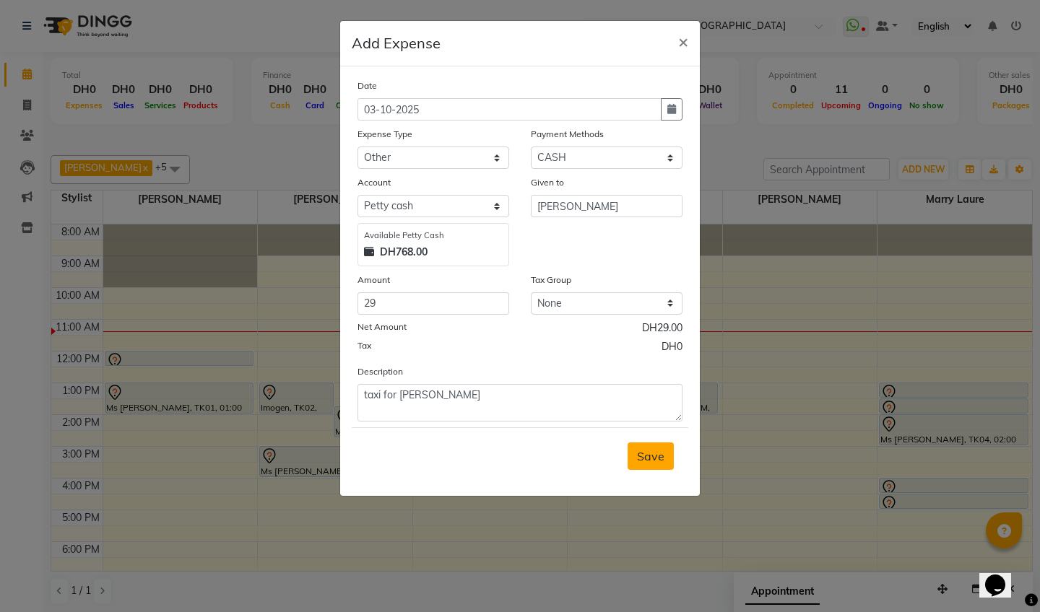
click at [649, 456] on span "Save" at bounding box center [650, 456] width 27 height 14
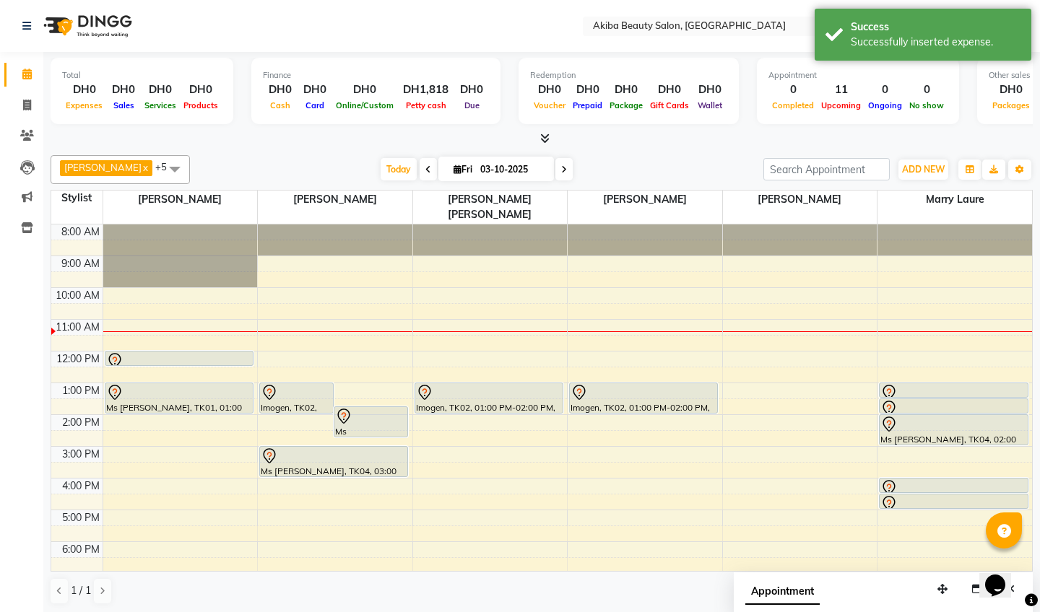
click at [541, 131] on span at bounding box center [541, 138] width 15 height 15
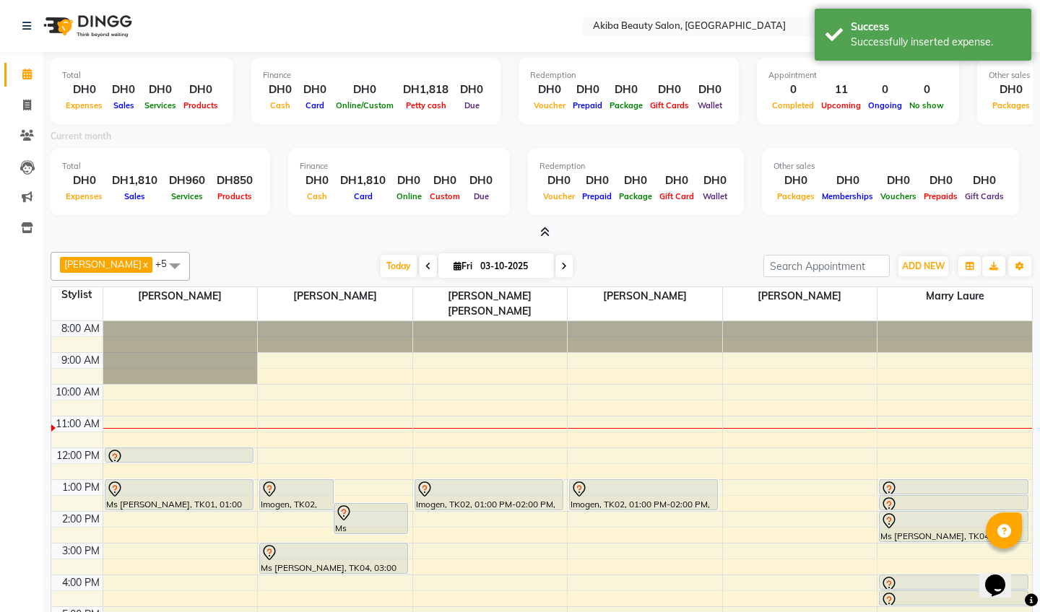
click at [543, 230] on icon at bounding box center [544, 232] width 9 height 11
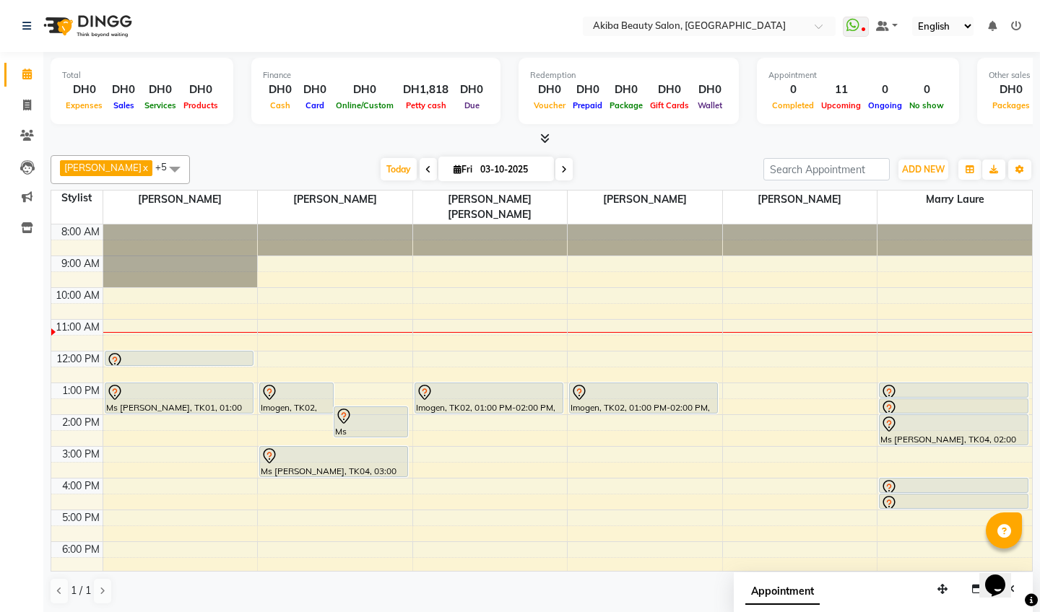
click at [543, 230] on div at bounding box center [490, 240] width 155 height 31
click at [922, 170] on span "ADD NEW" at bounding box center [923, 169] width 43 height 11
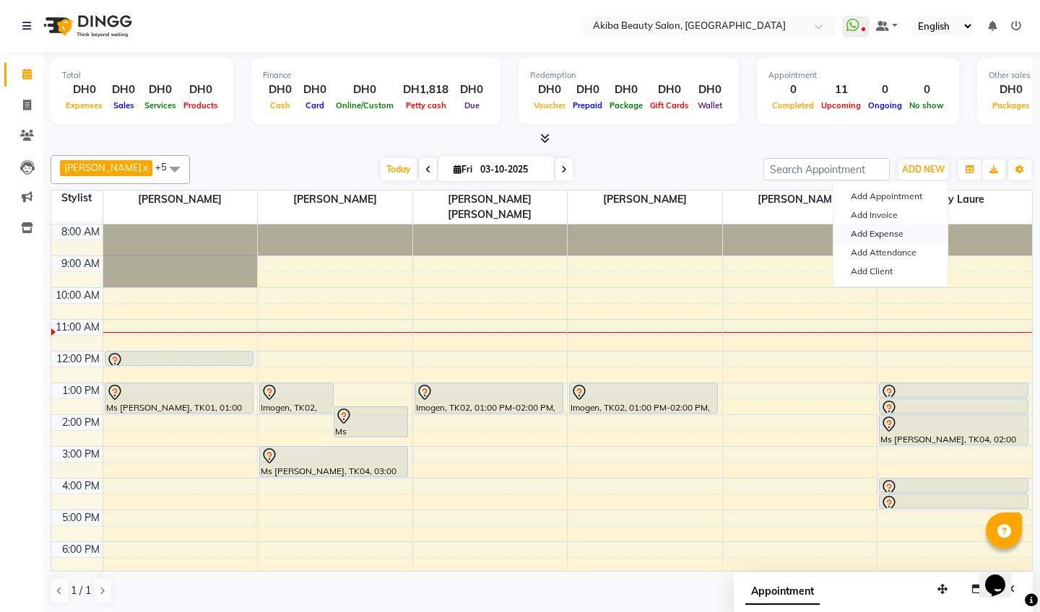
click at [885, 233] on link "Add Expense" at bounding box center [890, 234] width 114 height 19
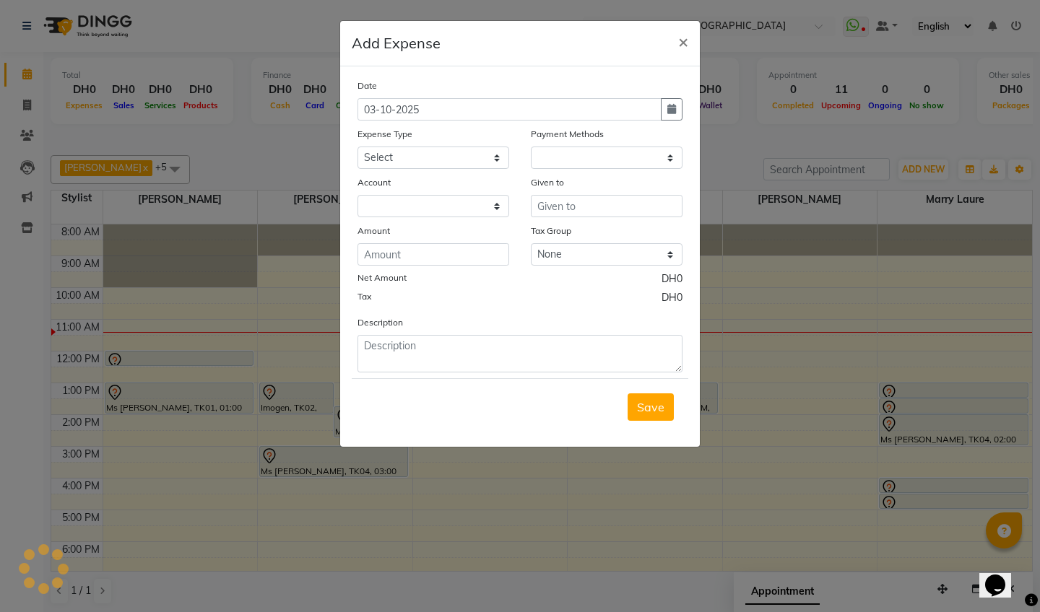
select select "1"
select select "4503"
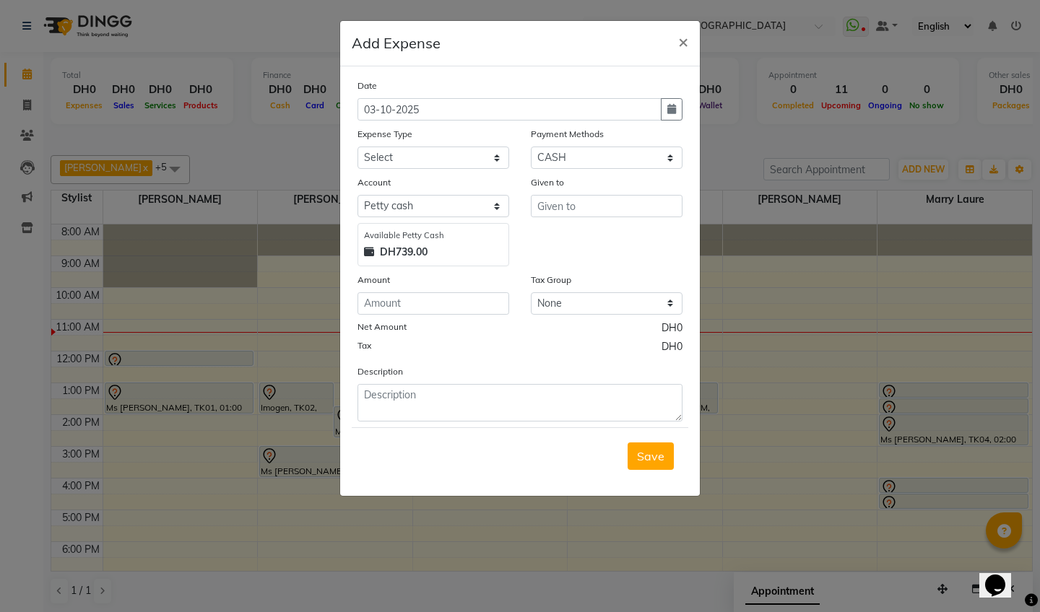
click at [828, 305] on ngb-modal-window "Add Expense × Date [DATE] Expense Type Select Advance Salary Bank charges Car m…" at bounding box center [520, 306] width 1040 height 612
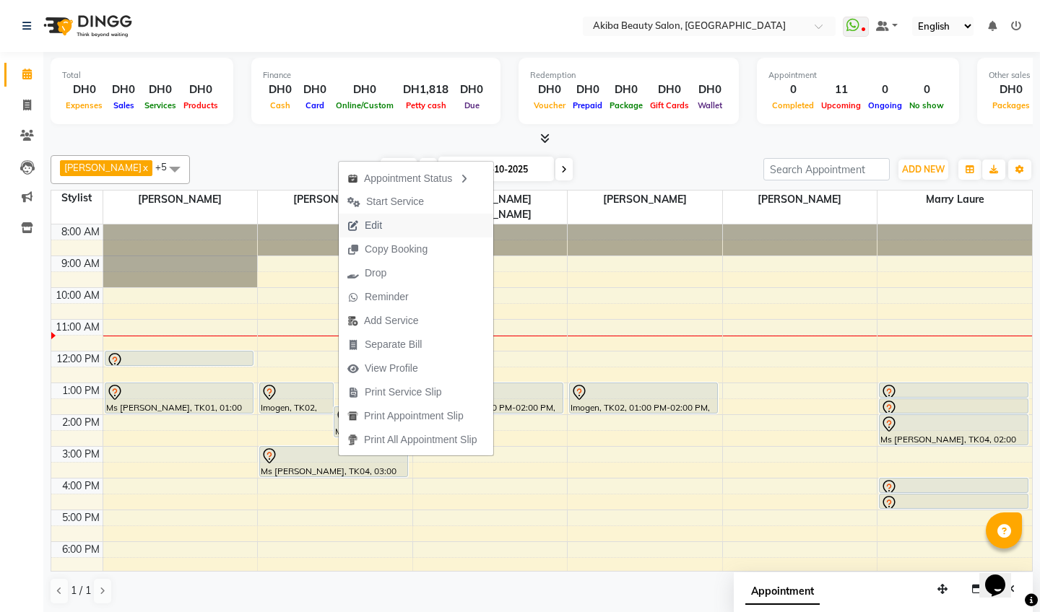
click at [371, 227] on span "Edit" at bounding box center [373, 225] width 17 height 15
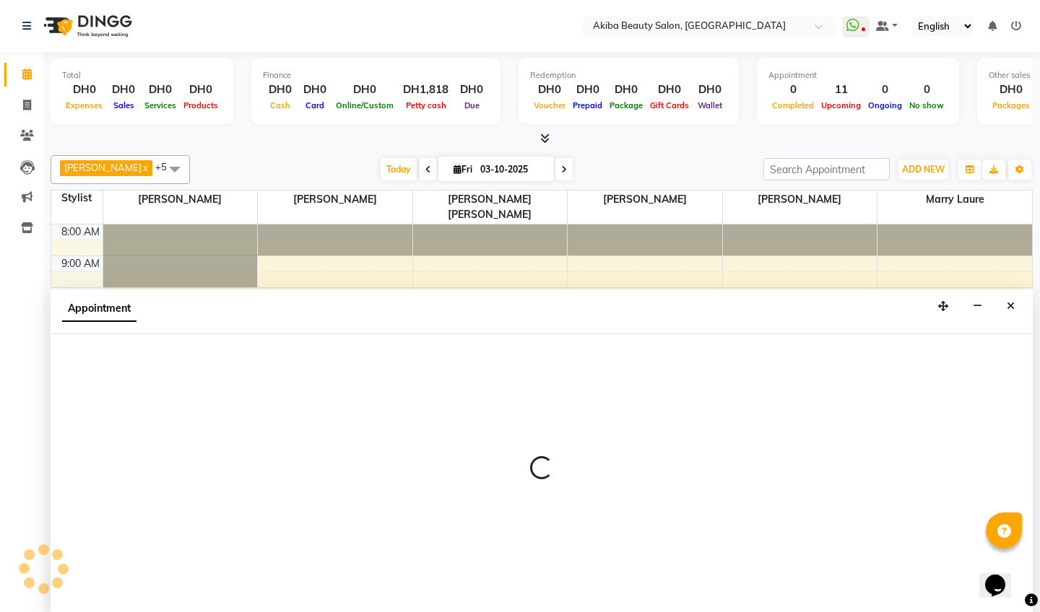
scroll to position [1, 0]
select select "tentative"
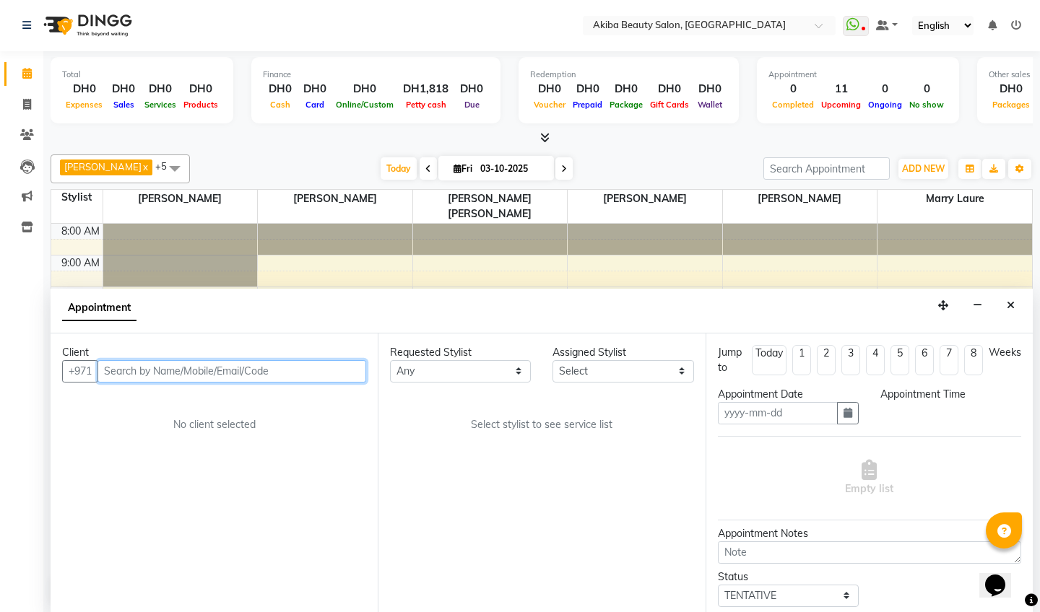
type input "03-10-2025"
select select "780"
select select "75753"
select select "2559"
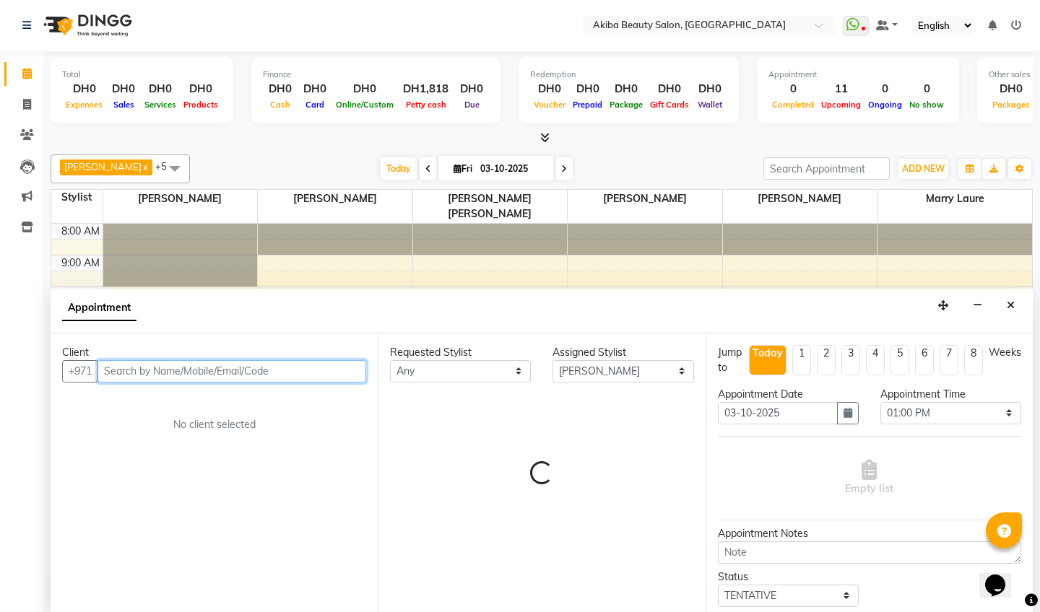
select select "2559"
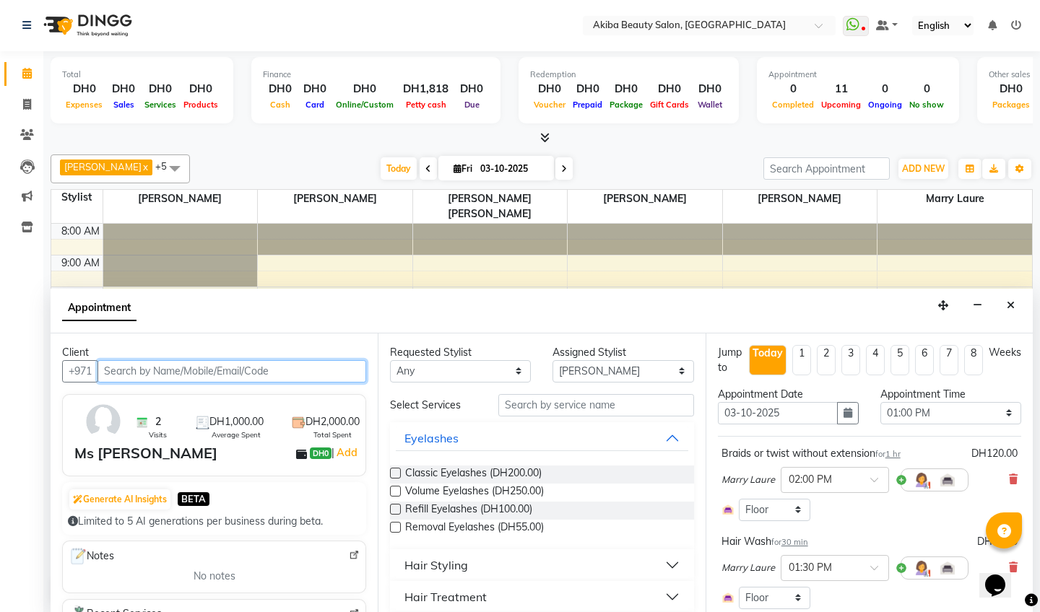
scroll to position [82, 0]
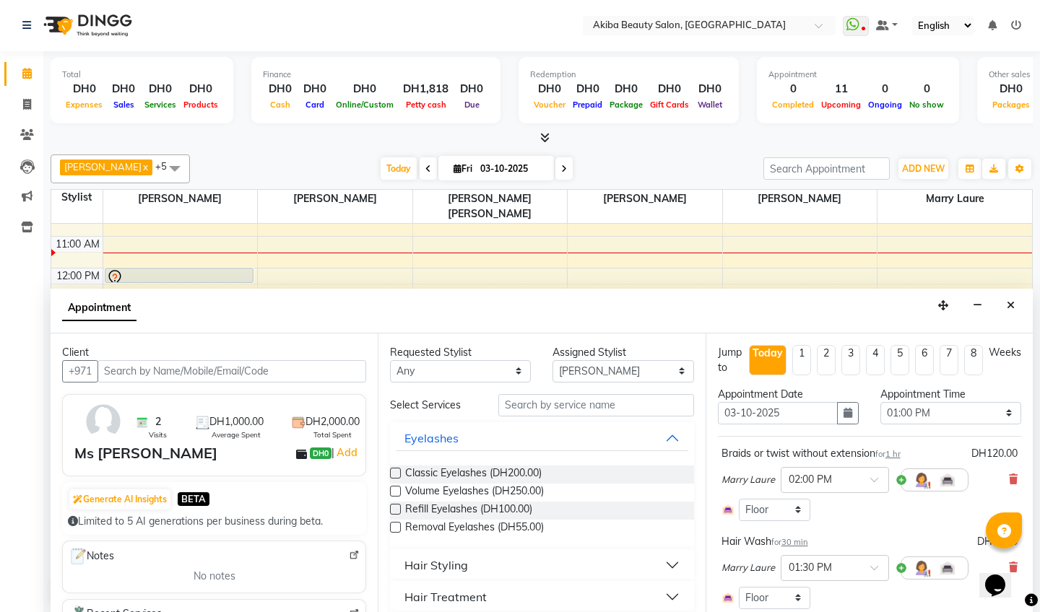
click at [561, 166] on icon at bounding box center [564, 169] width 6 height 9
type input "04-10-2025"
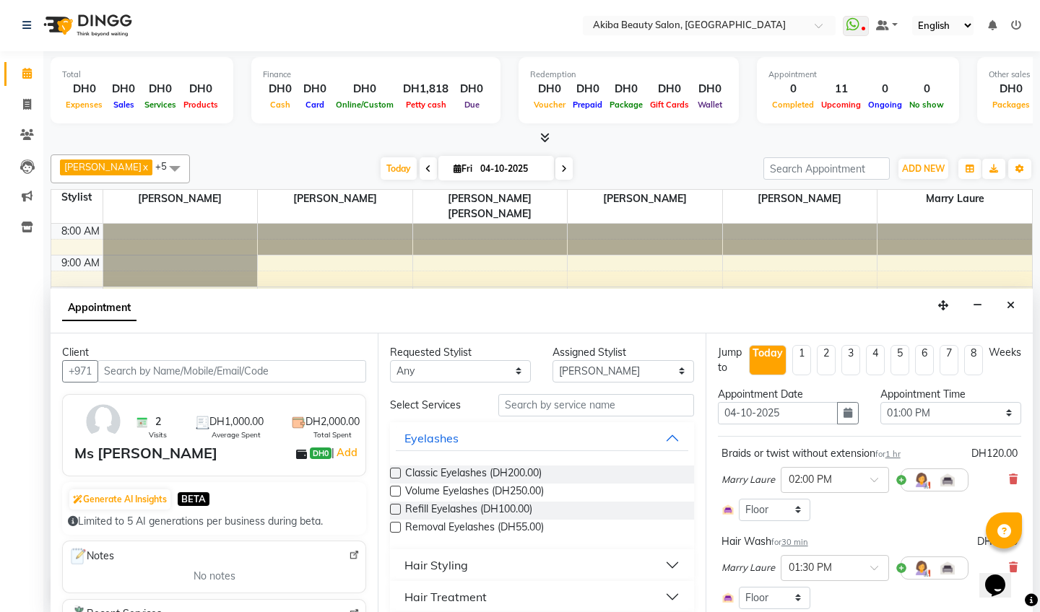
select select "780"
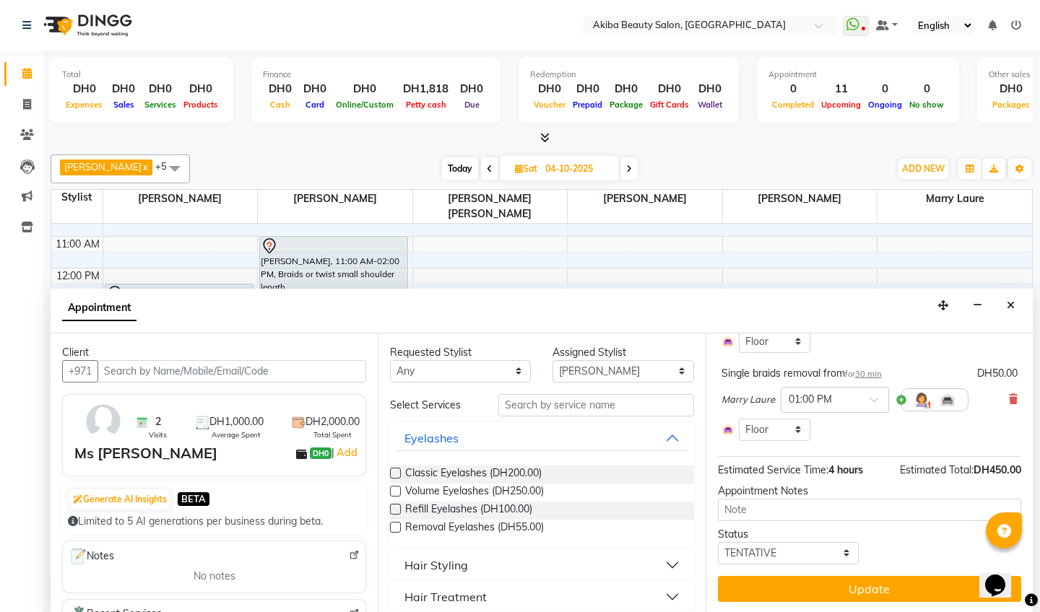
scroll to position [433, 0]
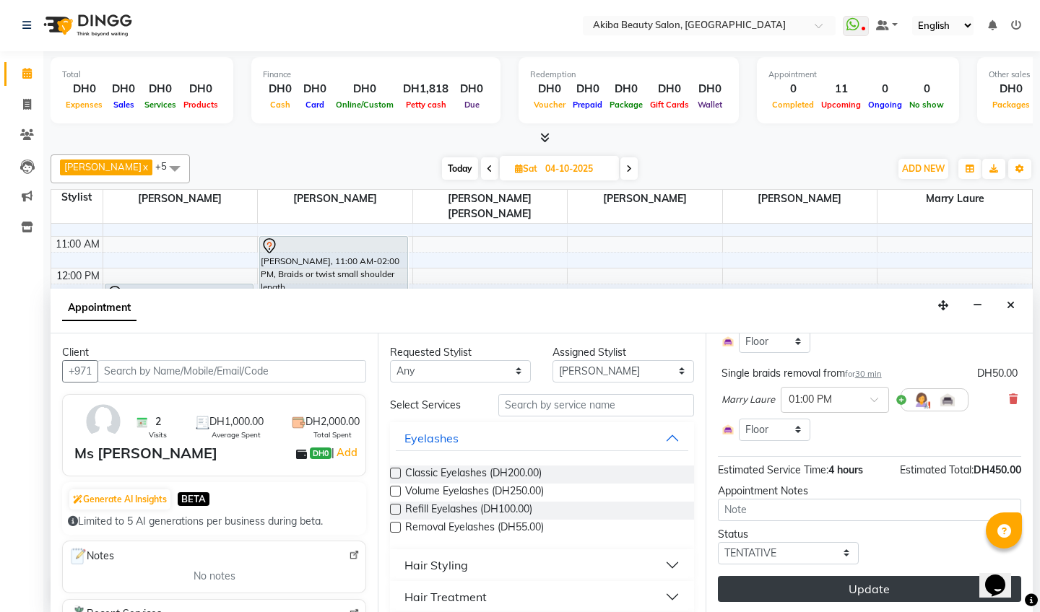
click at [831, 579] on button "Update" at bounding box center [869, 589] width 303 height 26
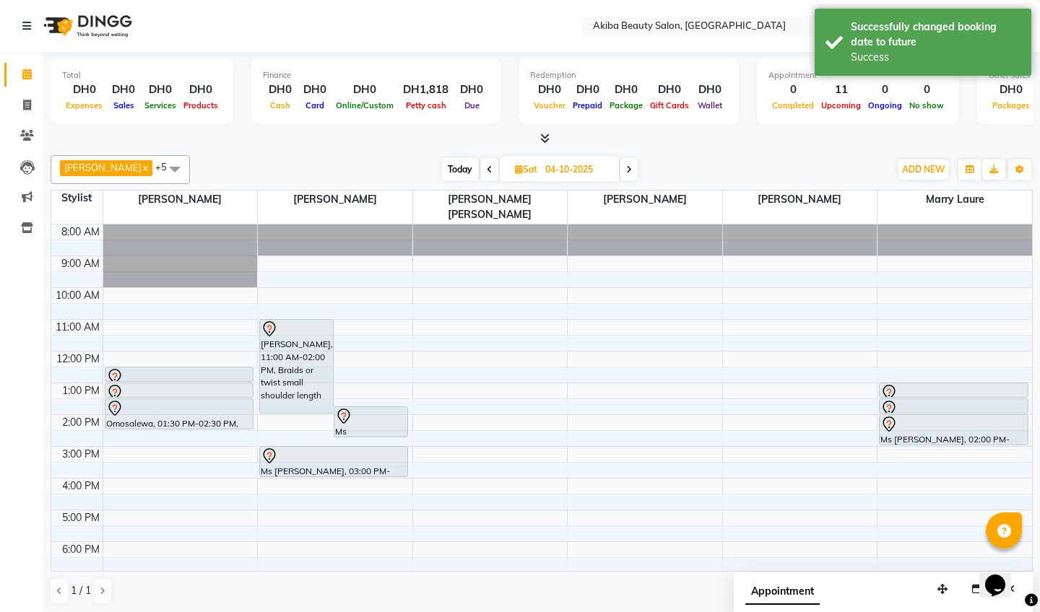
scroll to position [0, 0]
click at [455, 173] on span "Today" at bounding box center [460, 169] width 36 height 22
type input "03-10-2025"
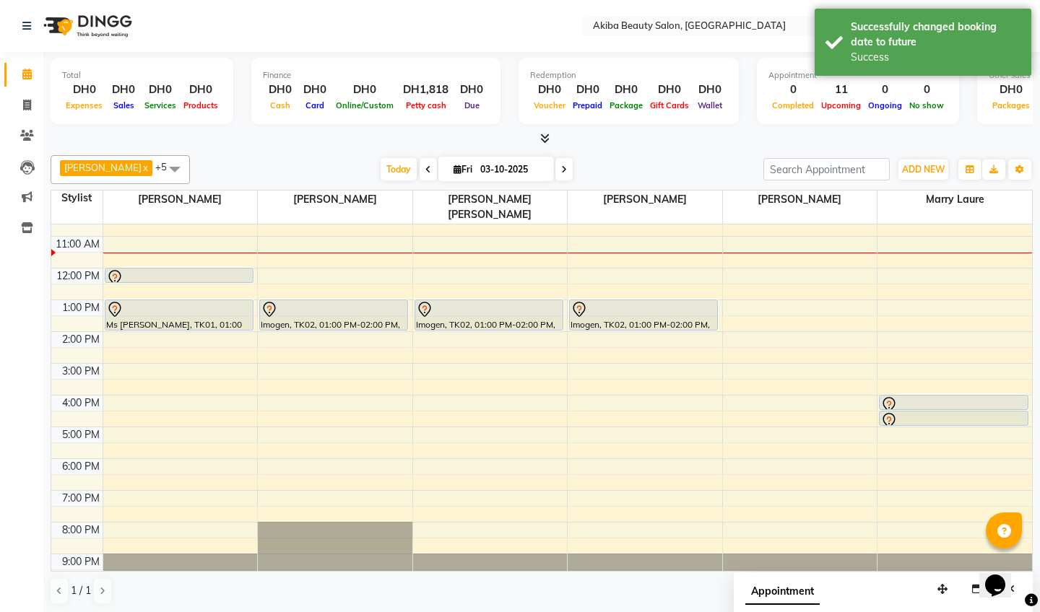
scroll to position [82, 0]
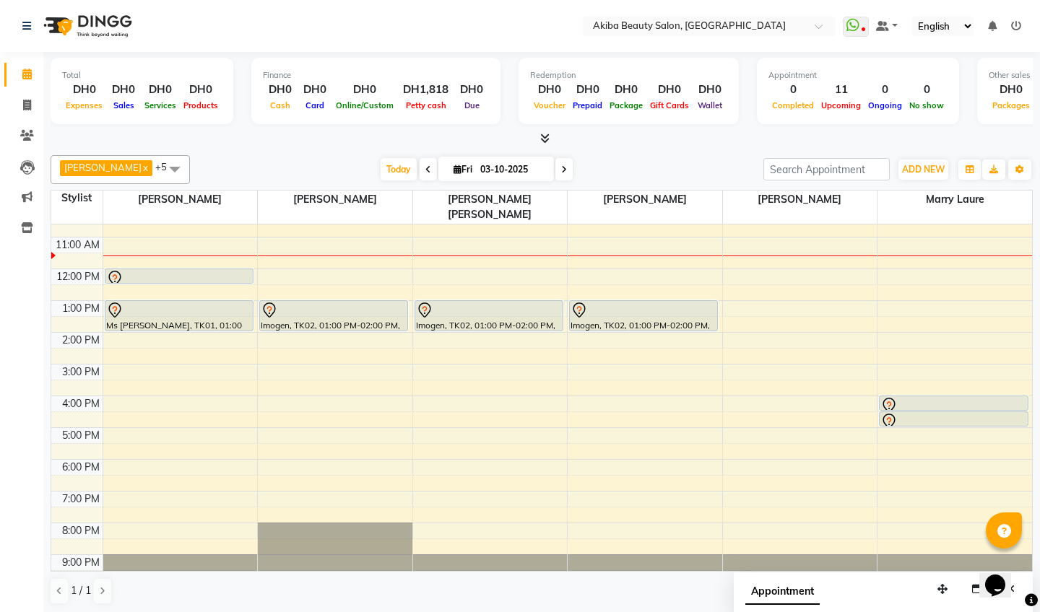
click at [547, 137] on icon at bounding box center [544, 138] width 9 height 11
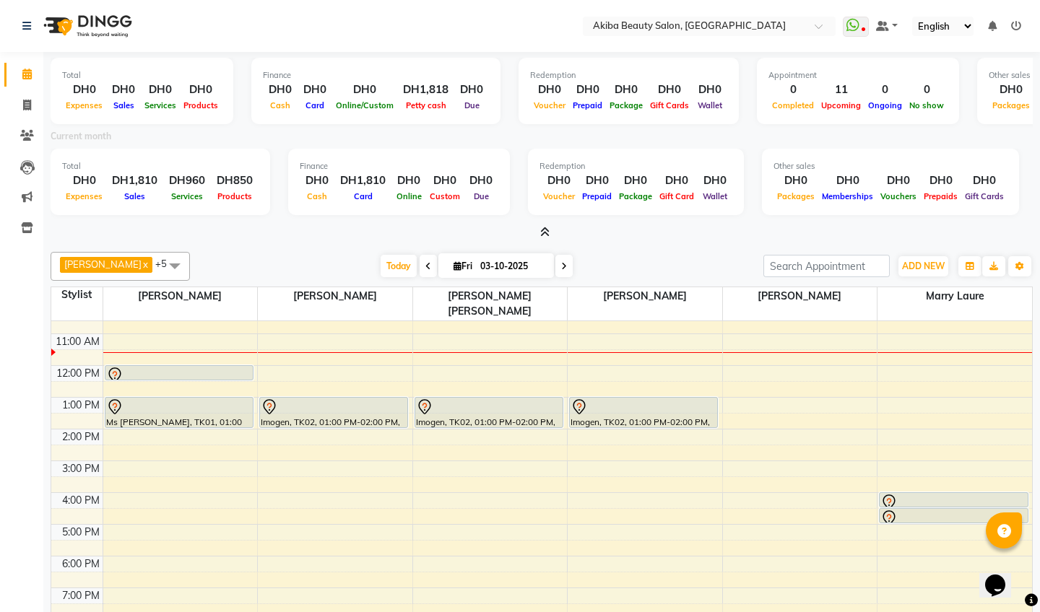
click at [547, 228] on icon at bounding box center [544, 232] width 9 height 11
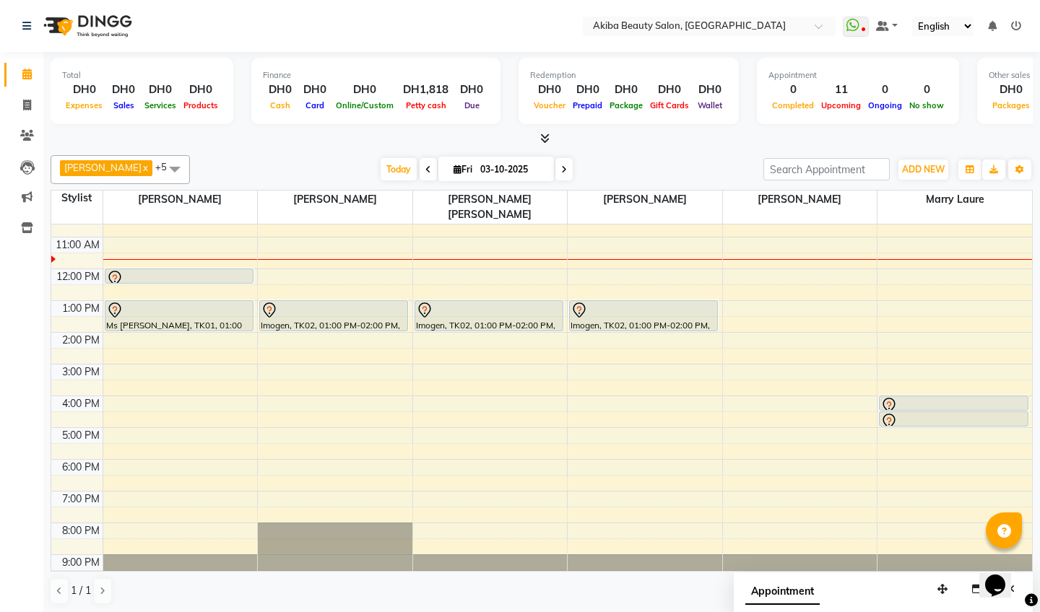
click at [543, 137] on icon at bounding box center [544, 138] width 9 height 11
